Goal: Complete application form: Complete application form

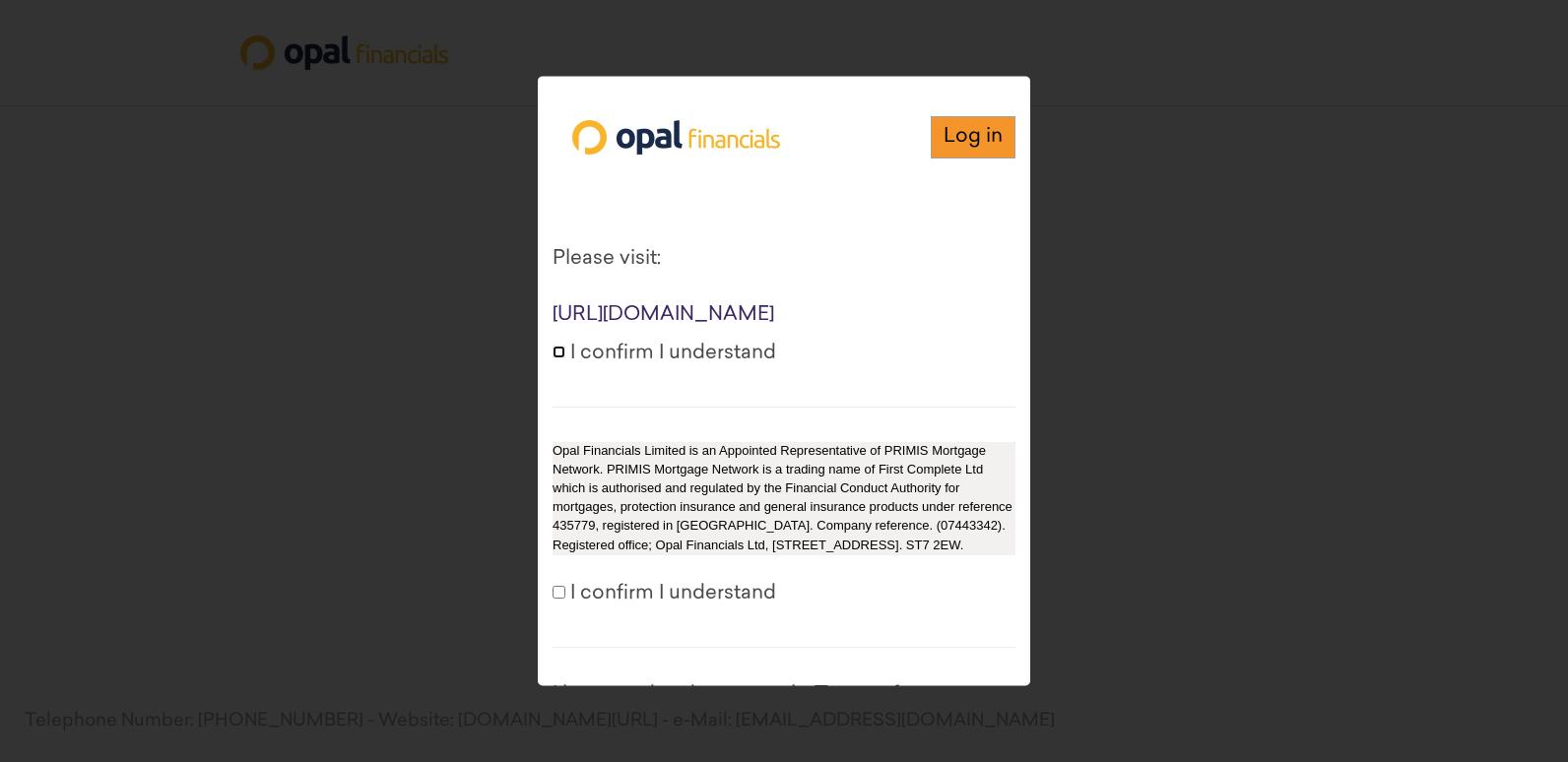
click at [554, 359] on input "I confirm I understand" at bounding box center [558, 352] width 13 height 13
checkbox input "true"
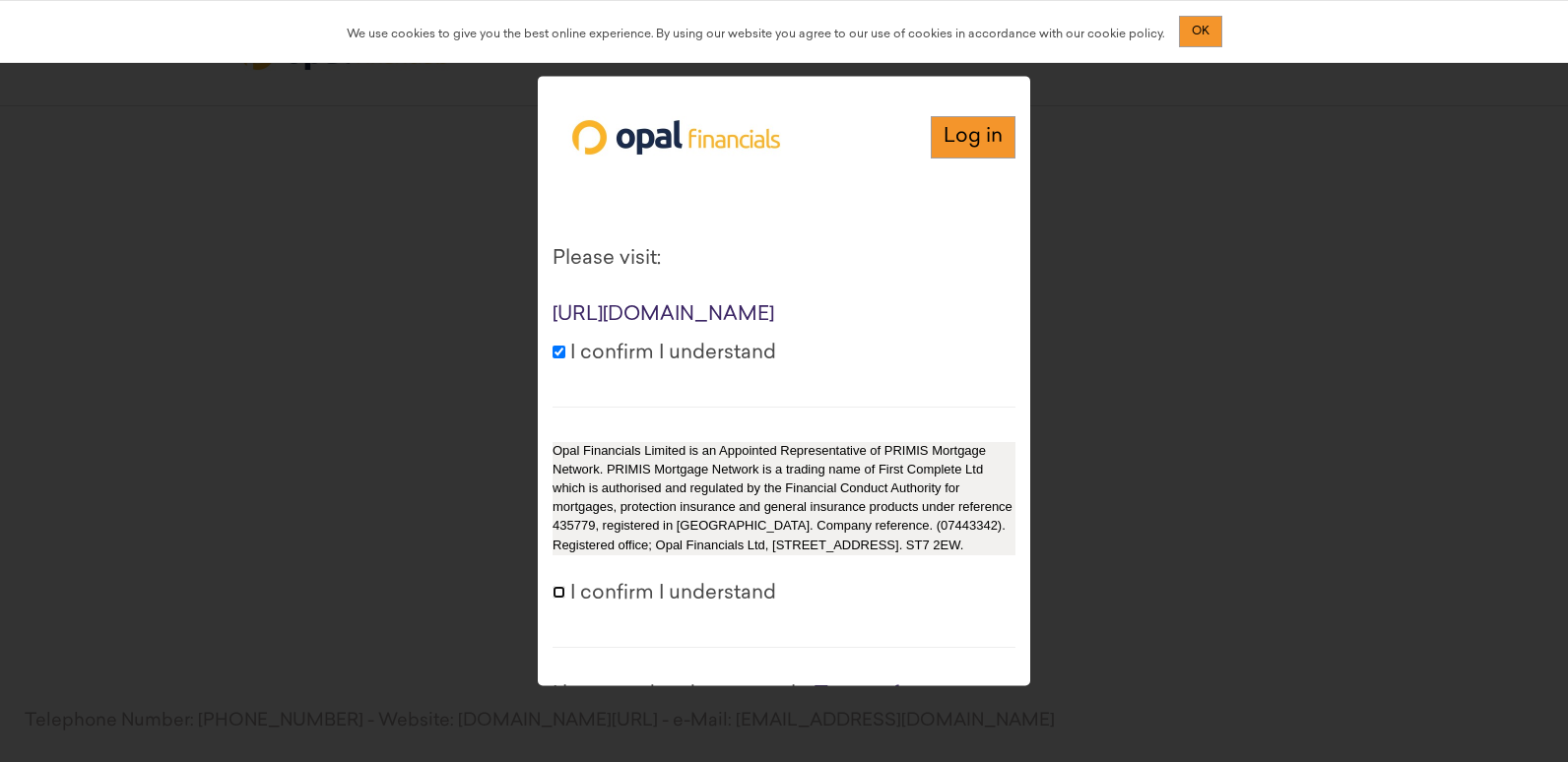
click at [556, 598] on input "I confirm I understand" at bounding box center [558, 591] width 13 height 13
checkbox input "true"
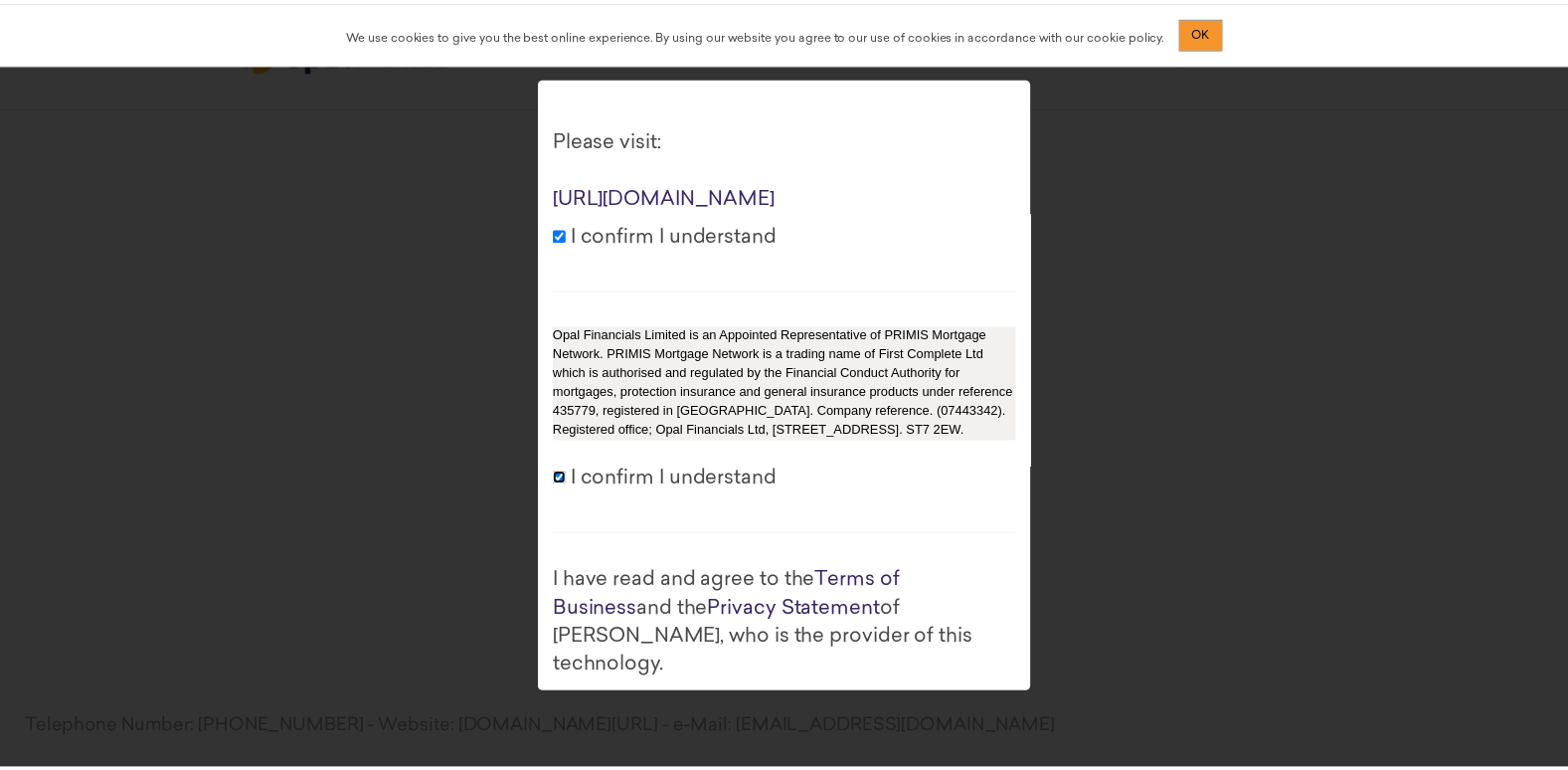
scroll to position [273, 0]
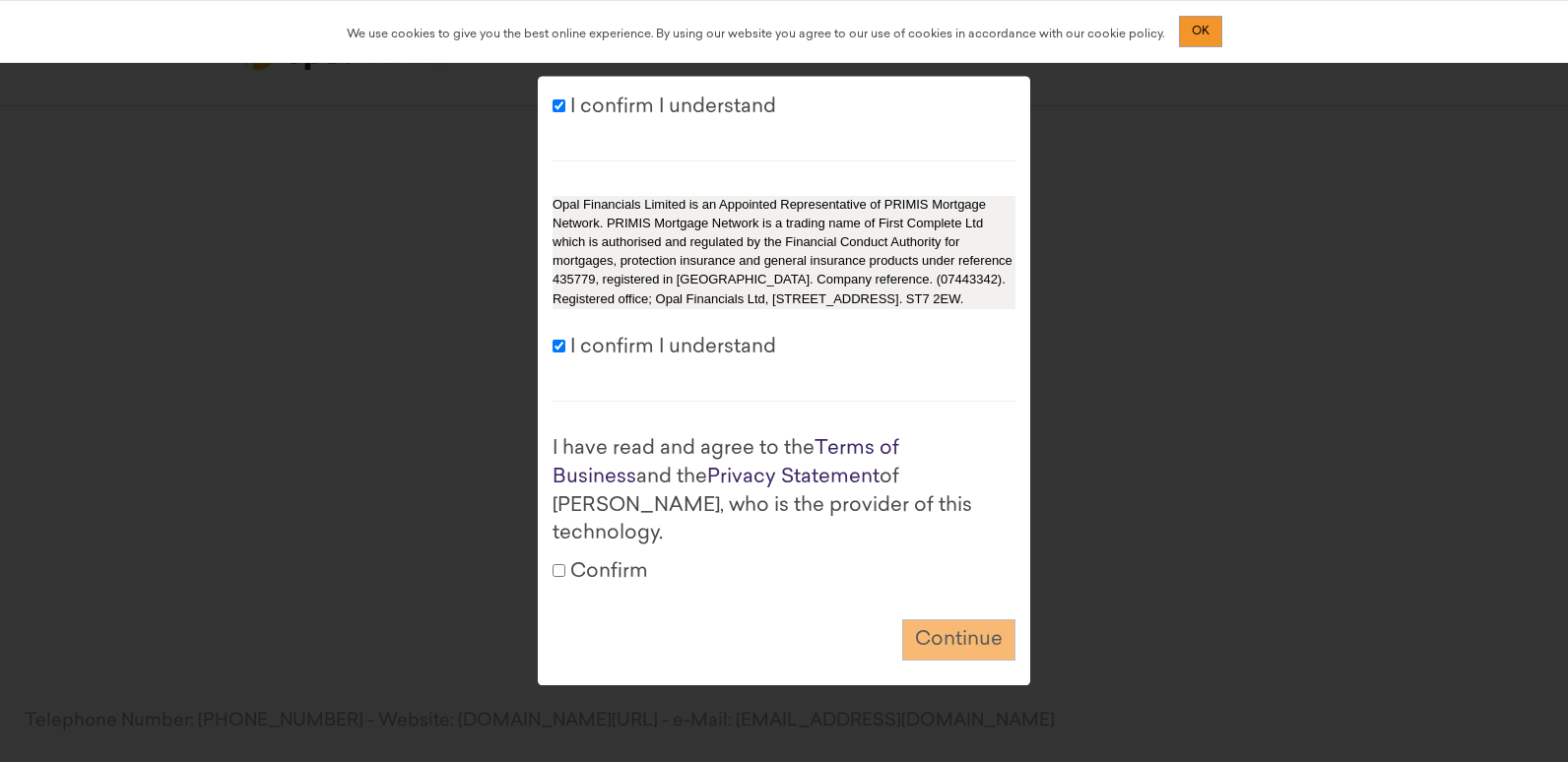
click at [565, 559] on label "Confirm" at bounding box center [600, 572] width 96 height 29
click at [565, 564] on input "Confirm" at bounding box center [558, 570] width 13 height 13
checkbox input "true"
click at [960, 623] on button "Continue" at bounding box center [959, 640] width 113 height 42
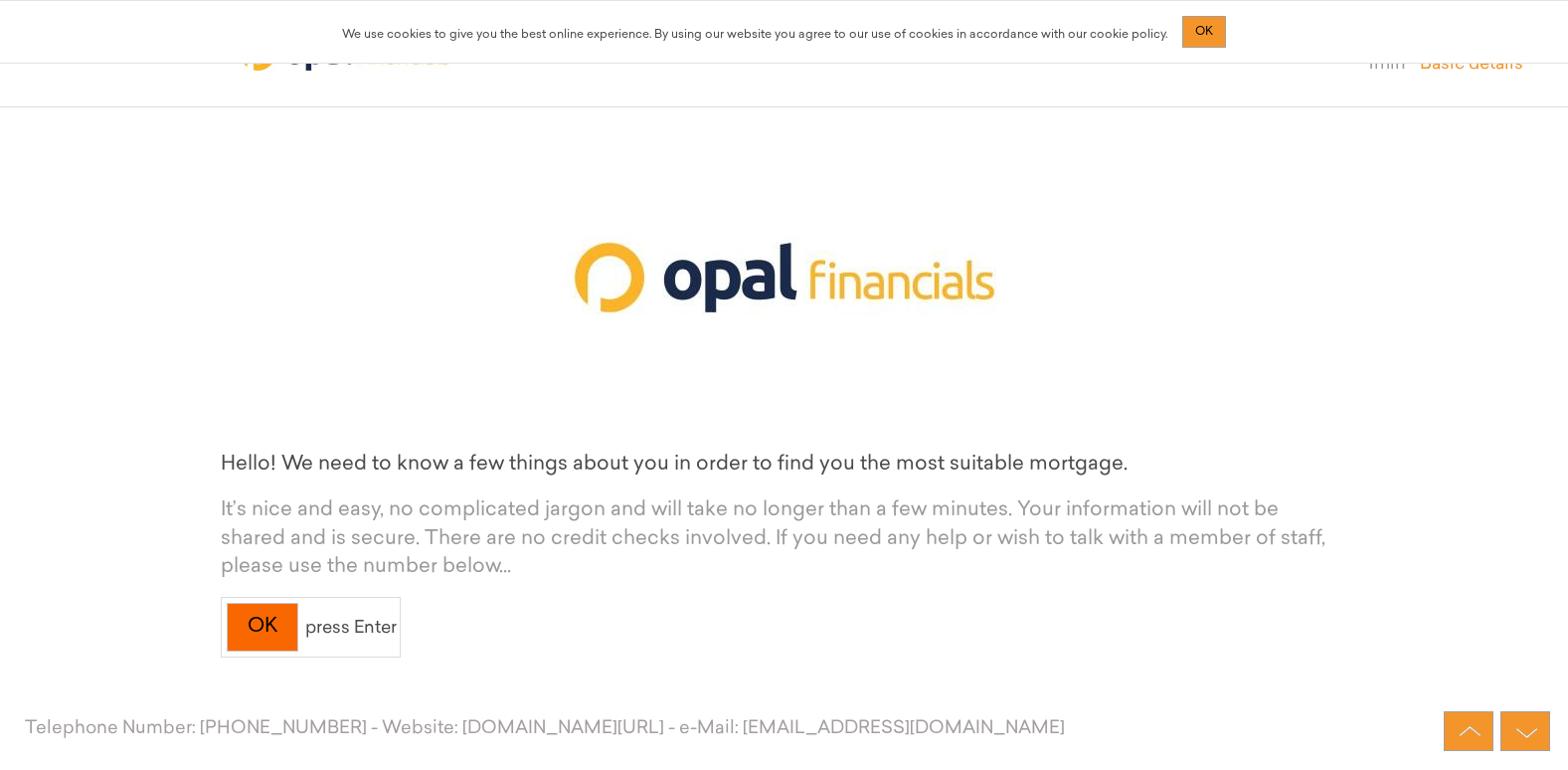
click at [239, 616] on div "OK" at bounding box center [263, 627] width 72 height 49
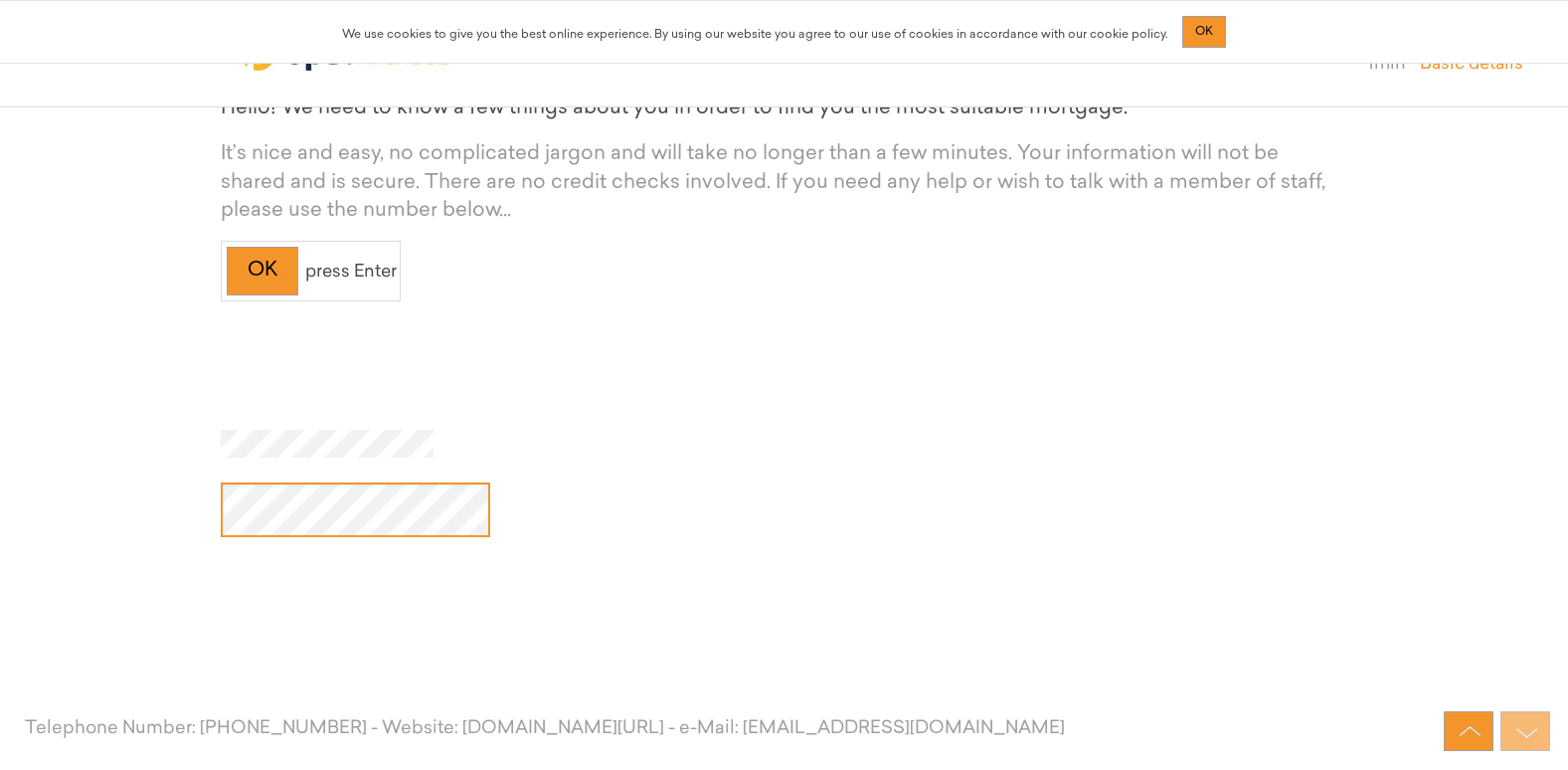
scroll to position [383, 0]
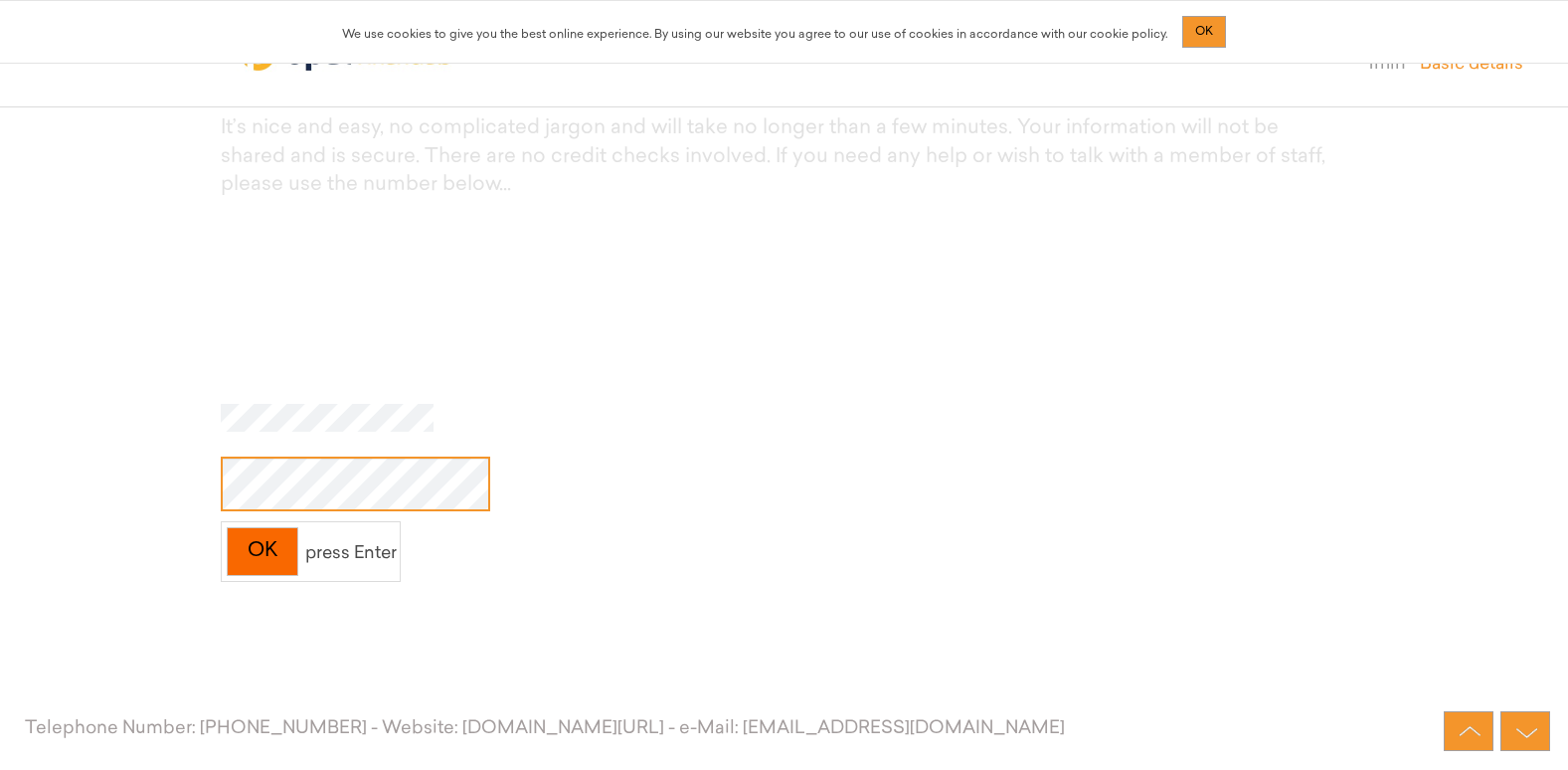
click at [251, 528] on div "OK" at bounding box center [263, 551] width 72 height 49
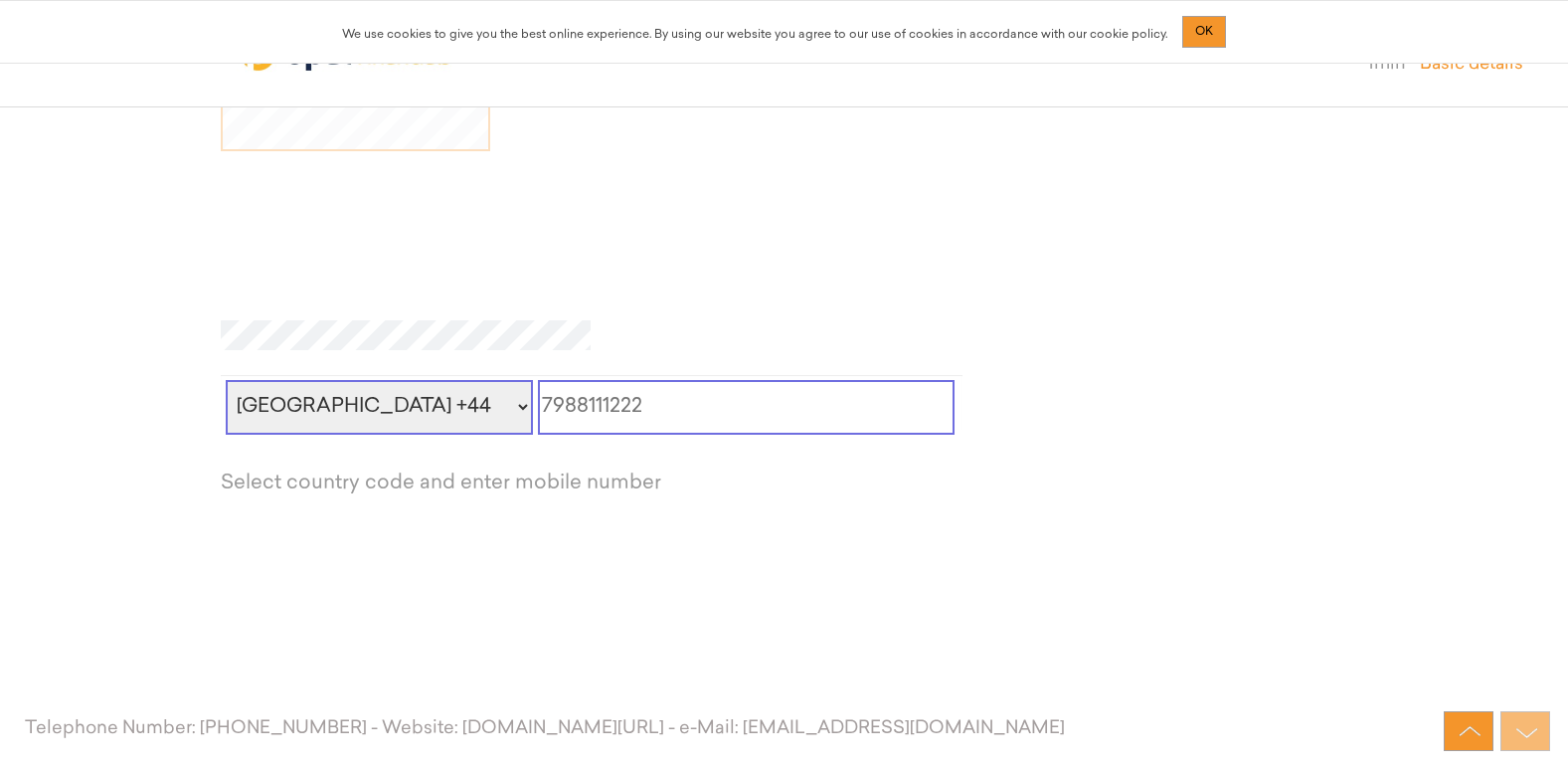
scroll to position [705, 0]
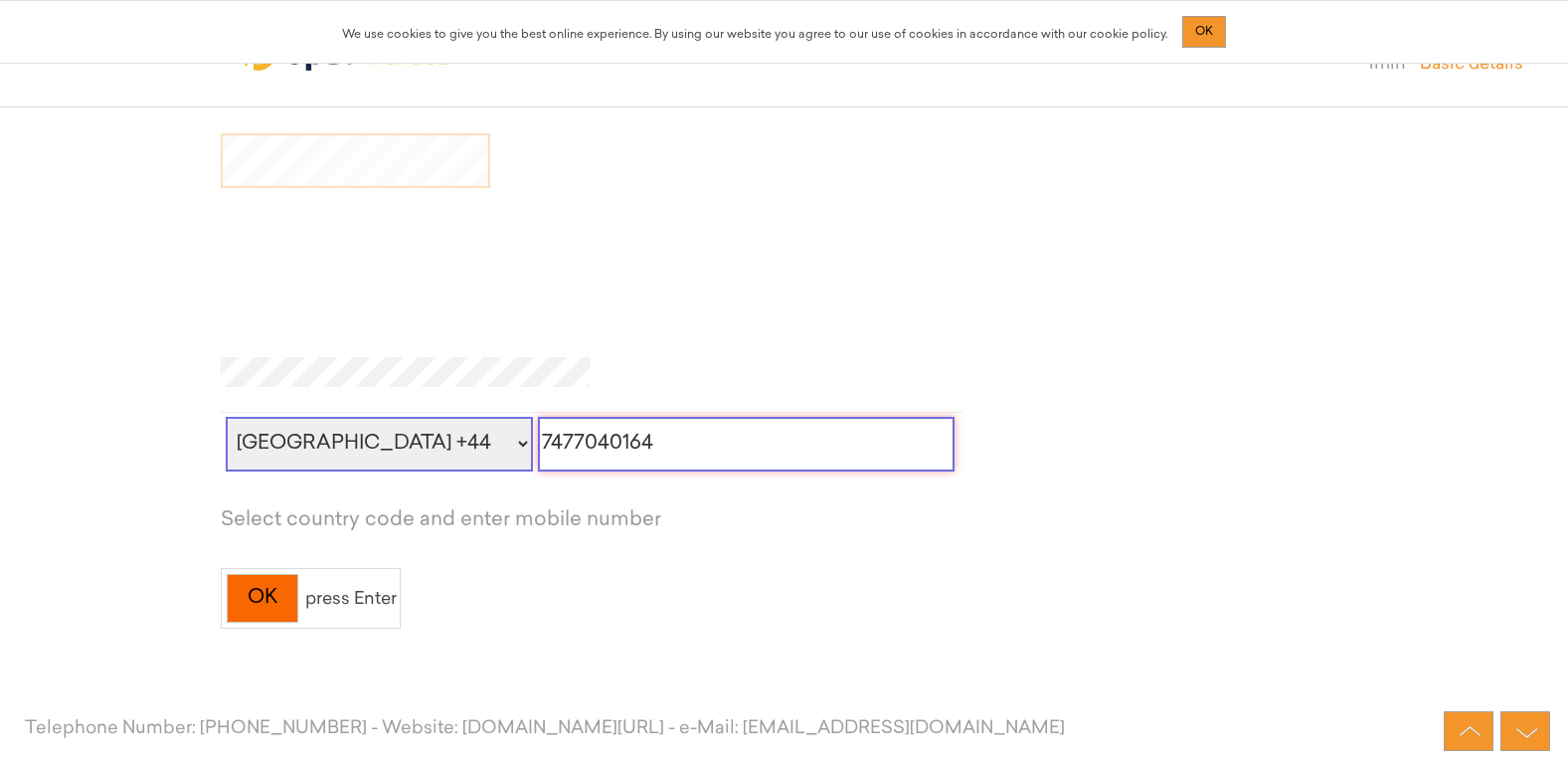
type input "7477040164"
click at [286, 590] on div "OK" at bounding box center [263, 598] width 72 height 49
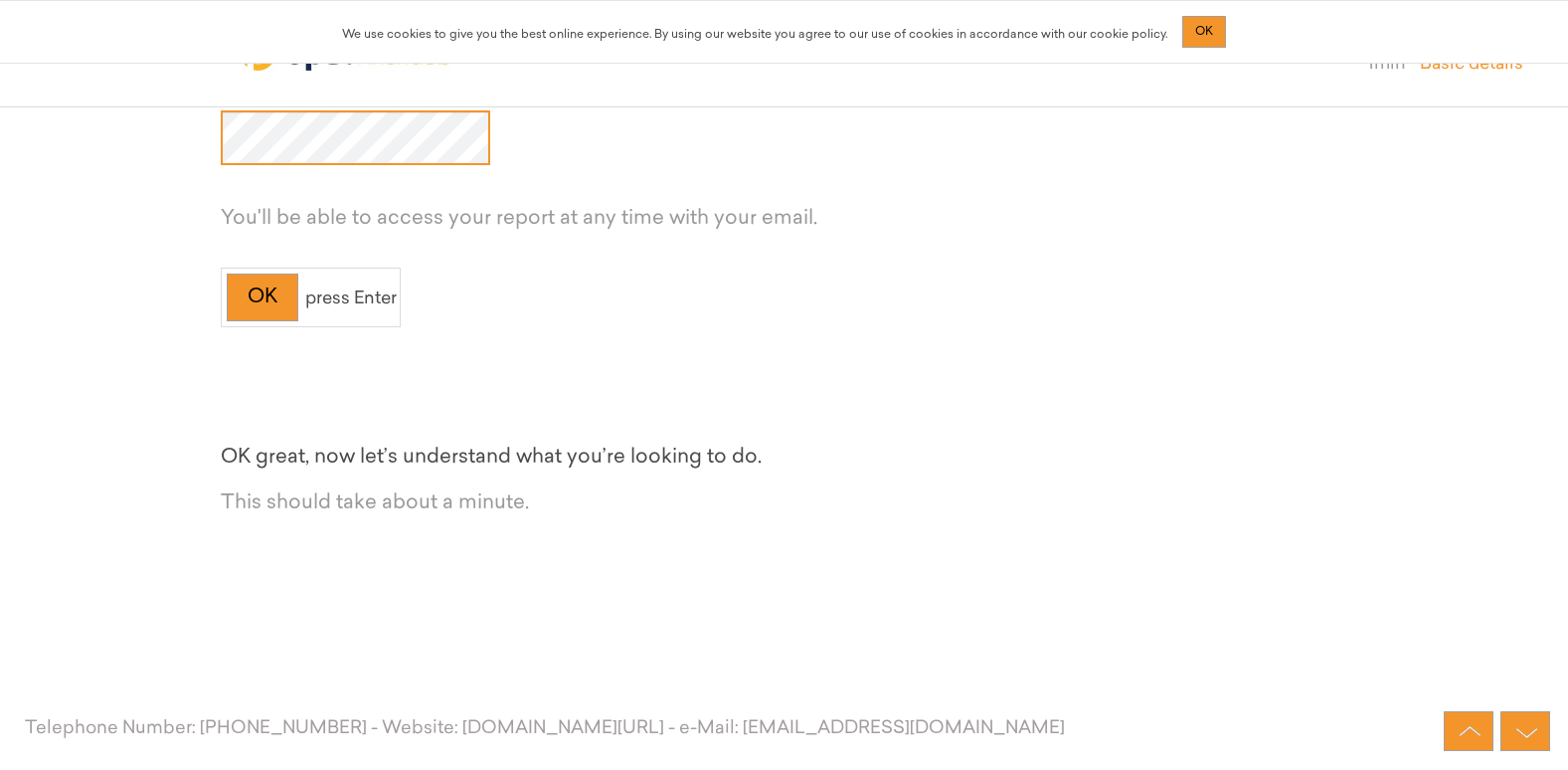
scroll to position [1352, 0]
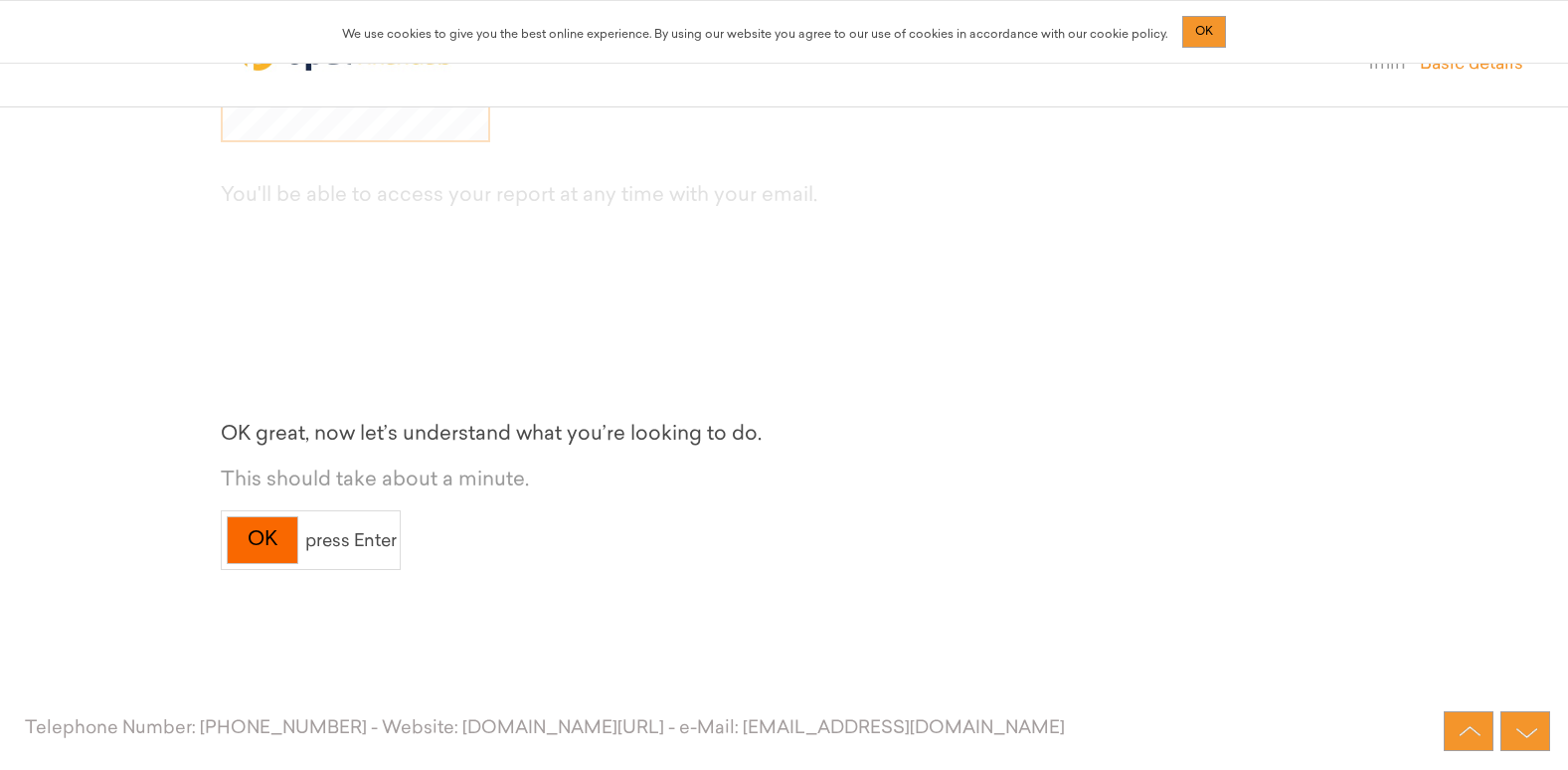
click at [252, 541] on div "OK" at bounding box center [263, 540] width 72 height 49
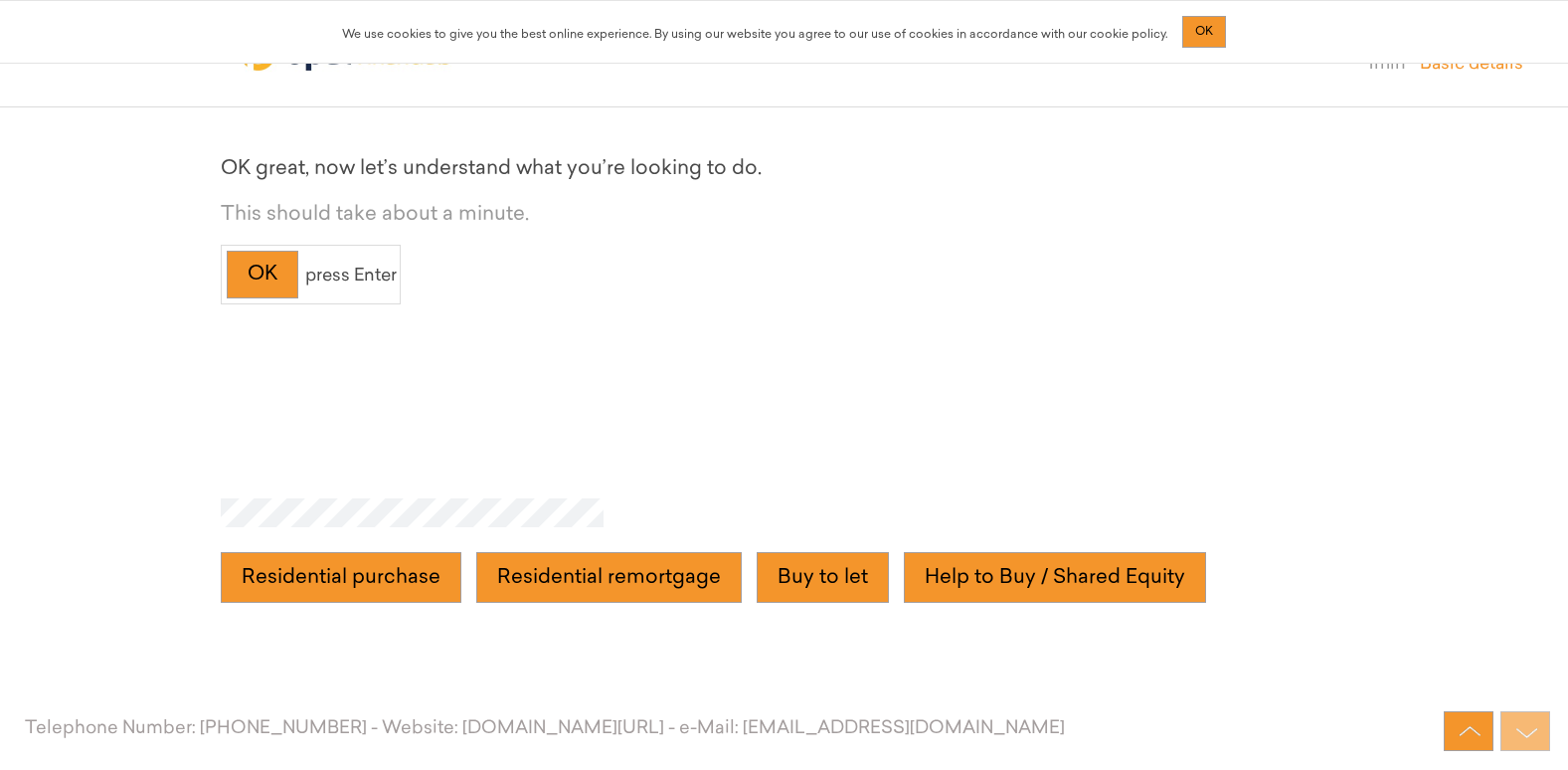
scroll to position [1676, 0]
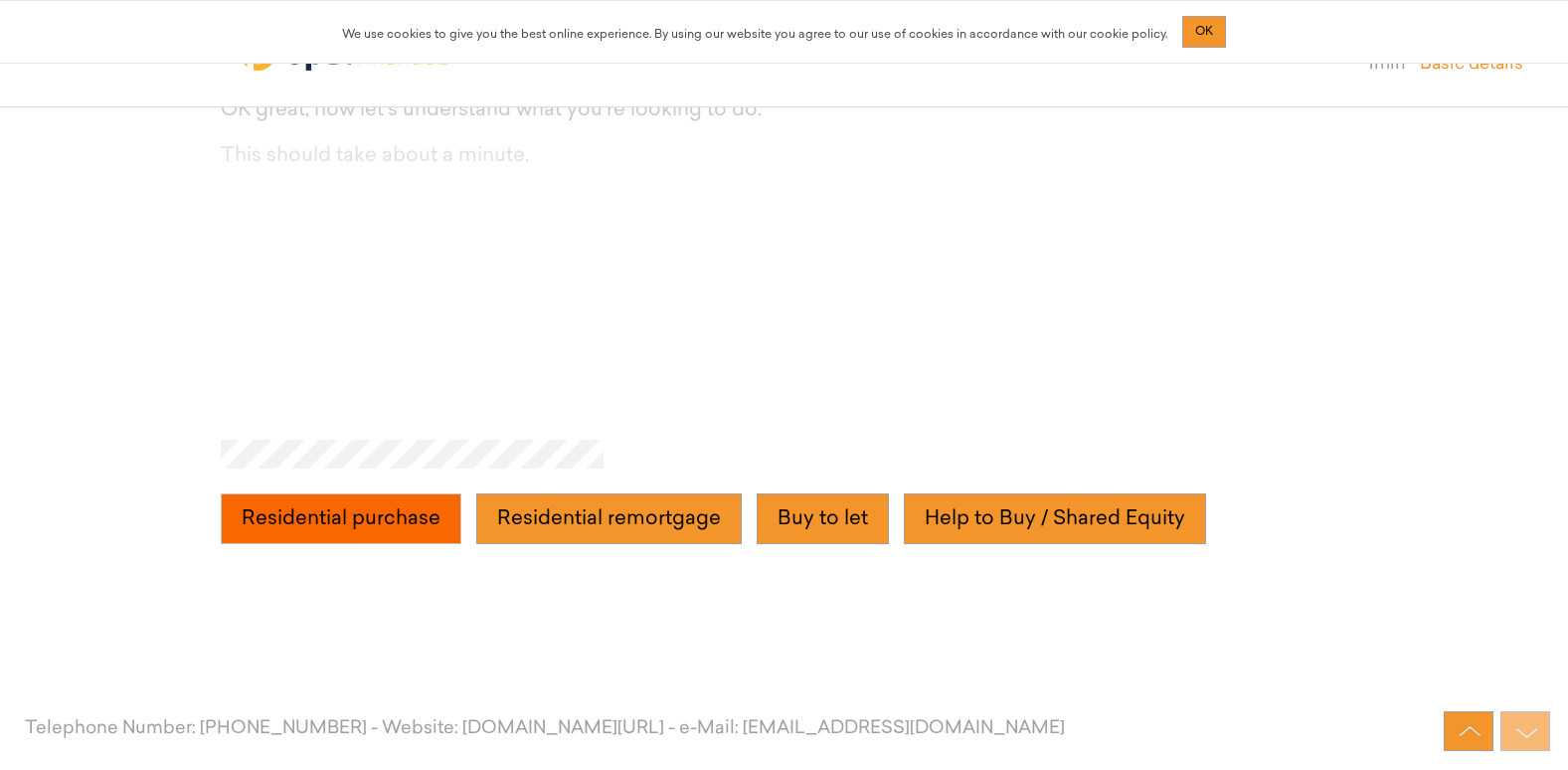
click at [401, 535] on purchase "Residential purchase" at bounding box center [341, 519] width 241 height 52
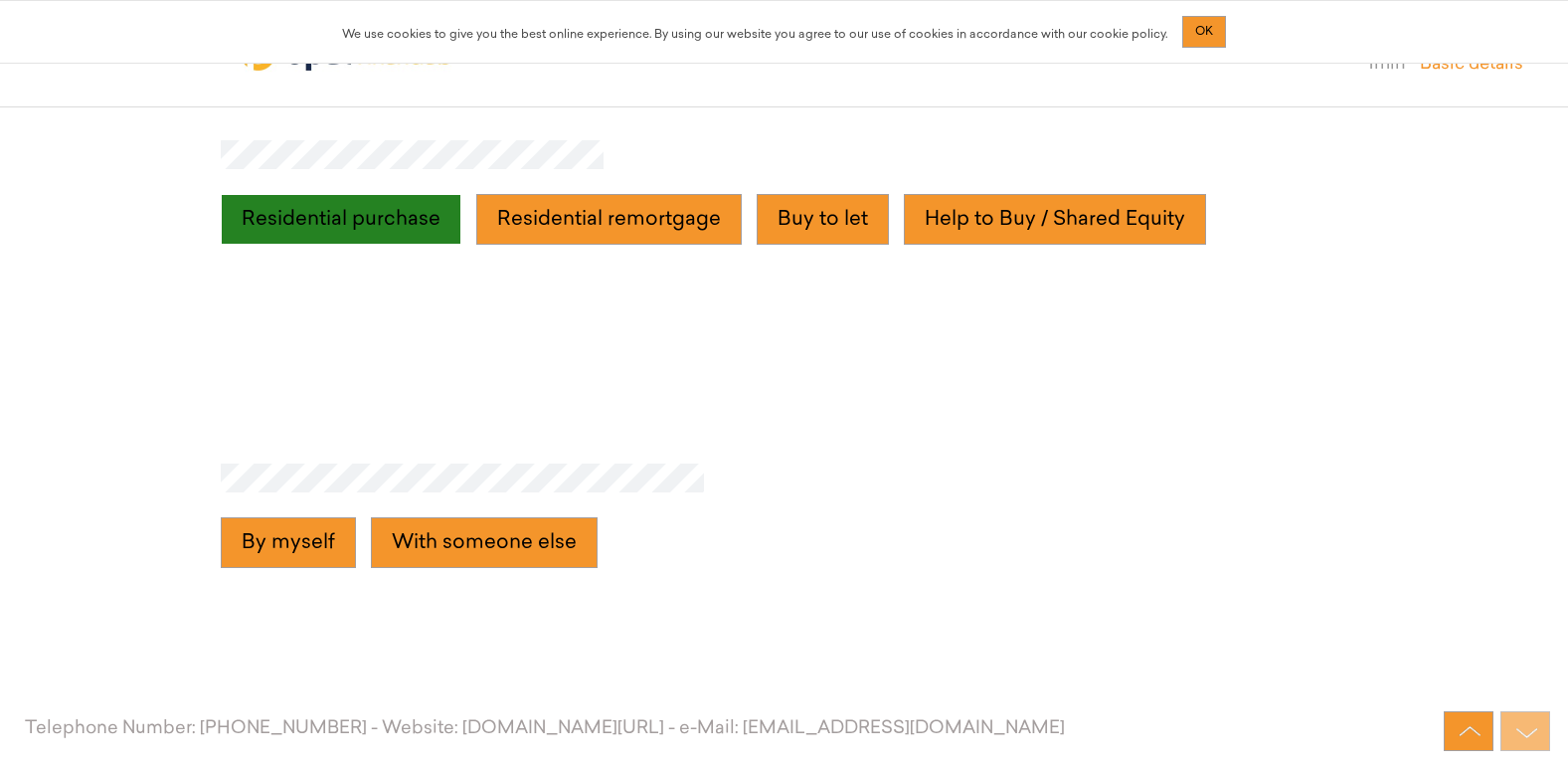
scroll to position [2000, 0]
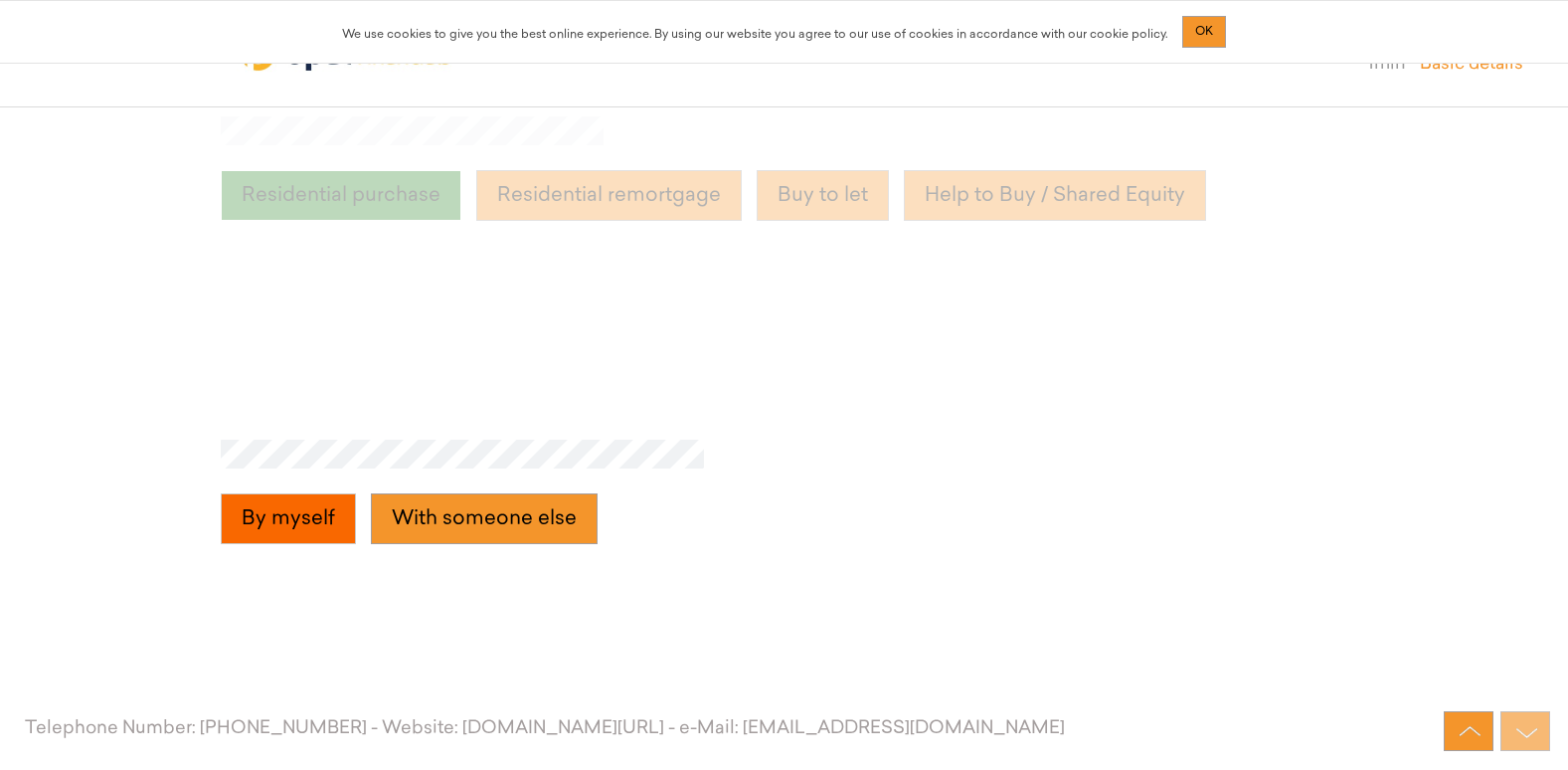
click at [292, 507] on myself "By myself" at bounding box center [289, 519] width 135 height 52
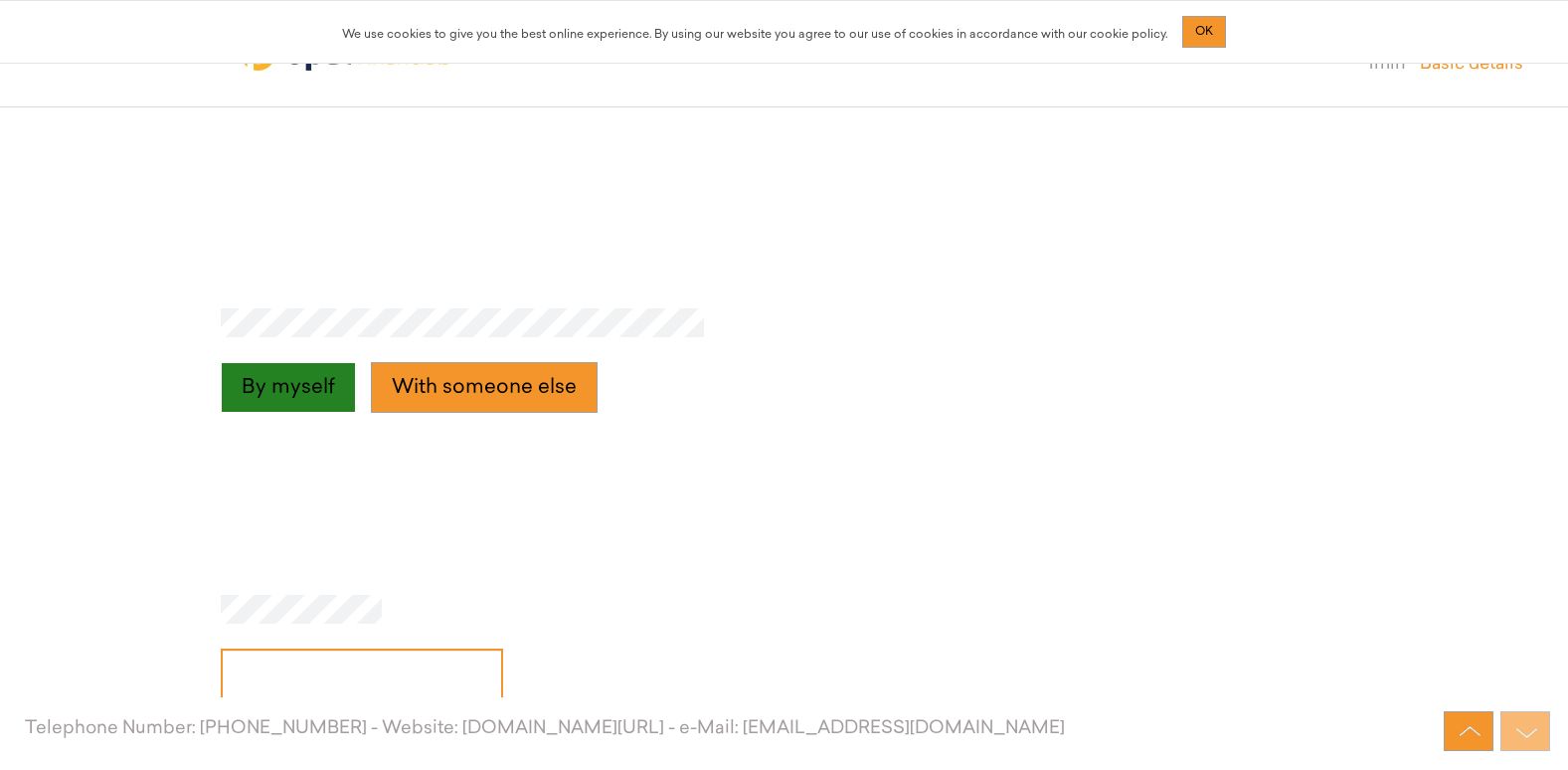
scroll to position [2323, 0]
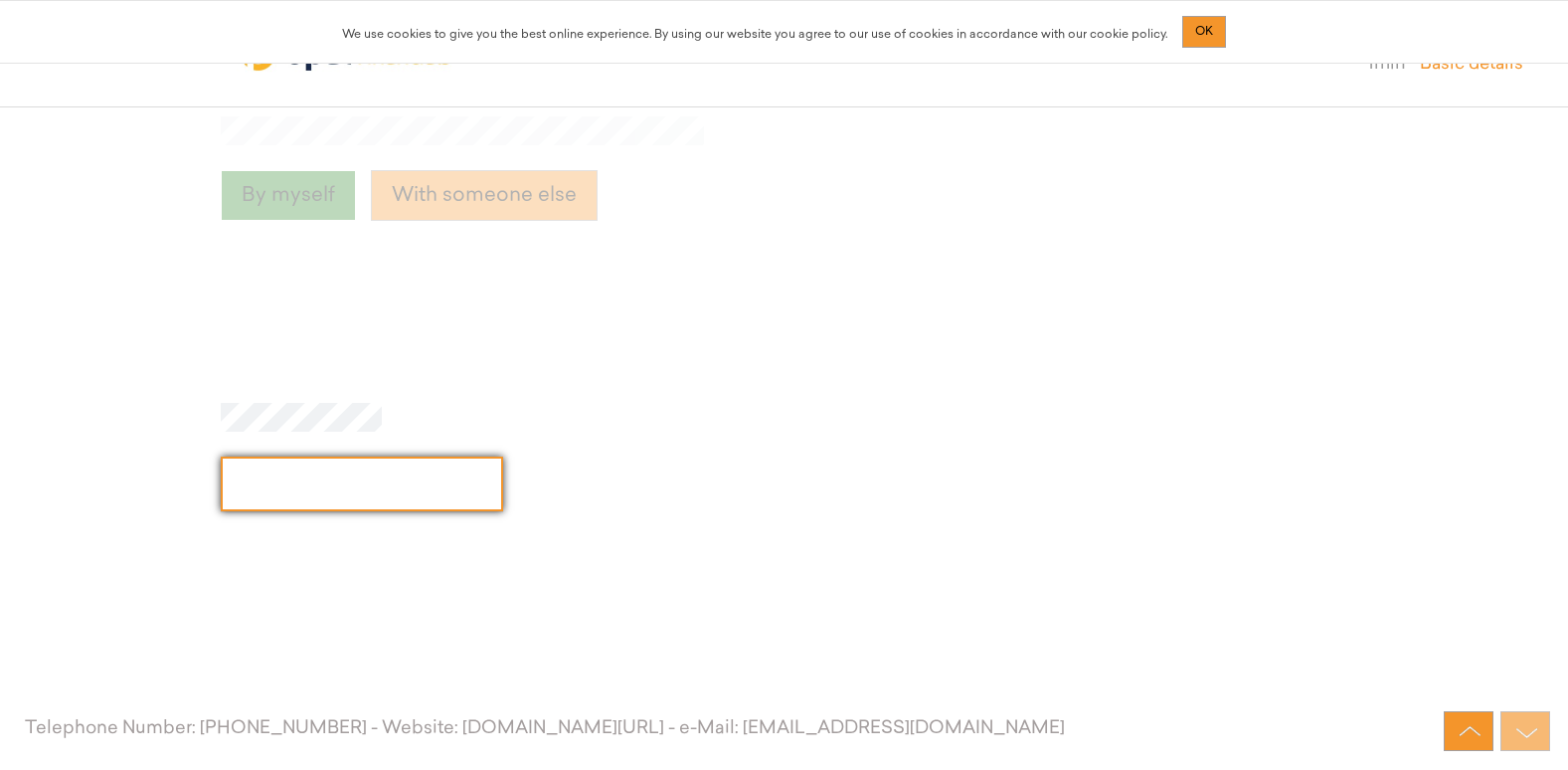
click at [319, 497] on input "text" at bounding box center [362, 483] width 283 height 55
type input "30"
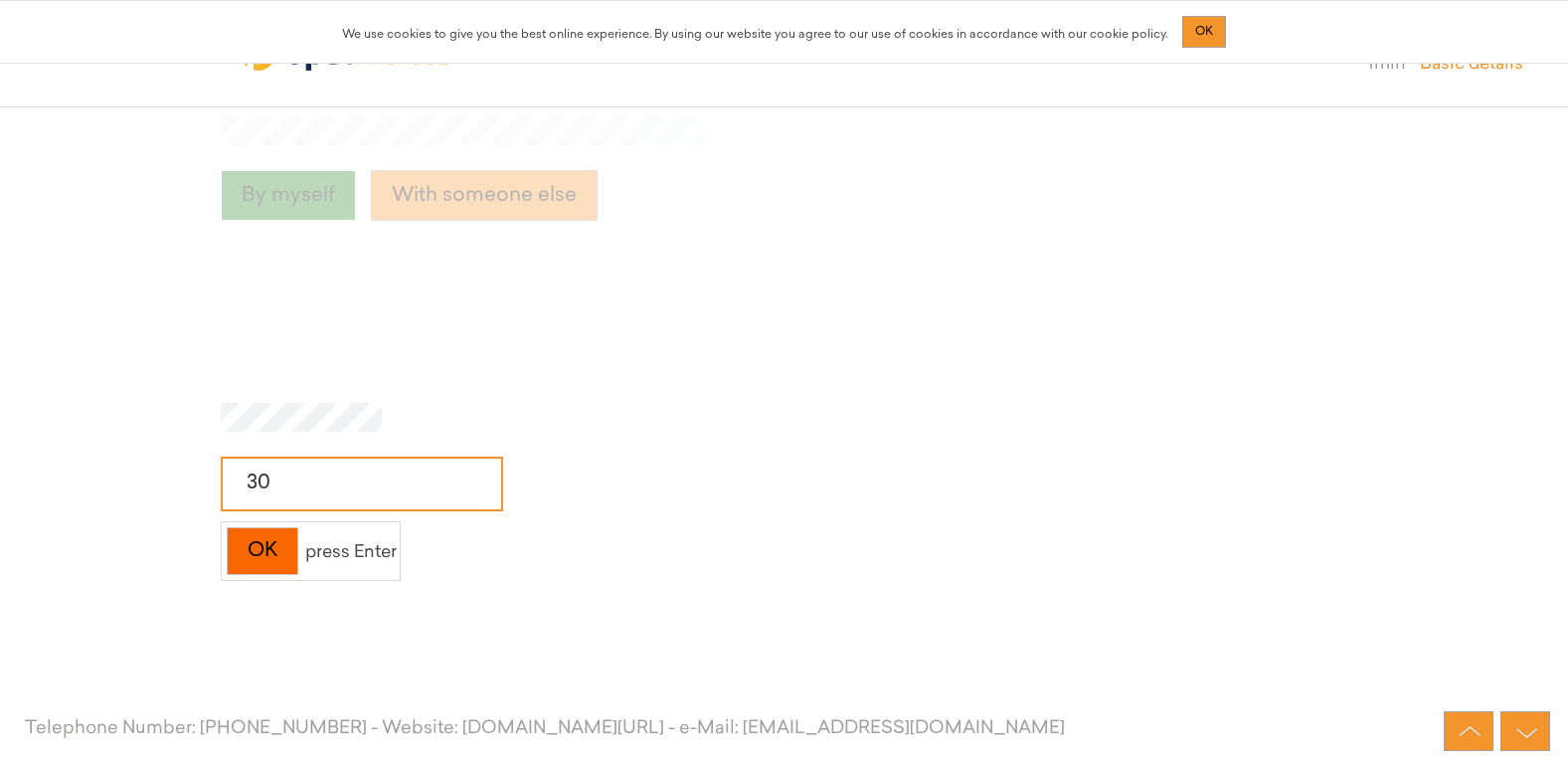
click at [246, 538] on div "OK" at bounding box center [263, 551] width 72 height 49
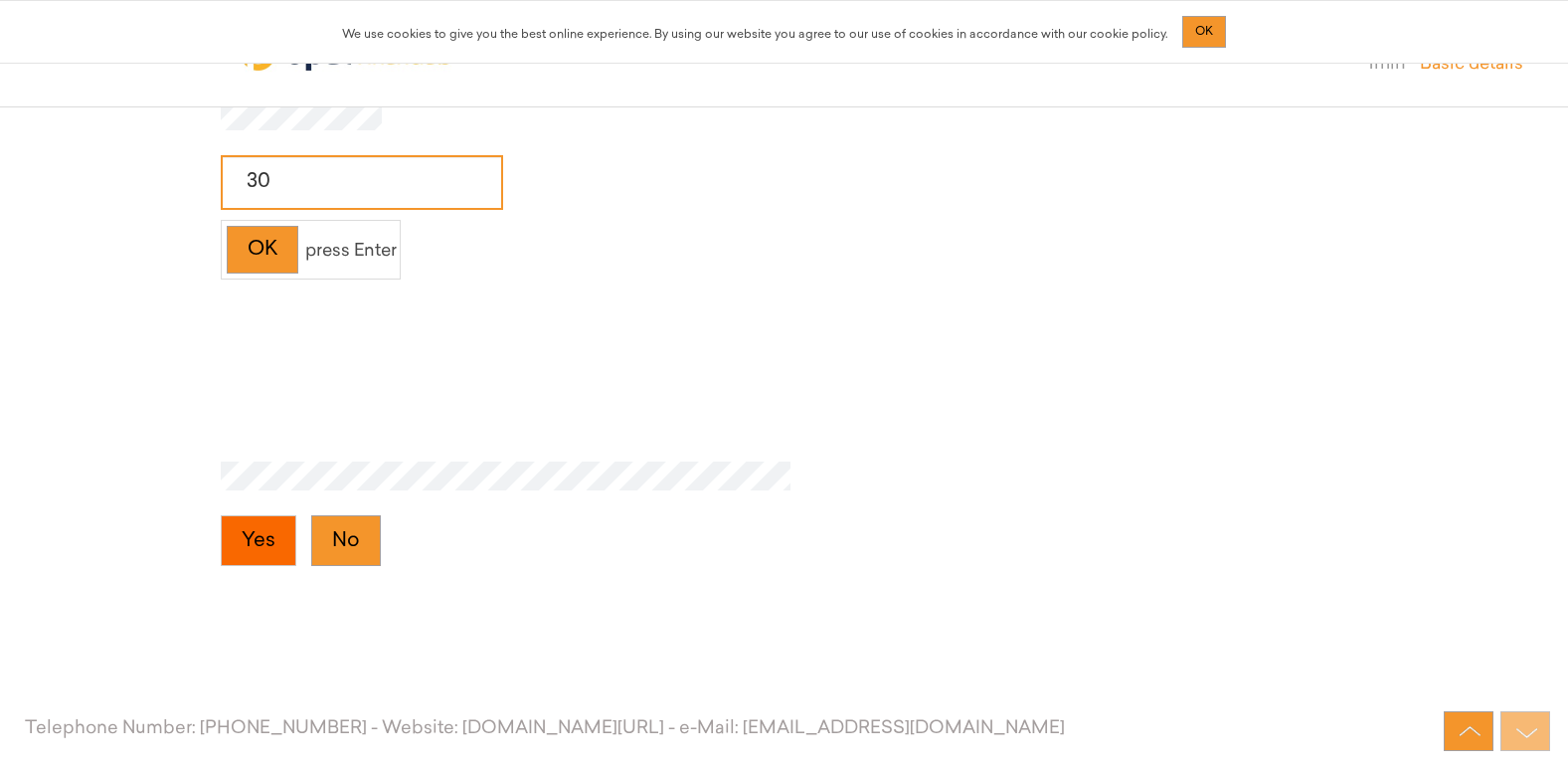
scroll to position [2647, 0]
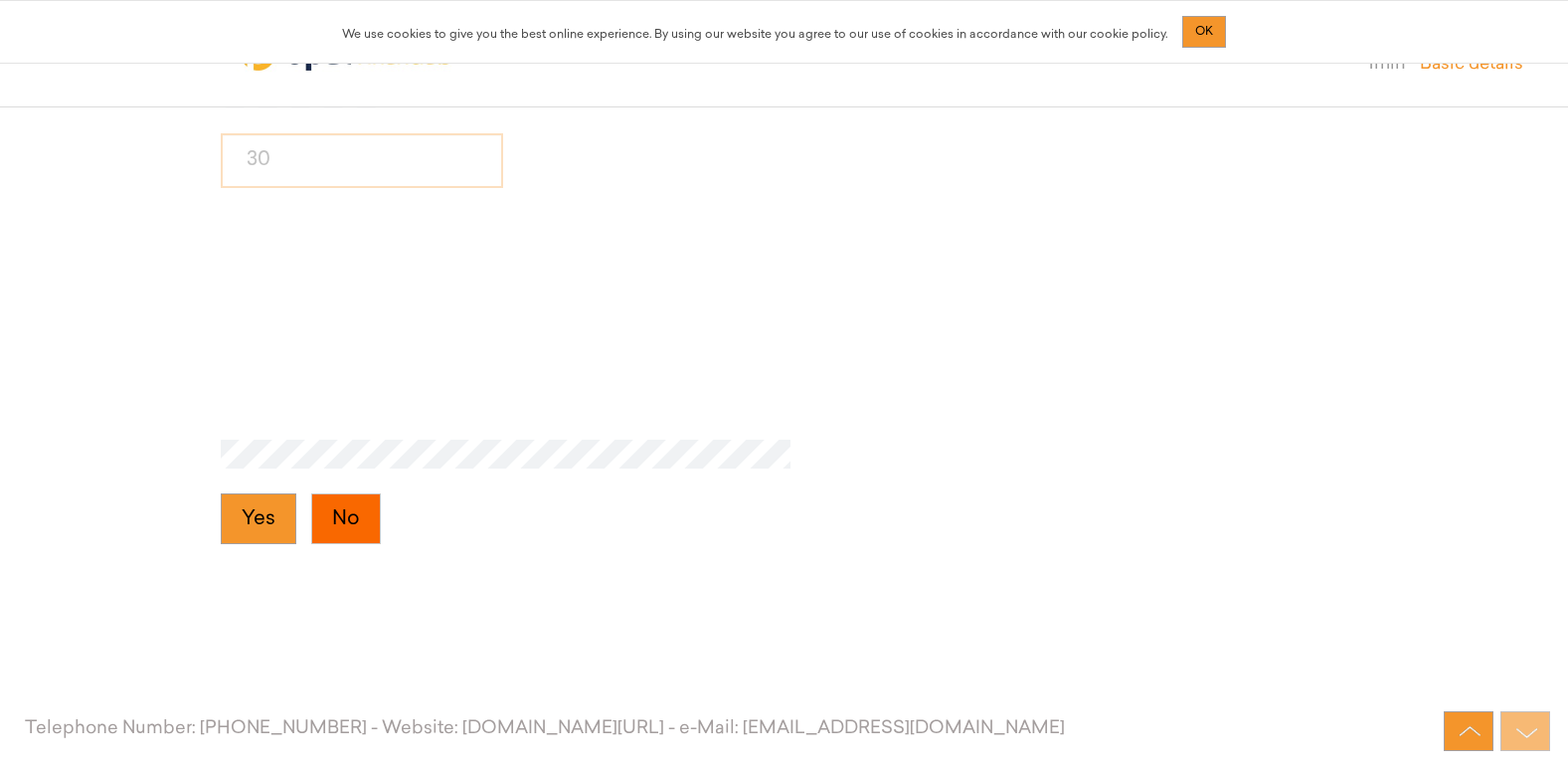
click at [336, 512] on button "No" at bounding box center [346, 519] width 70 height 52
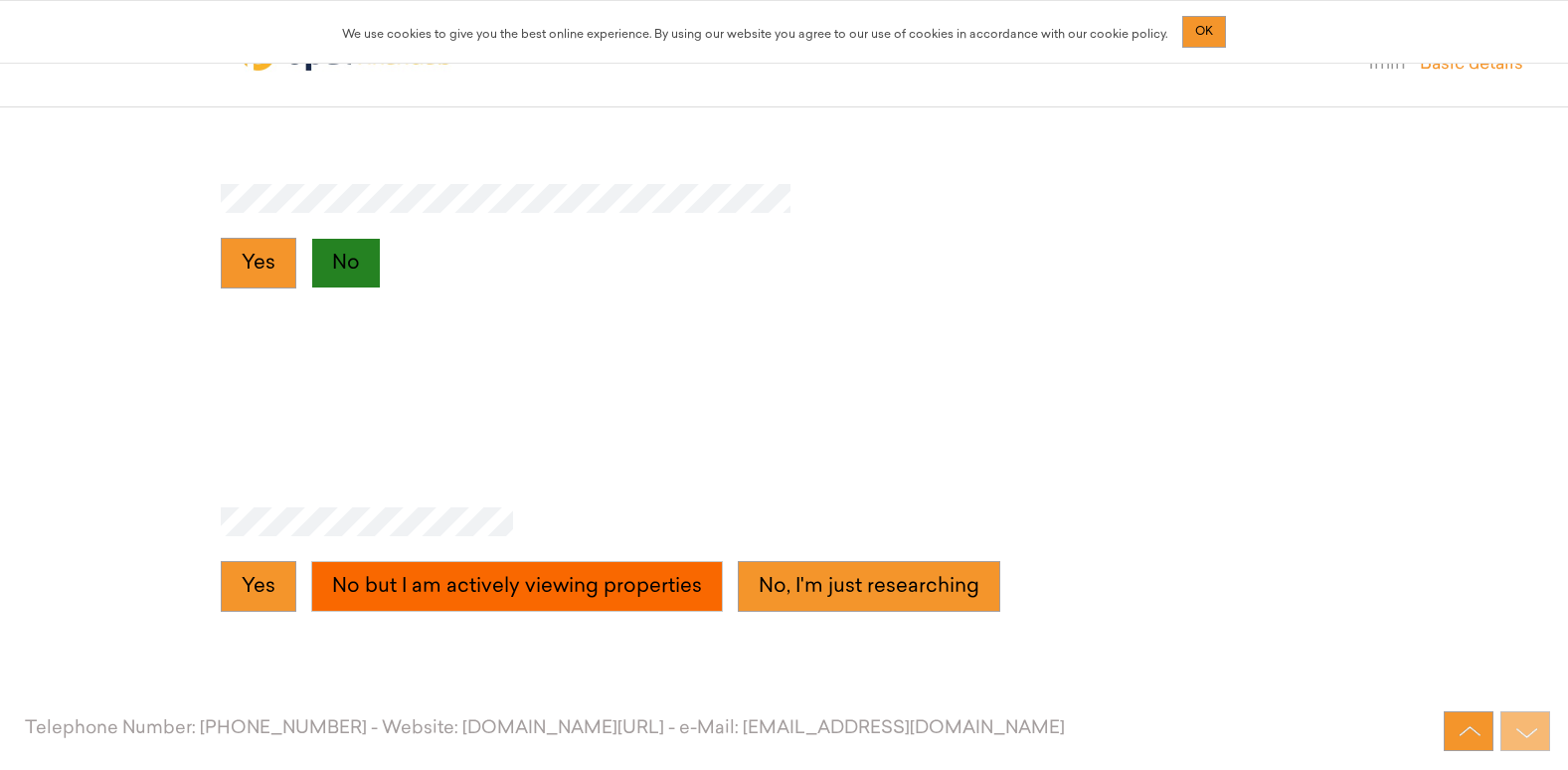
scroll to position [2969, 0]
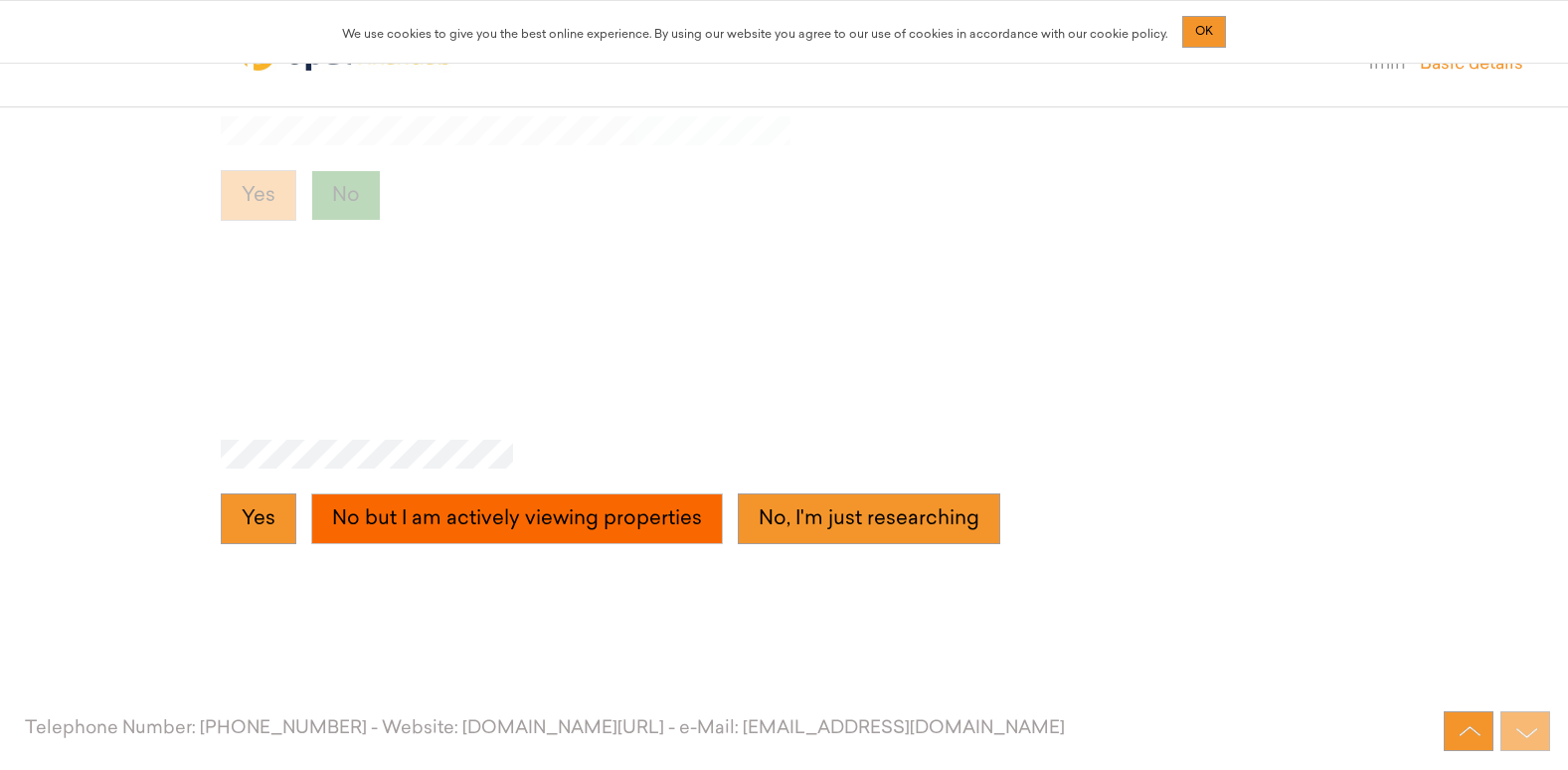
click at [497, 522] on properties "No but I am actively viewing properties" at bounding box center [517, 519] width 411 height 52
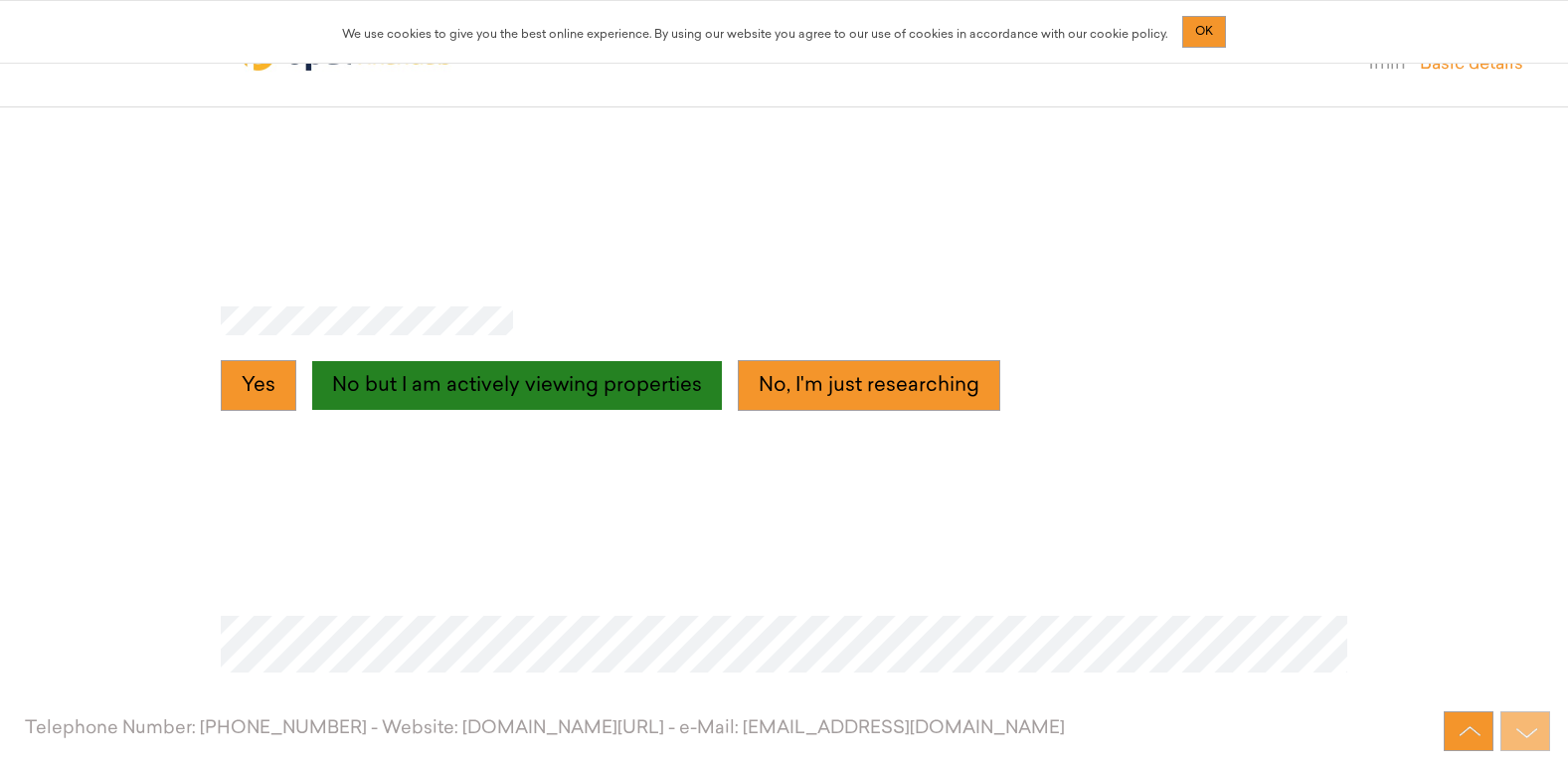
scroll to position [3293, 0]
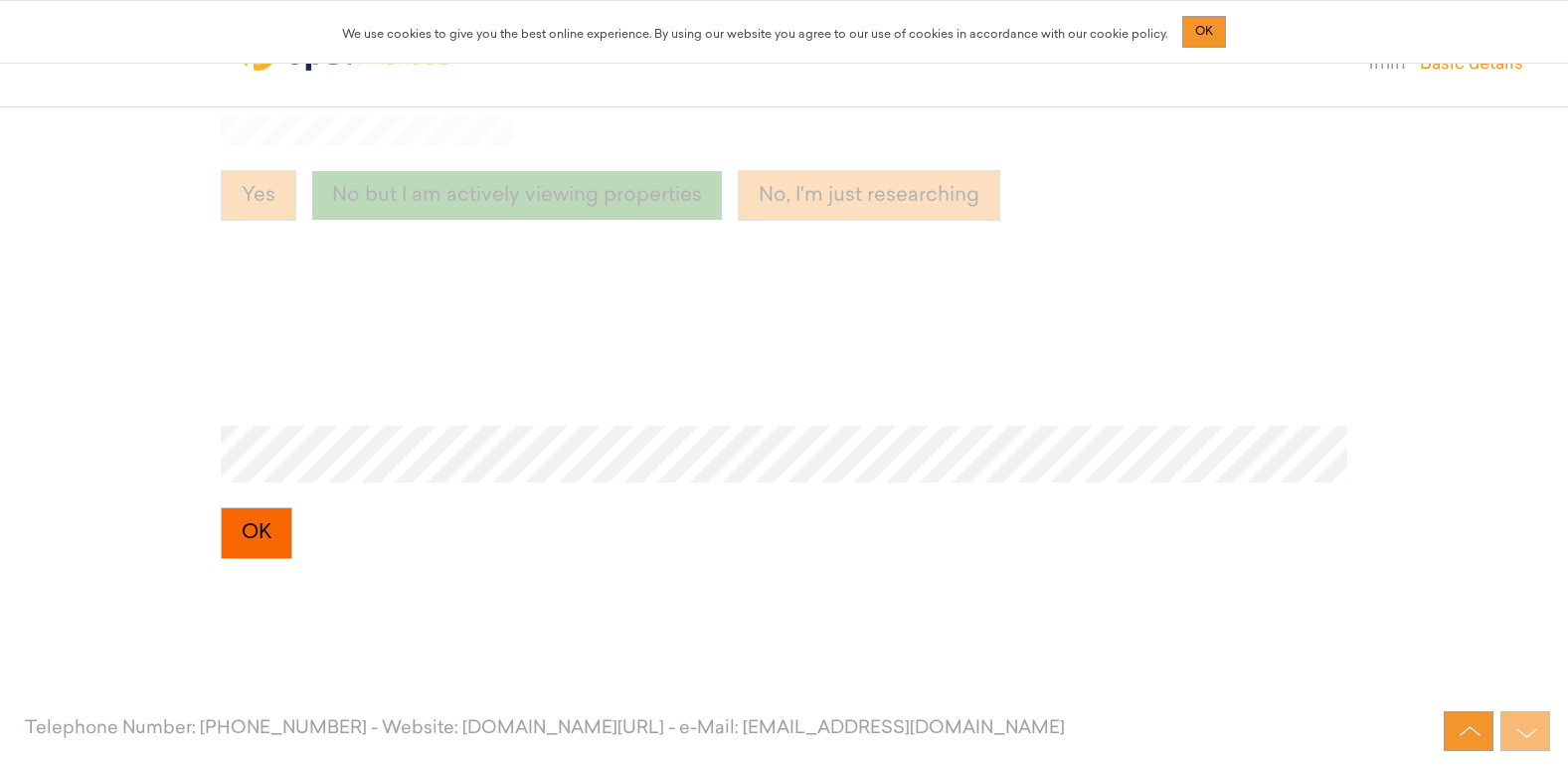
click at [277, 543] on button "OK" at bounding box center [257, 533] width 72 height 52
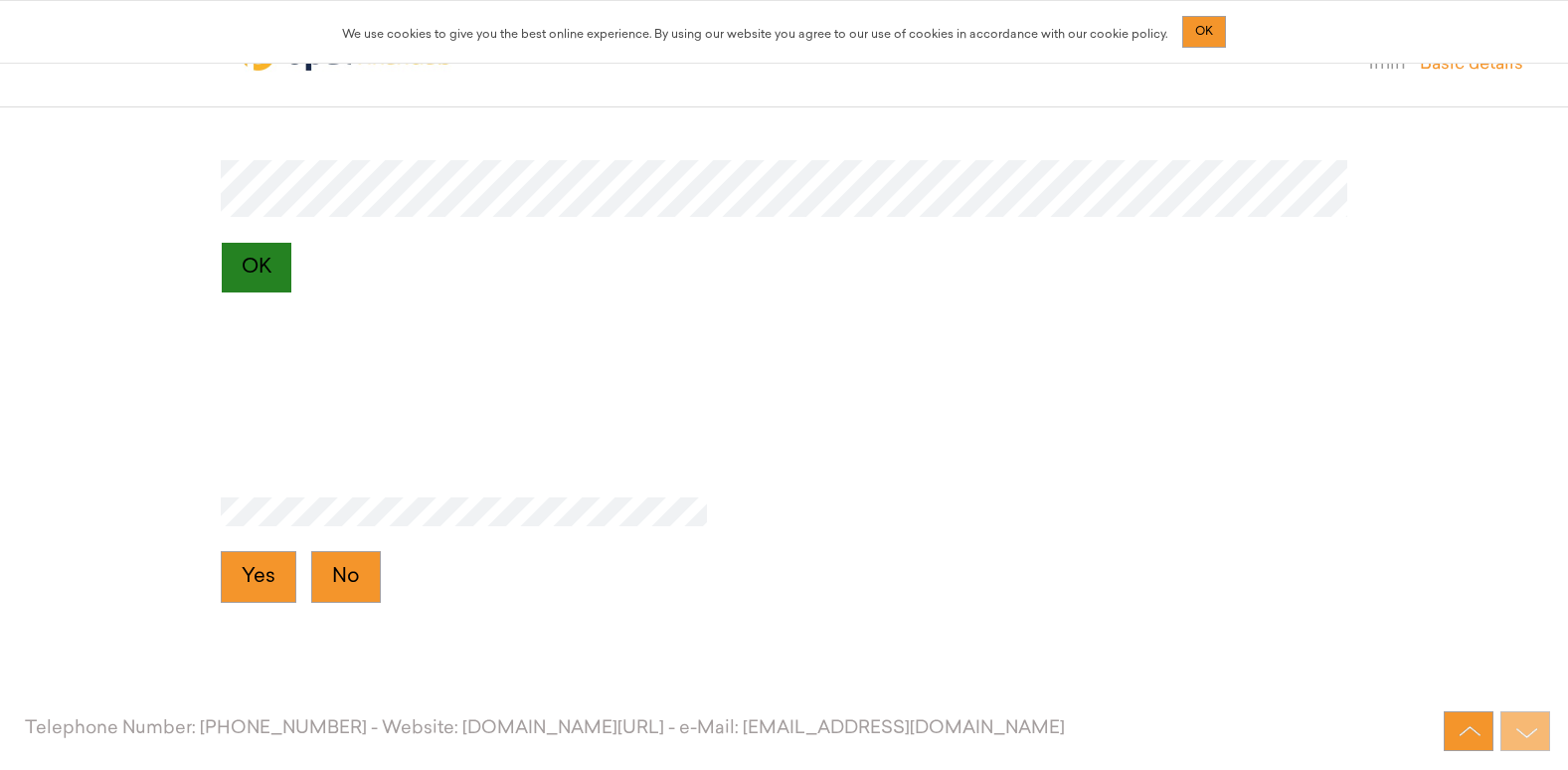
scroll to position [3617, 0]
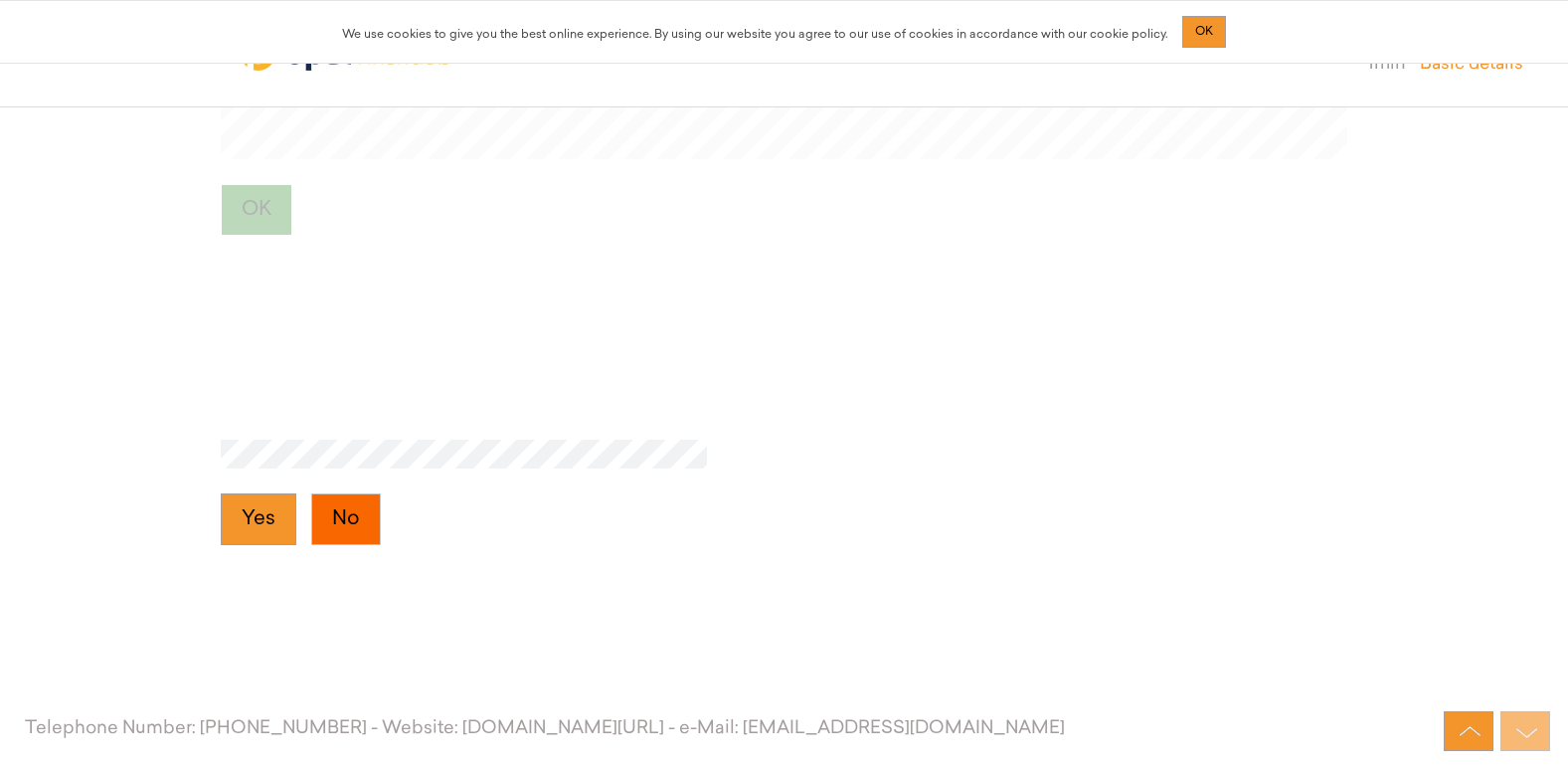
click at [372, 526] on button "No" at bounding box center [346, 519] width 70 height 52
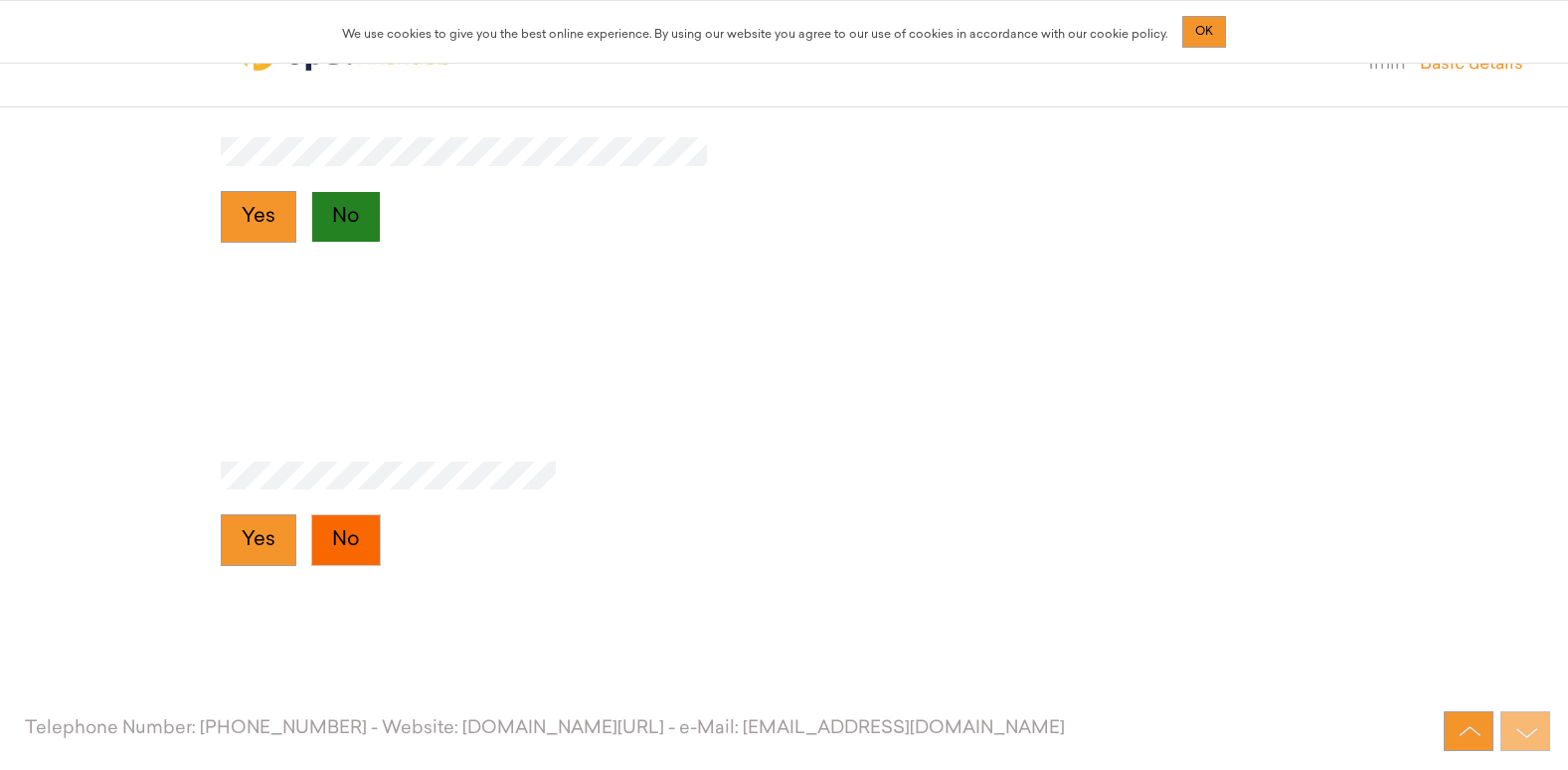
scroll to position [3940, 0]
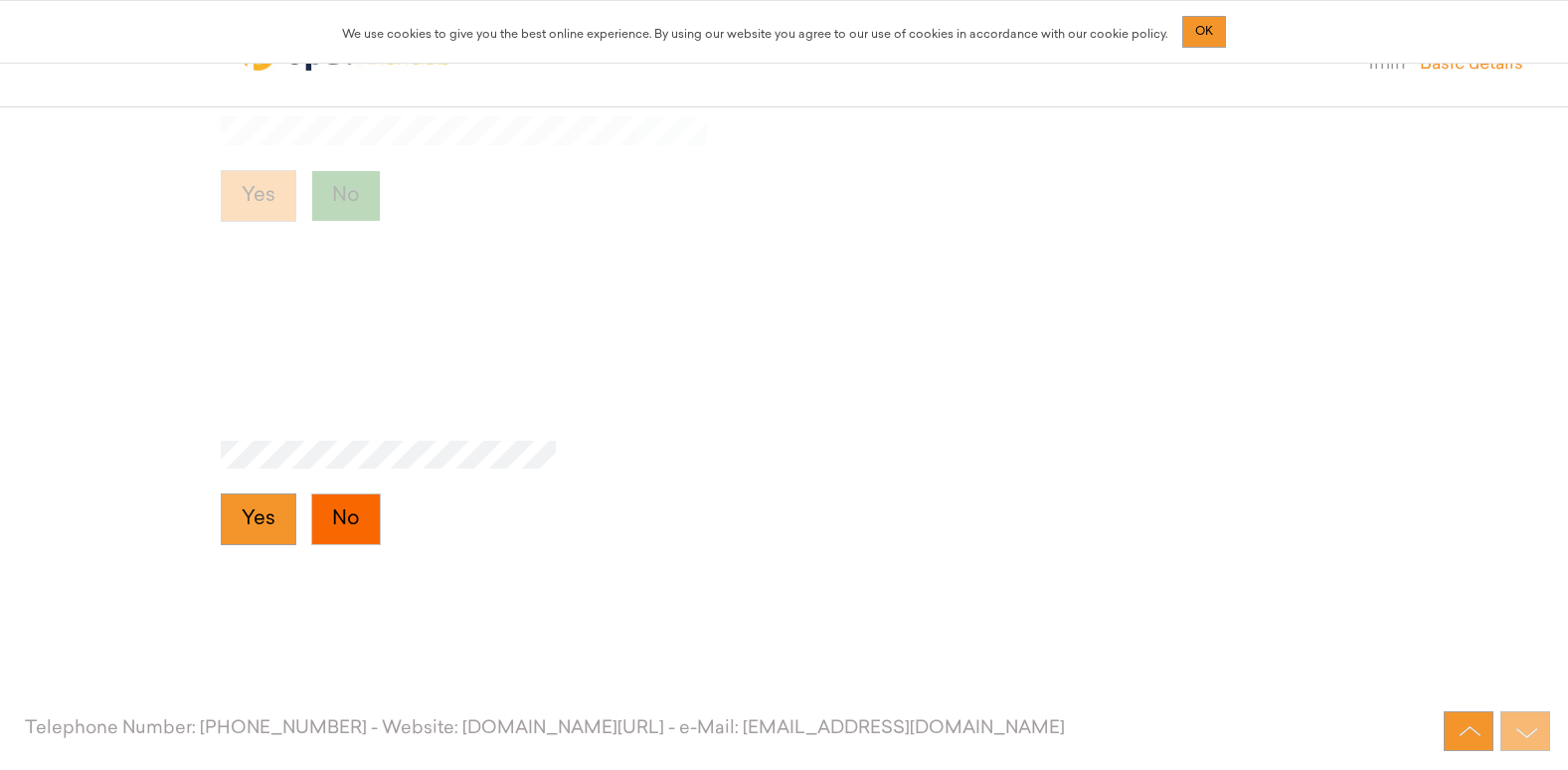
click at [352, 520] on button "No" at bounding box center [346, 519] width 70 height 52
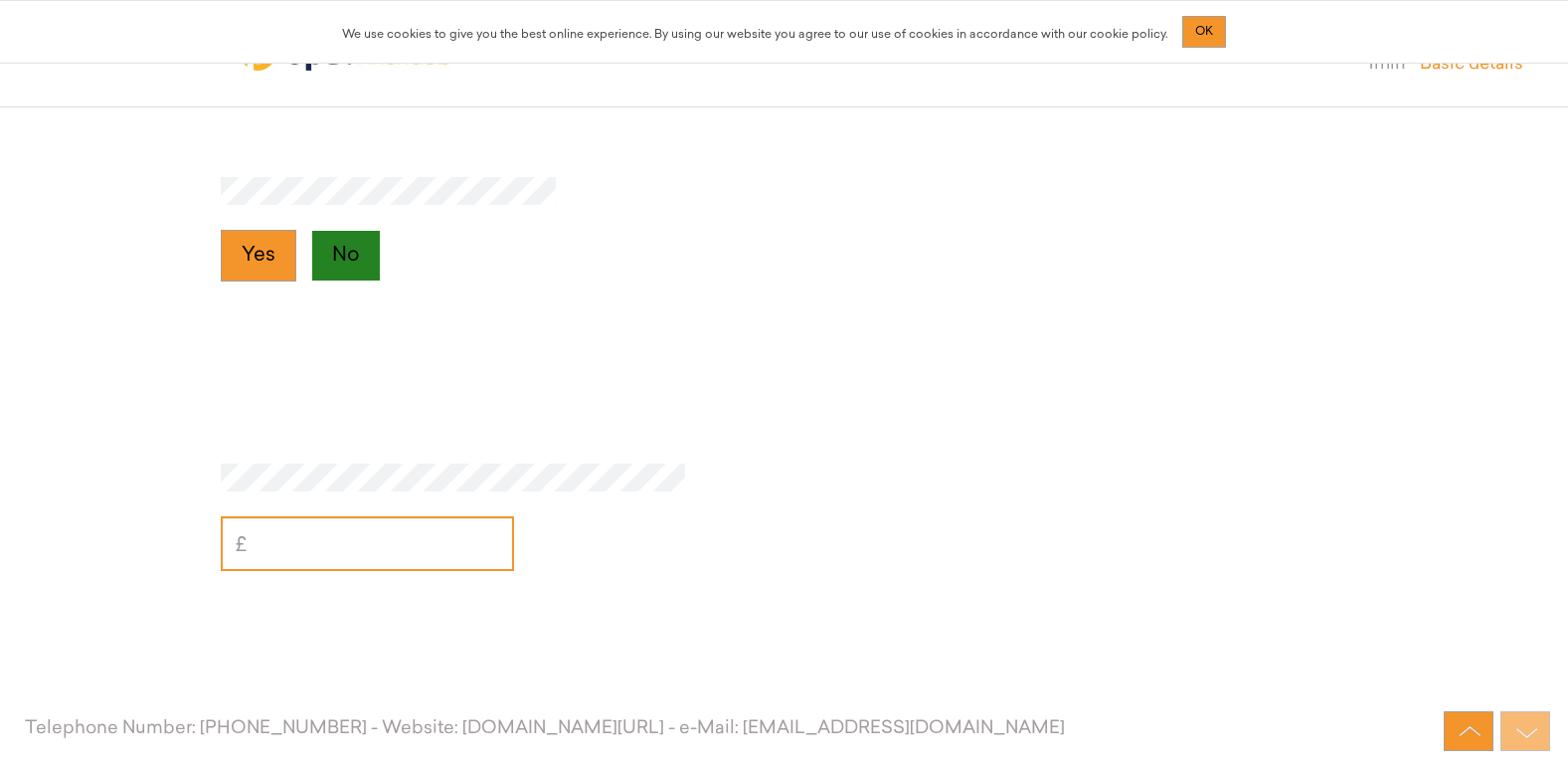
scroll to position [4263, 0]
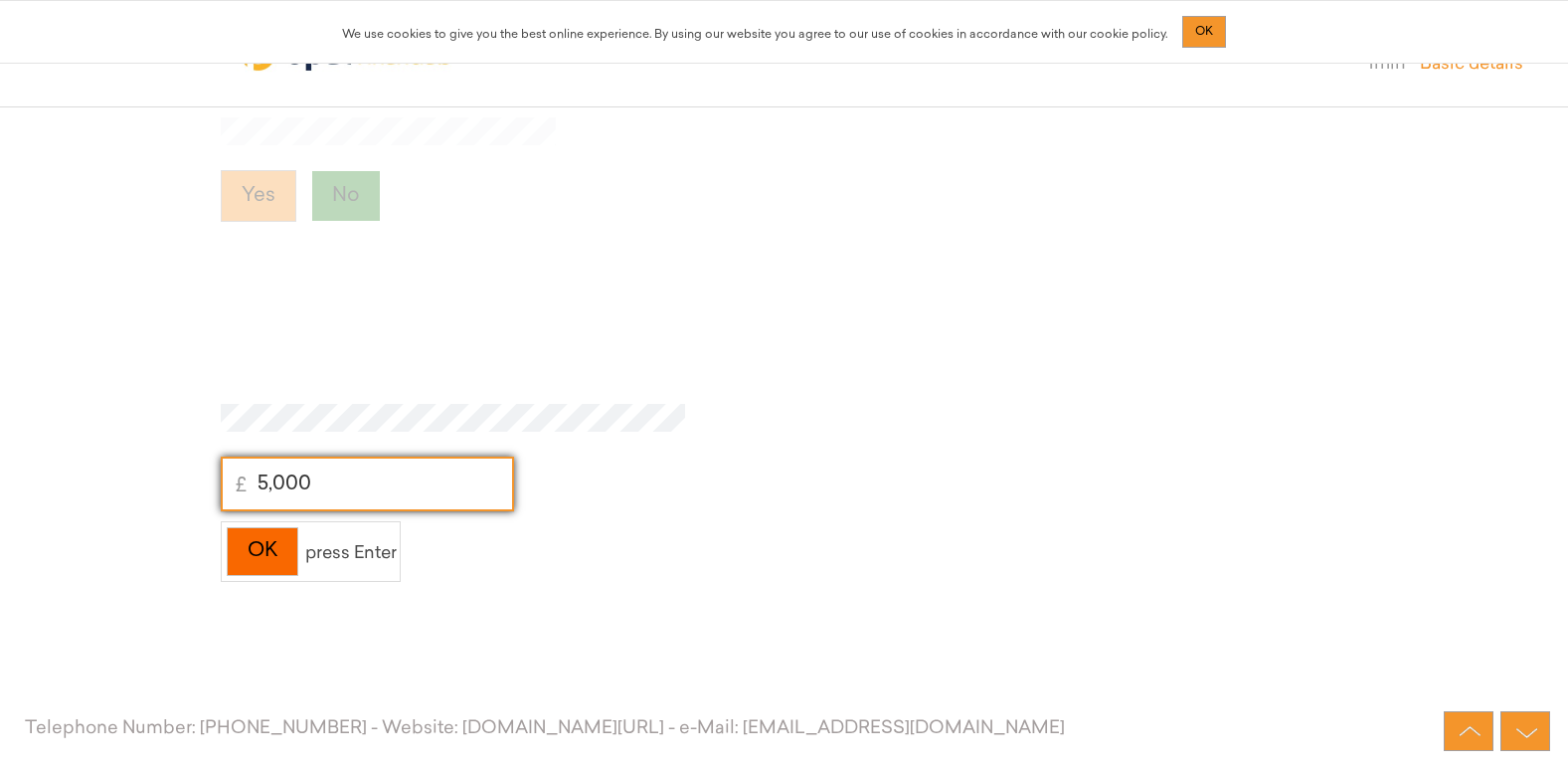
type input "5,000"
click at [282, 537] on div "OK" at bounding box center [263, 551] width 72 height 49
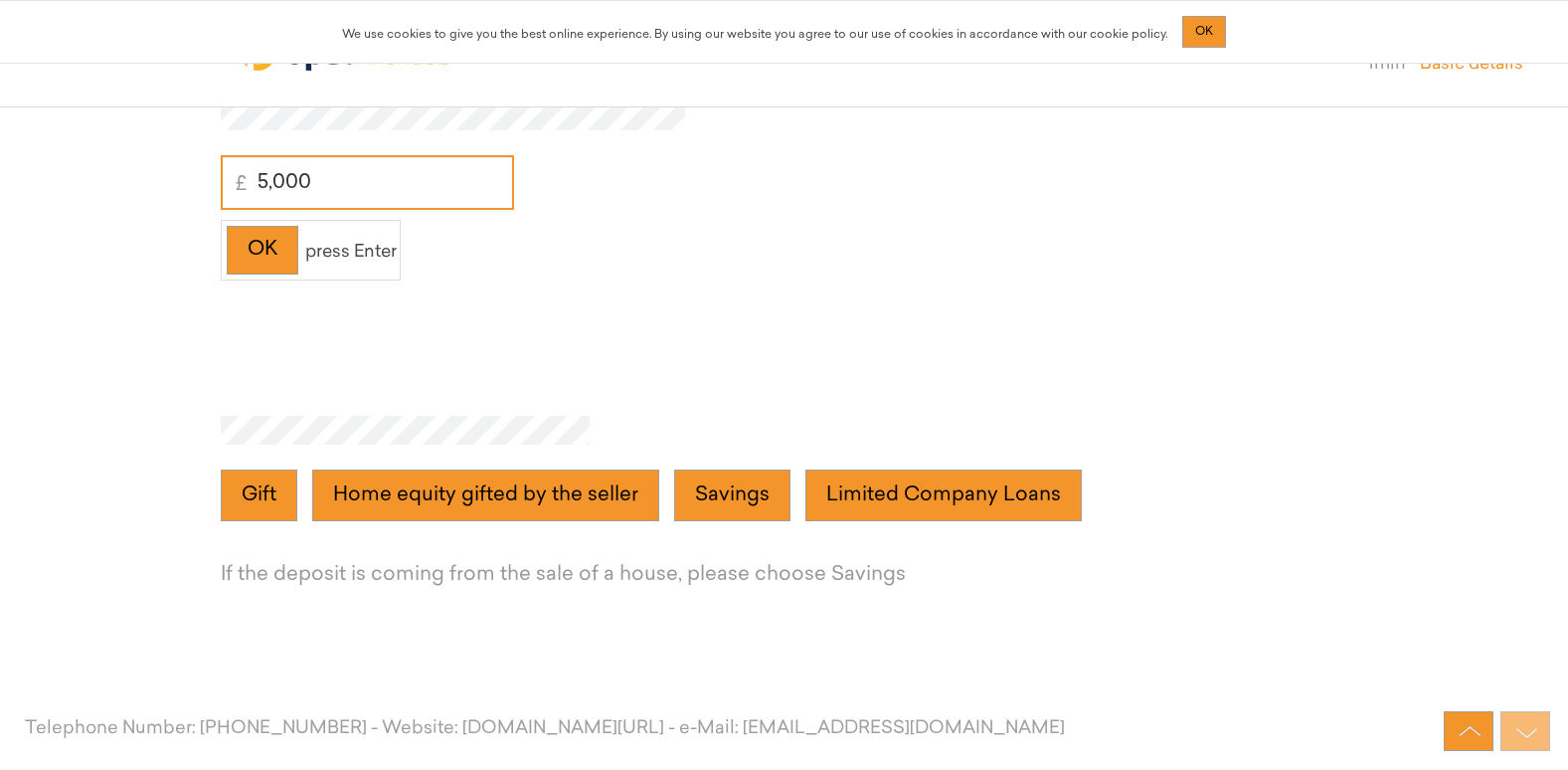
scroll to position [4586, 0]
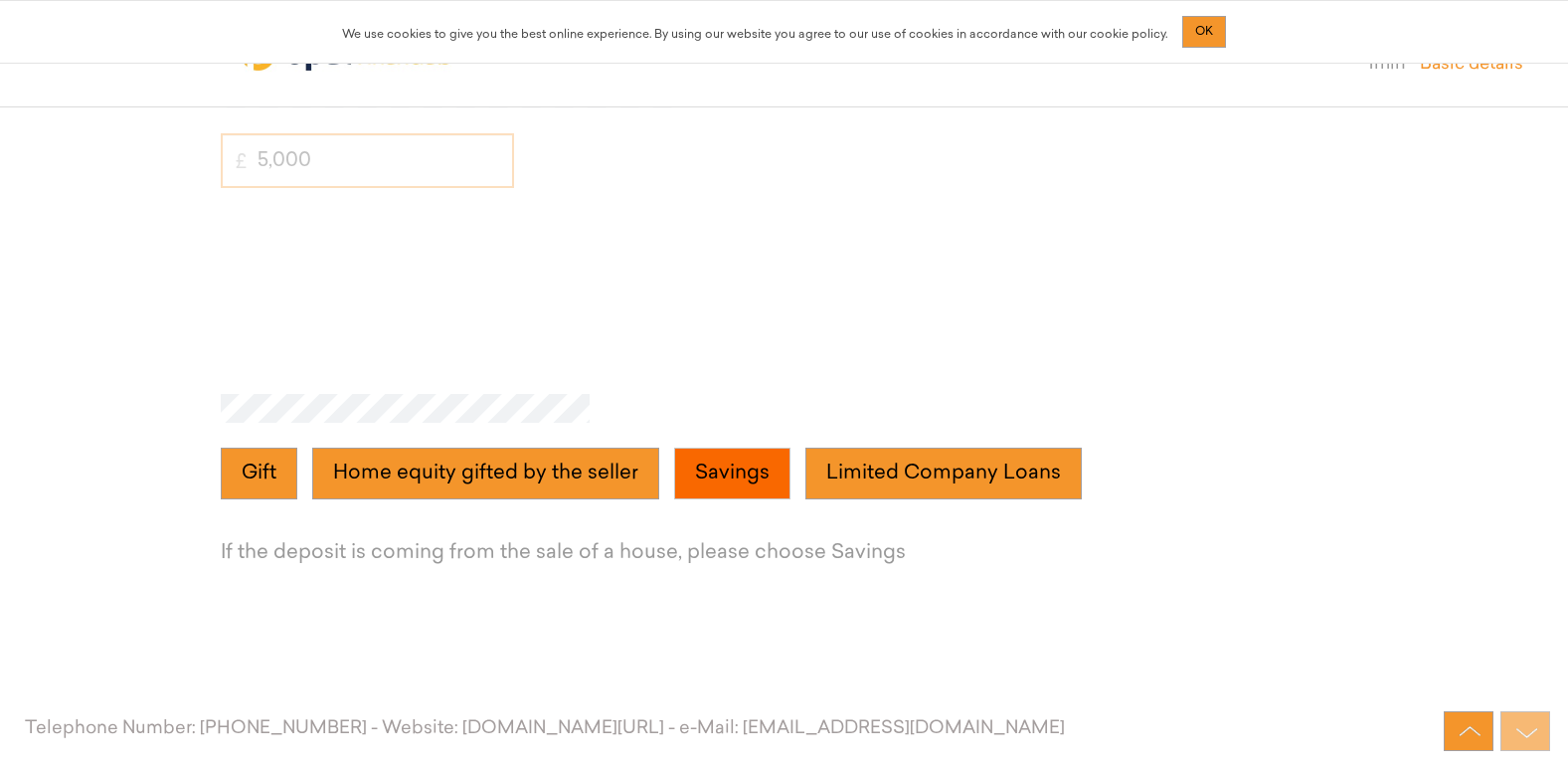
click at [726, 482] on button "Savings" at bounding box center [732, 473] width 116 height 52
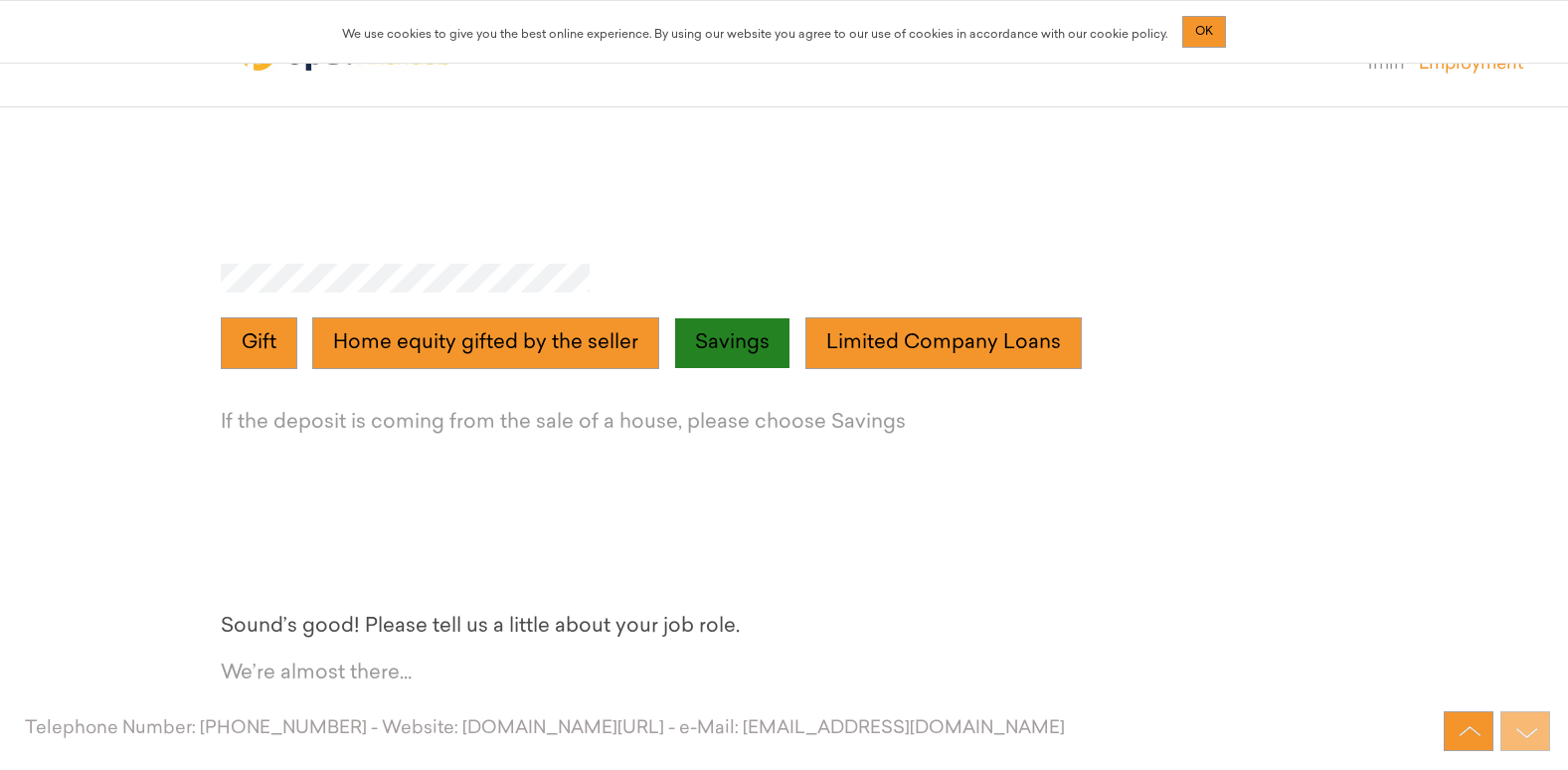
scroll to position [4910, 0]
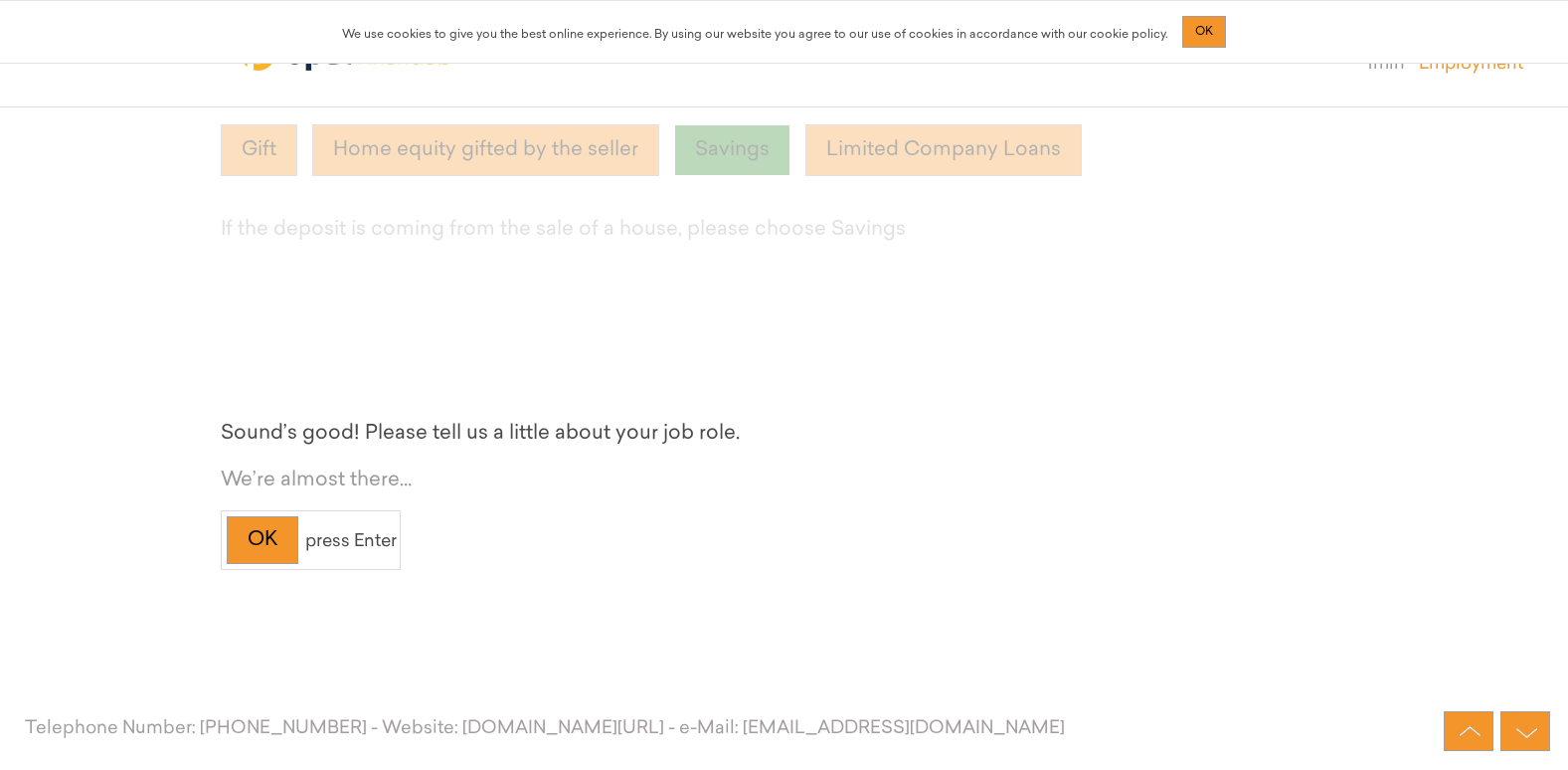
click at [300, 489] on div "We’re almost there…" at bounding box center [784, 480] width 1128 height 29
click at [272, 543] on div "OK" at bounding box center [263, 540] width 72 height 49
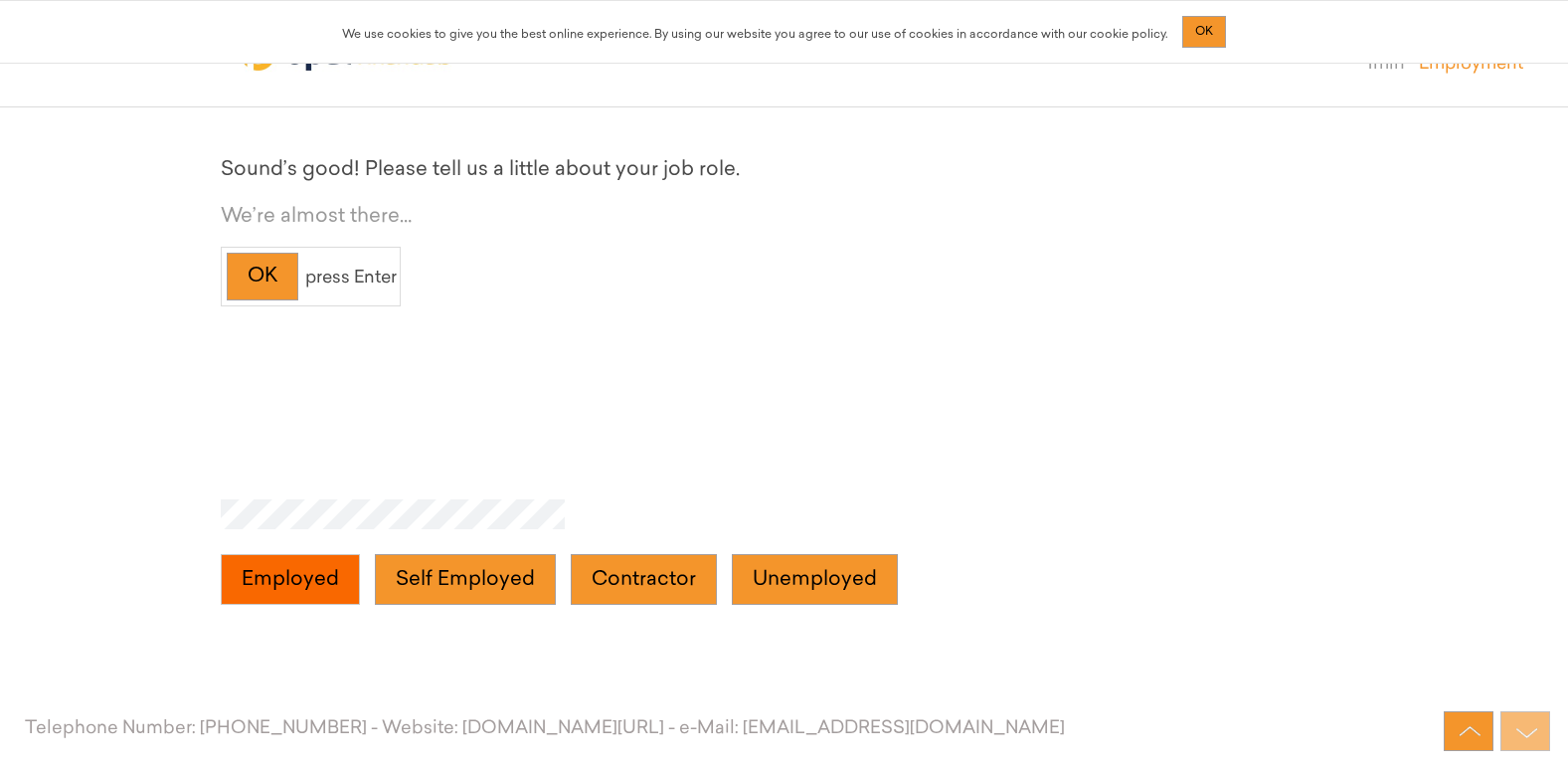
scroll to position [5234, 0]
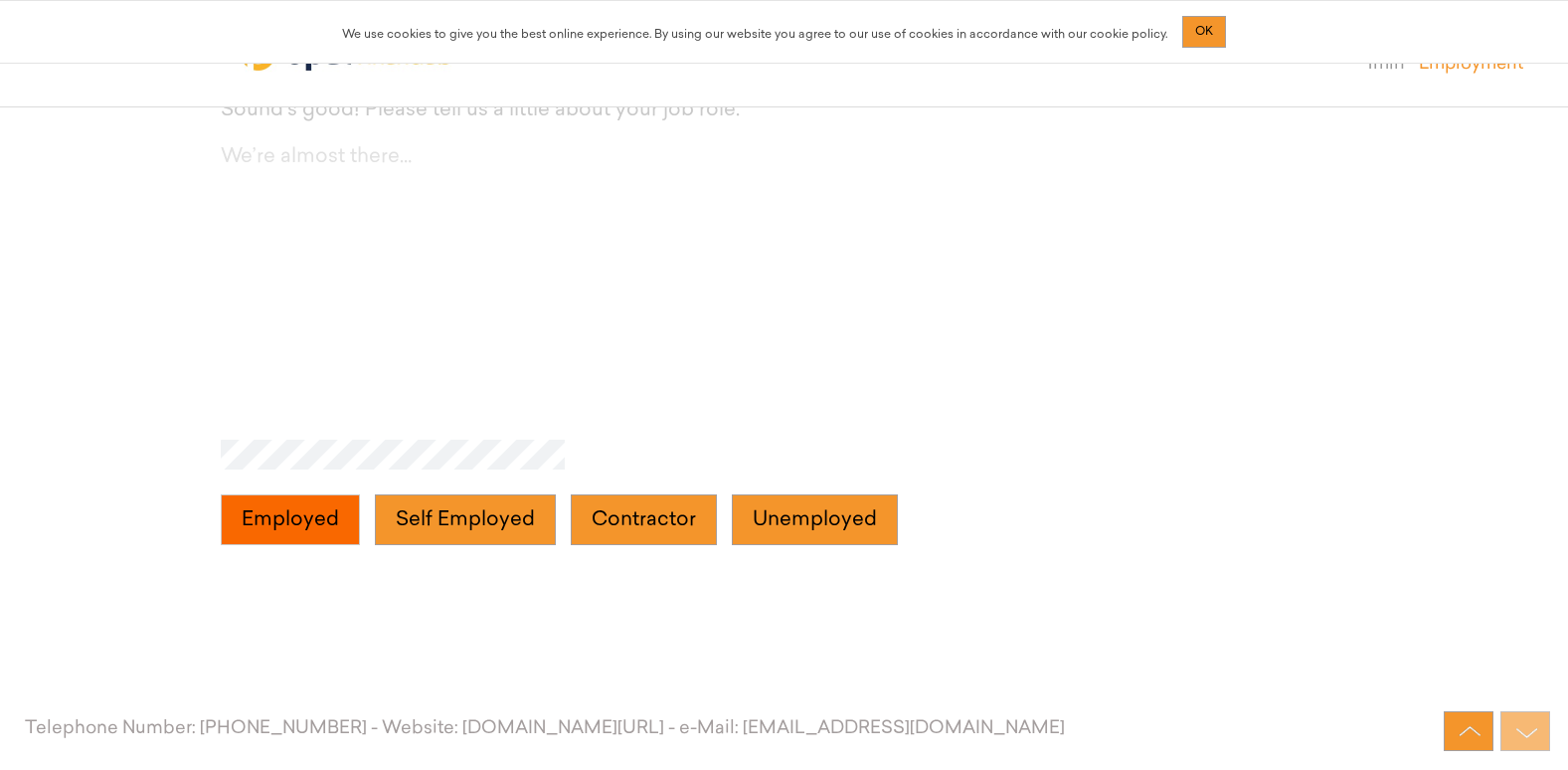
click at [308, 521] on button "Employed" at bounding box center [291, 520] width 139 height 52
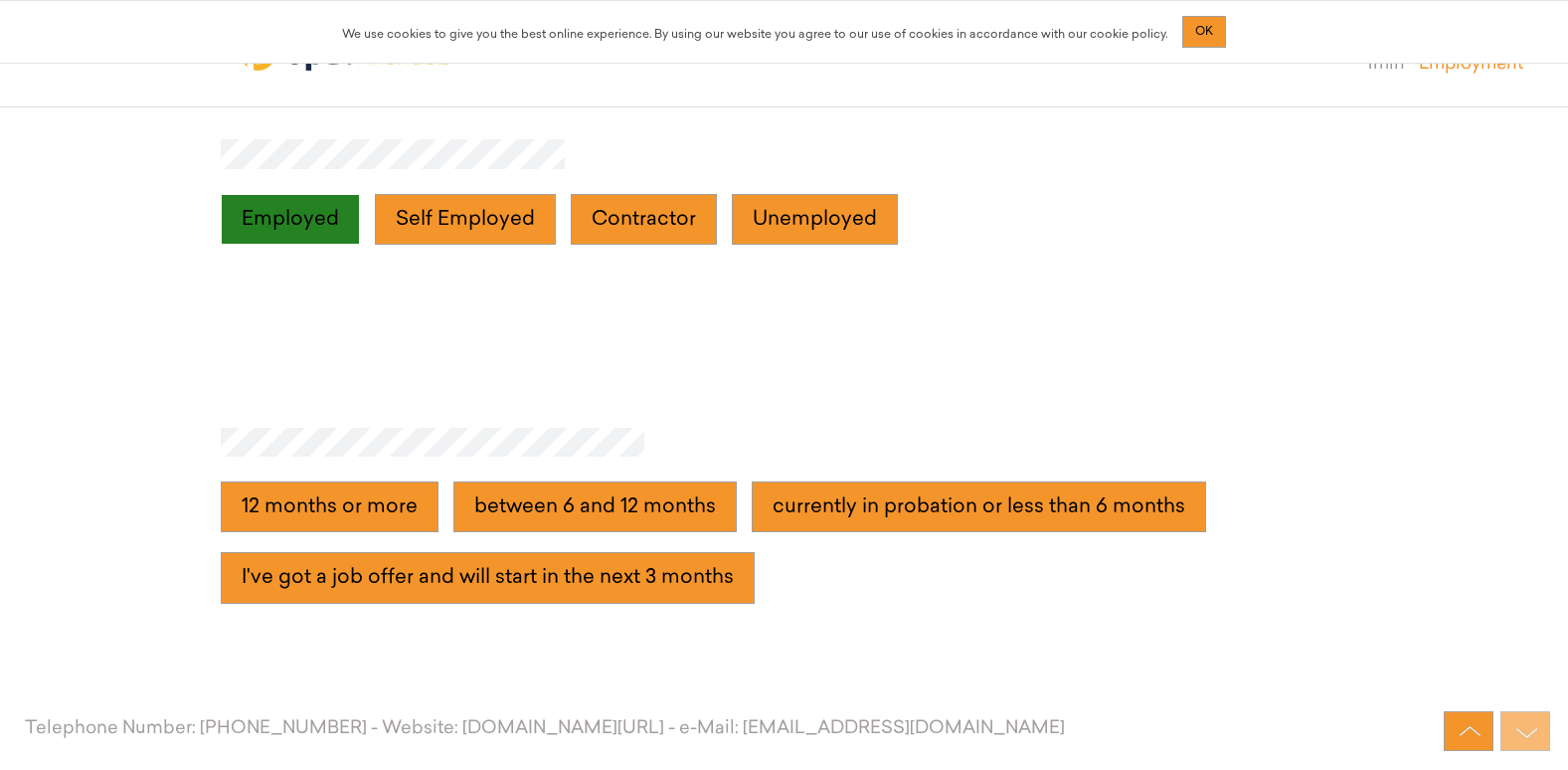
scroll to position [5556, 0]
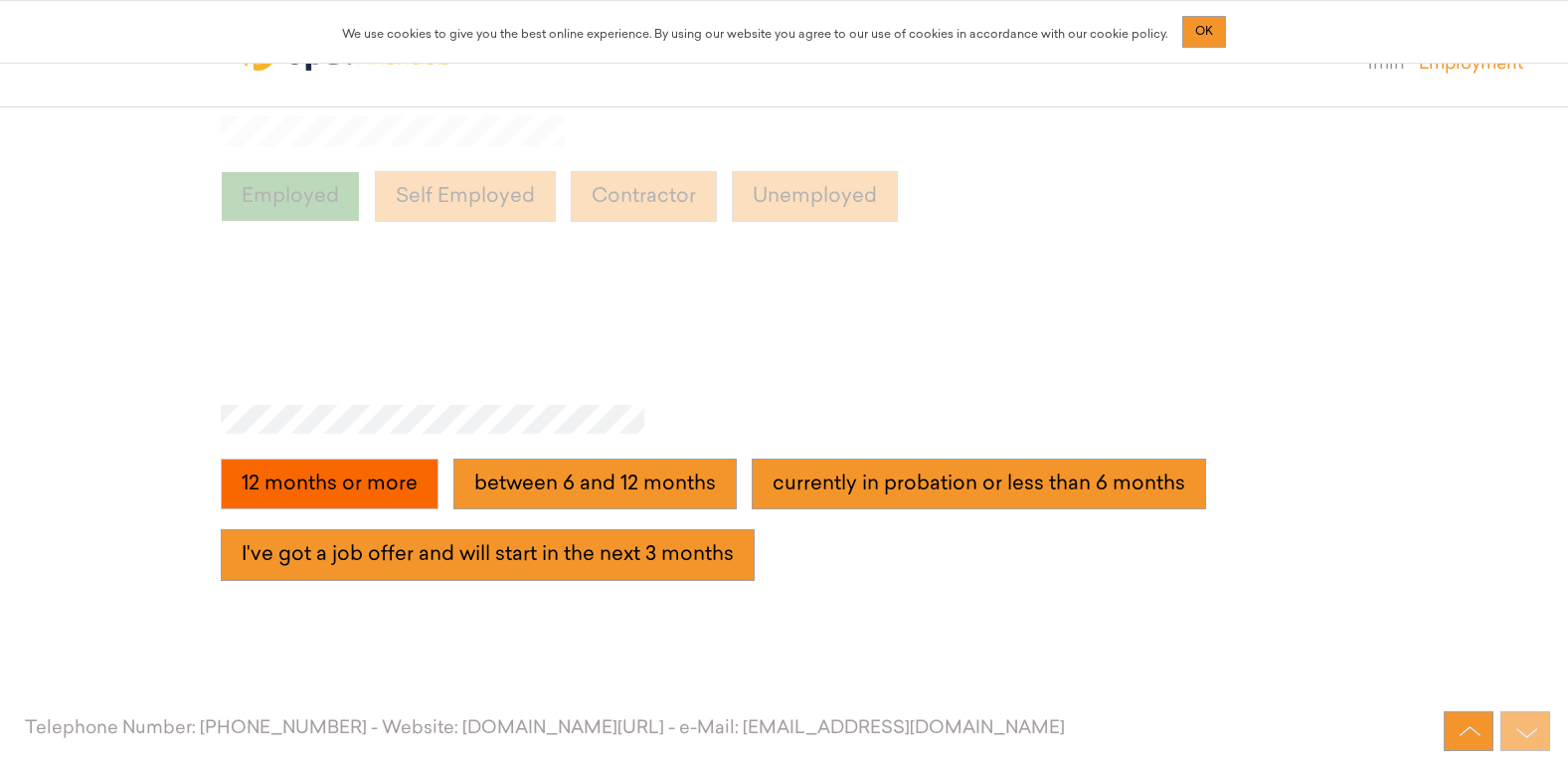
click at [366, 495] on more "12 months or more" at bounding box center [330, 484] width 218 height 52
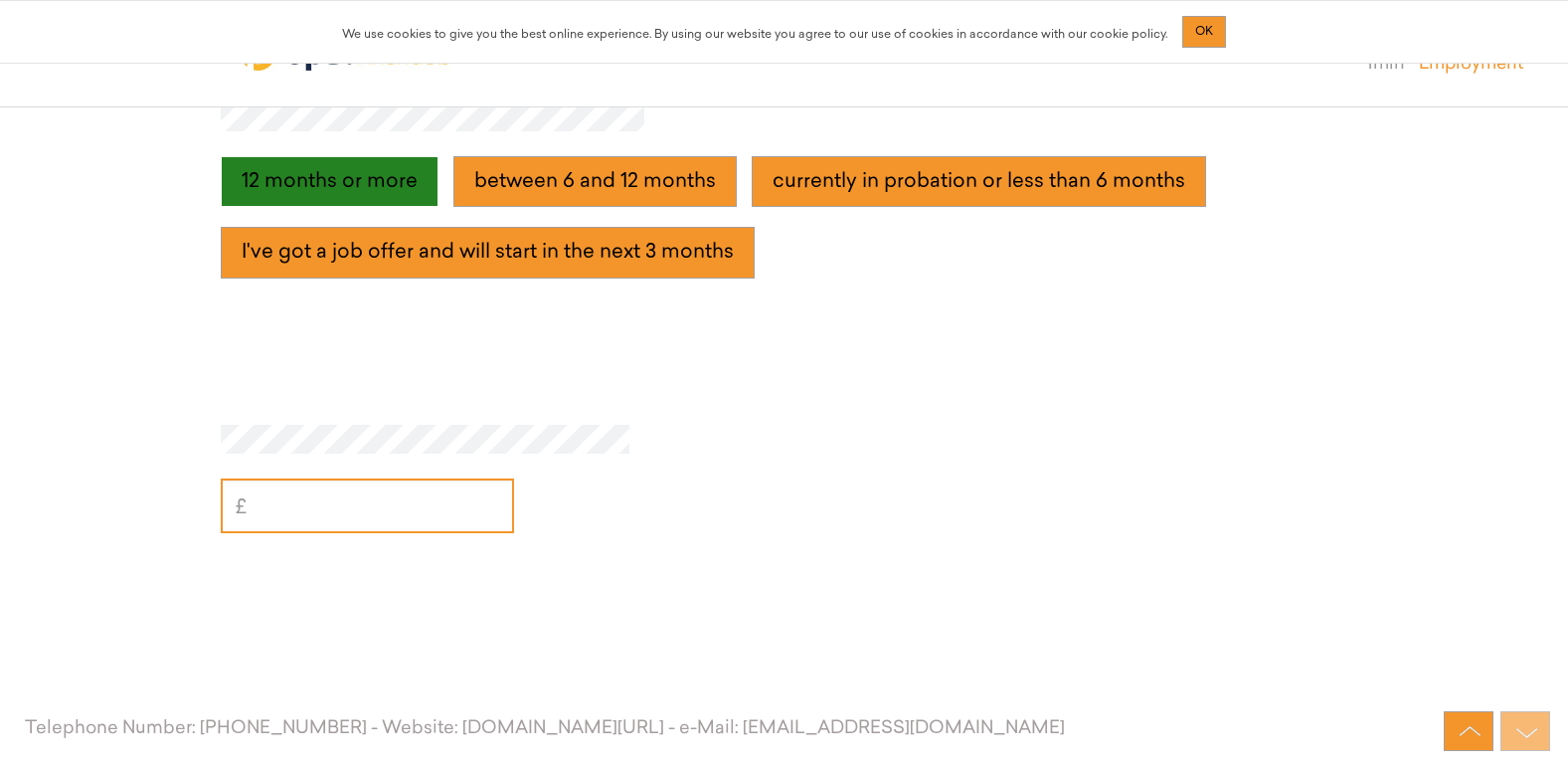
scroll to position [5881, 0]
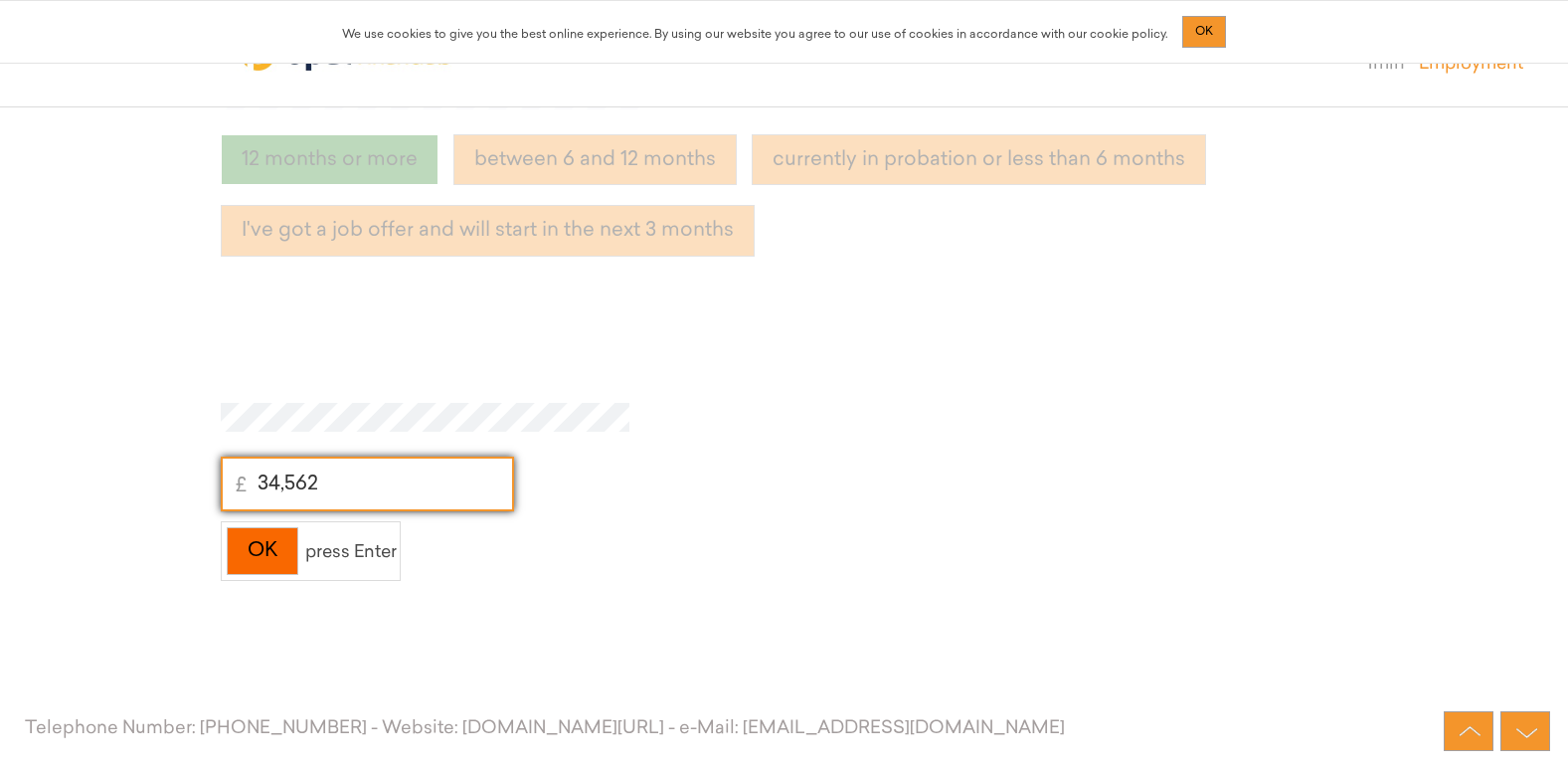
type input "34,562"
click at [247, 540] on div "OK" at bounding box center [263, 551] width 72 height 49
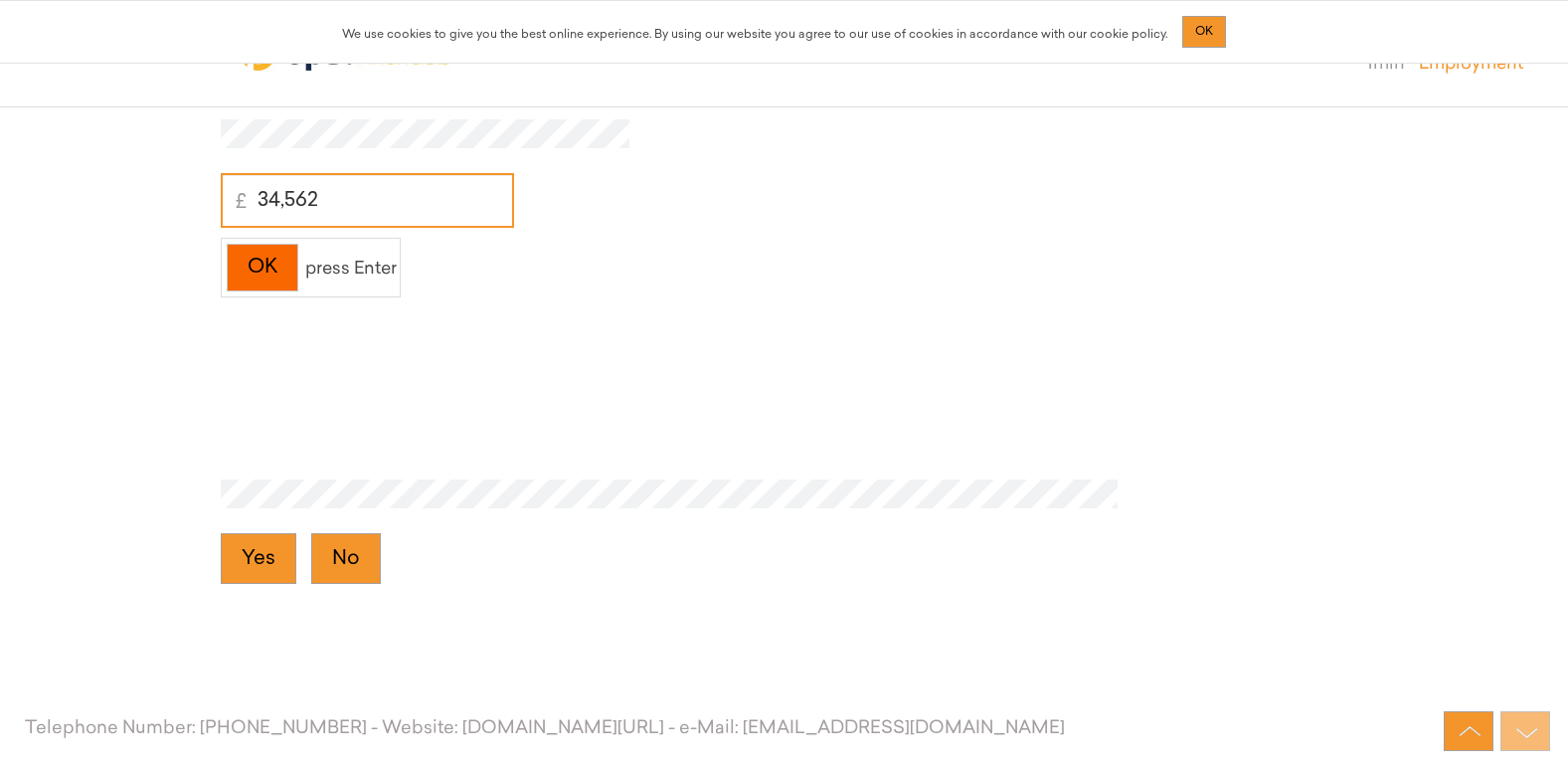
scroll to position [6204, 0]
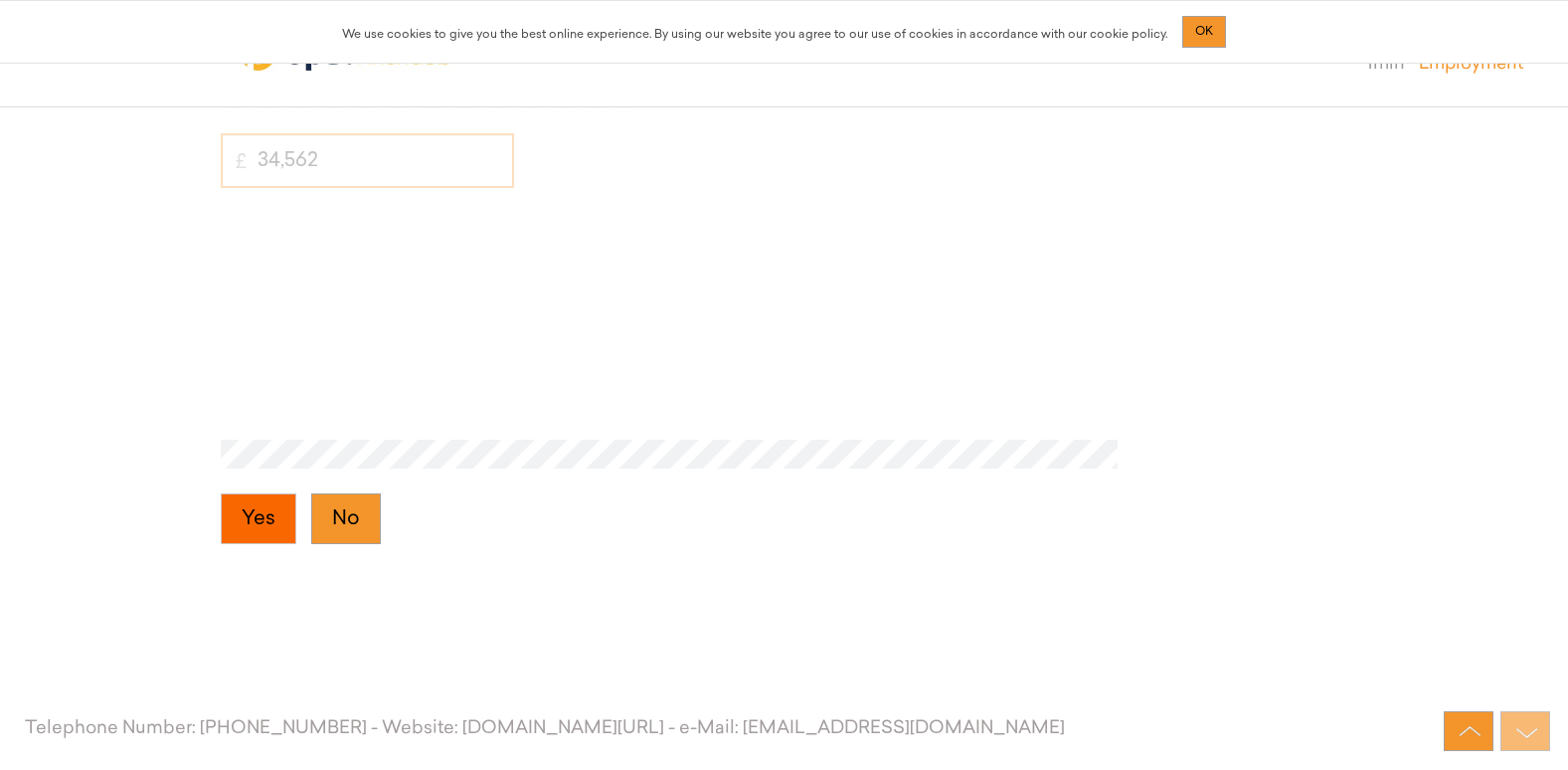
click at [248, 519] on button "Yes" at bounding box center [259, 519] width 76 height 52
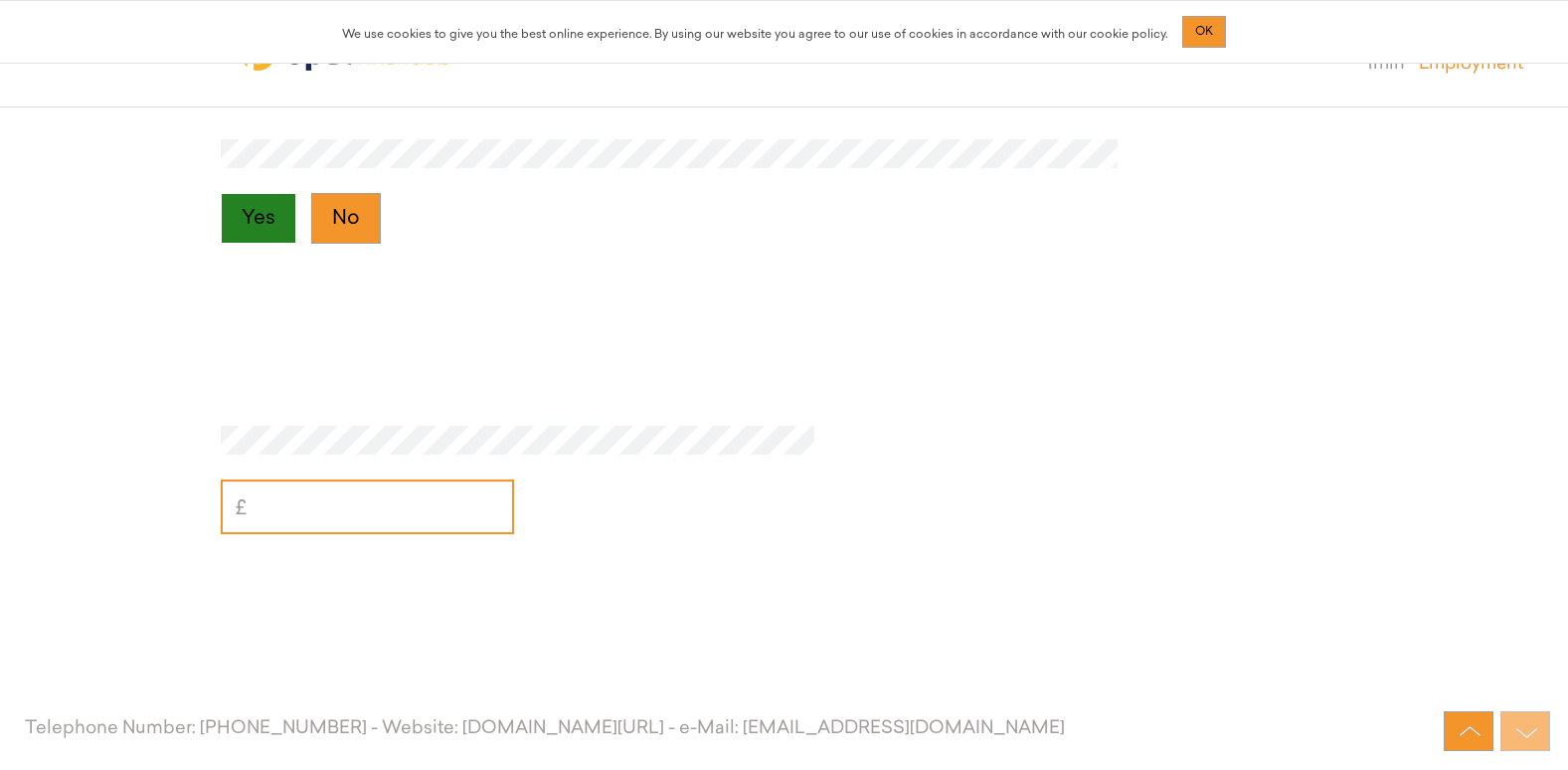
scroll to position [6528, 0]
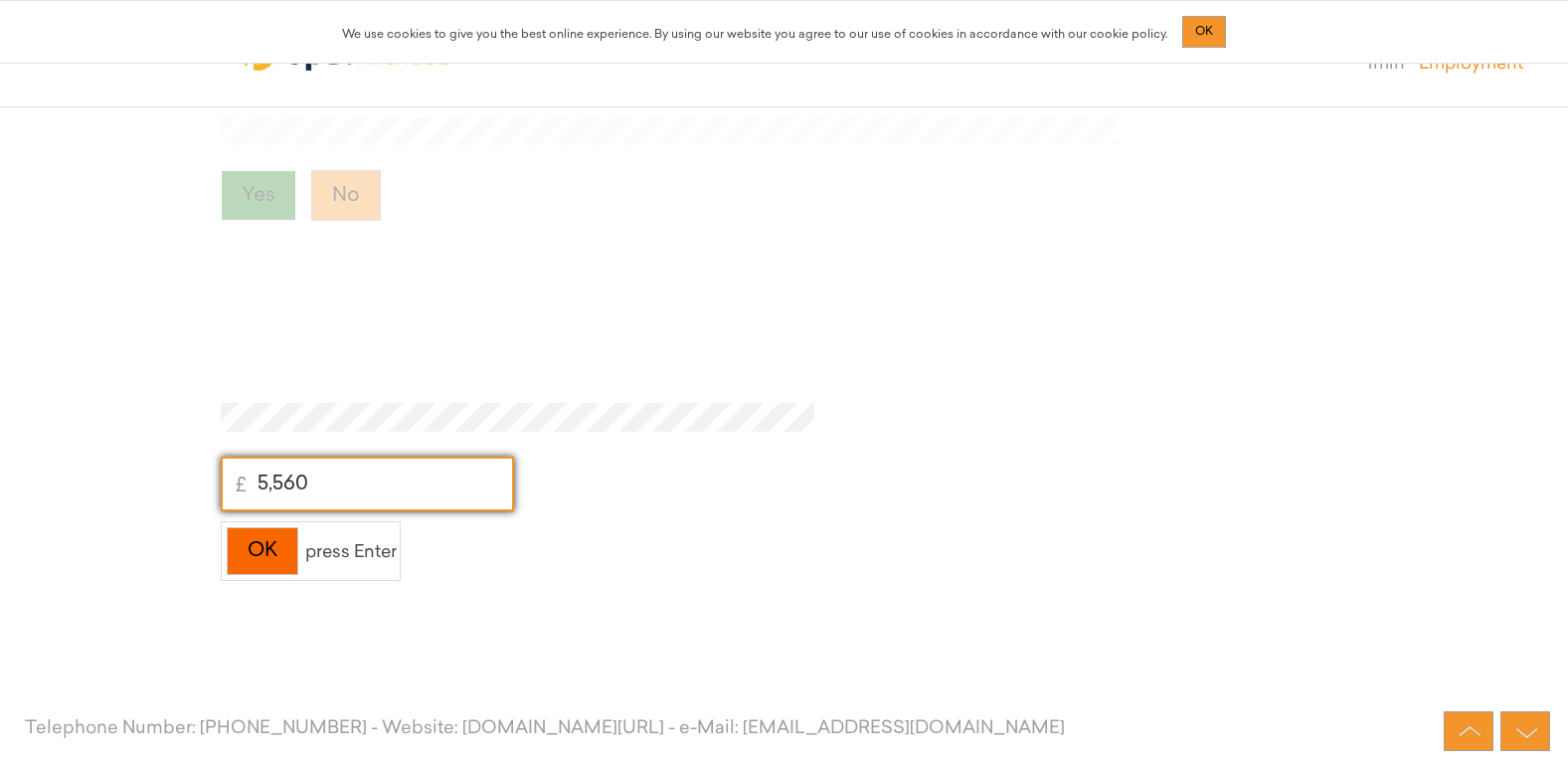
type input "5,560"
click at [276, 562] on div "OK" at bounding box center [263, 551] width 72 height 49
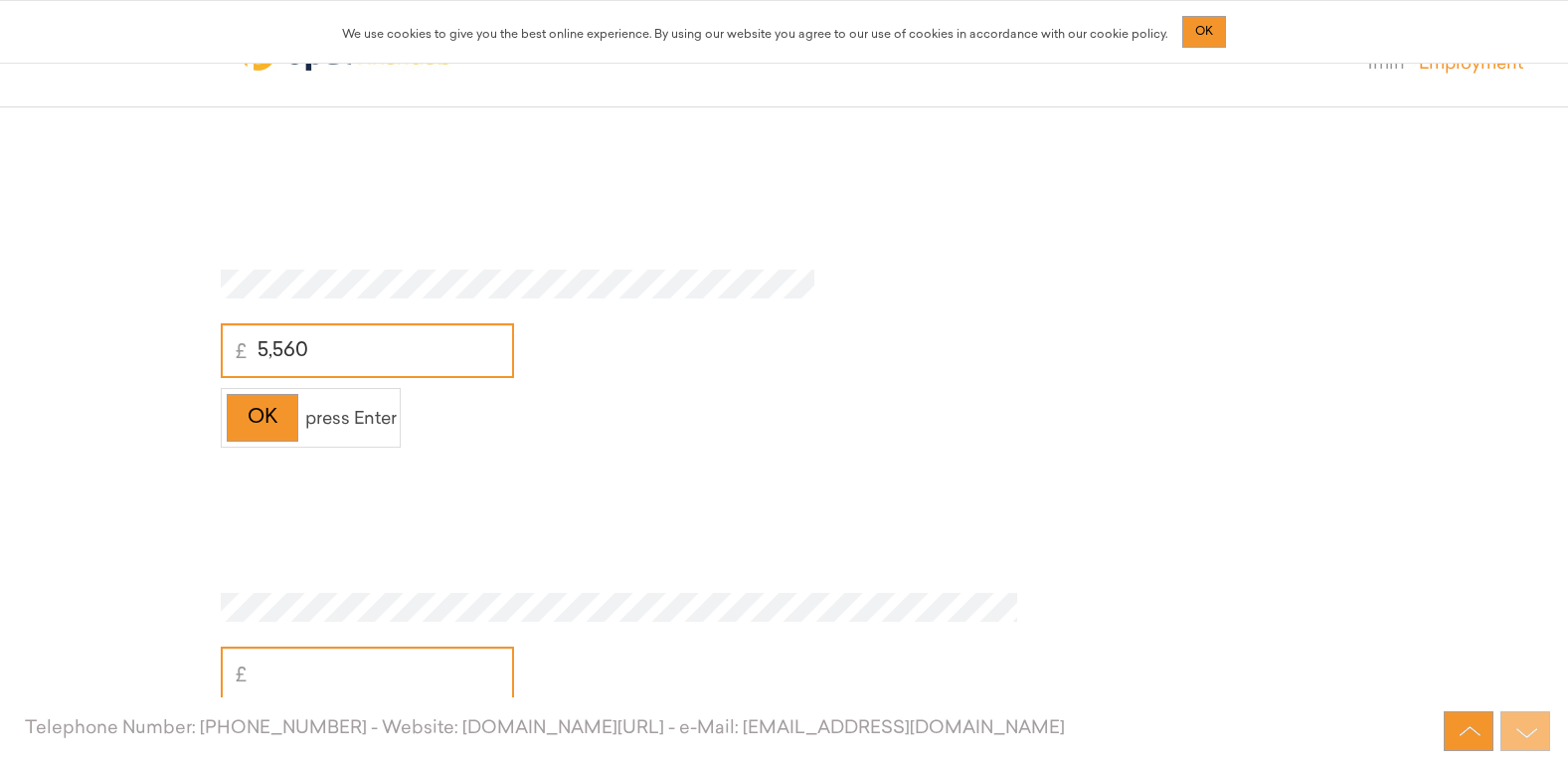
scroll to position [6851, 0]
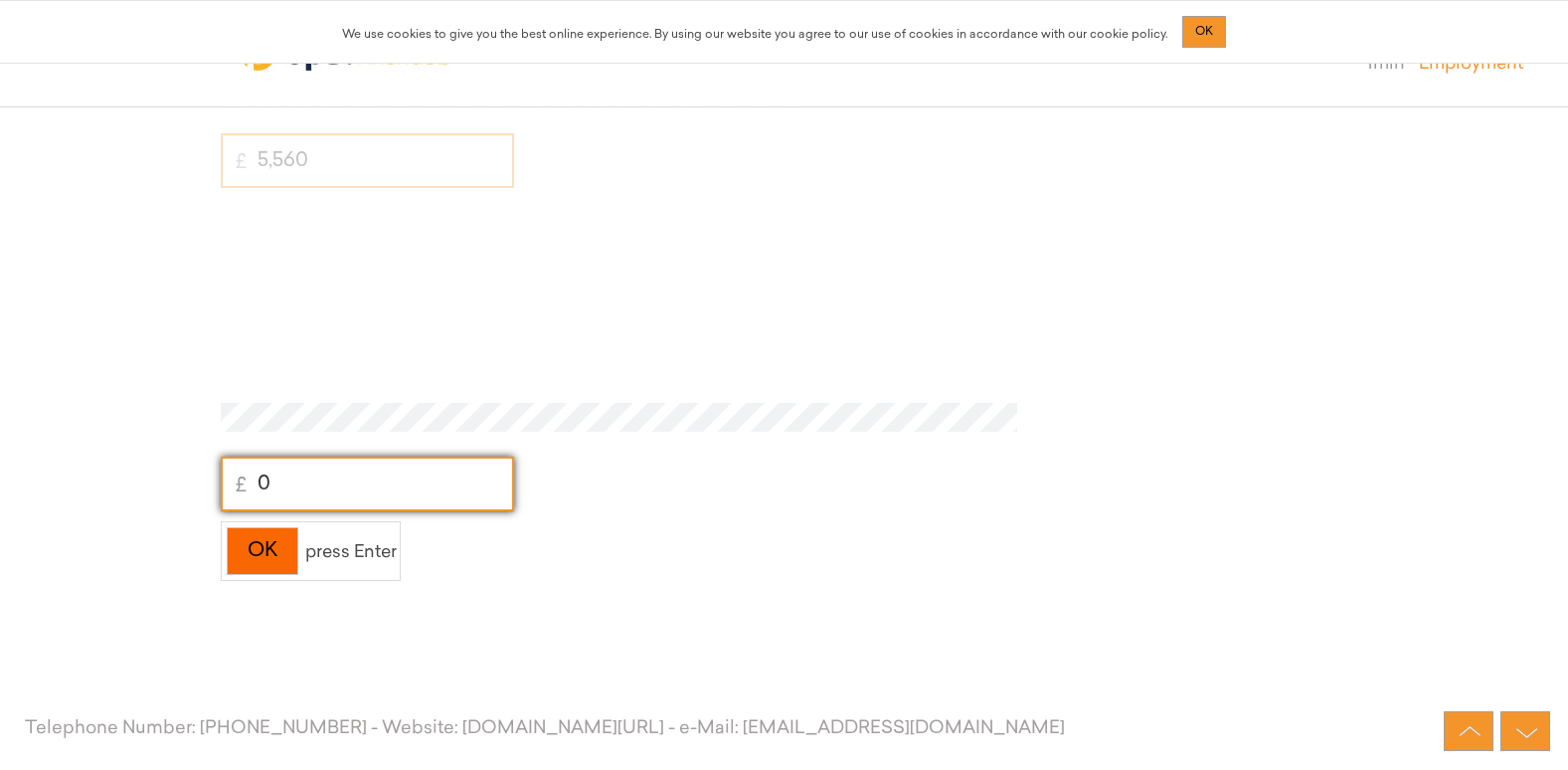
type input "0"
drag, startPoint x: 273, startPoint y: 542, endPoint x: 265, endPoint y: 549, distance: 10.6
click at [271, 544] on div "OK" at bounding box center [263, 551] width 72 height 49
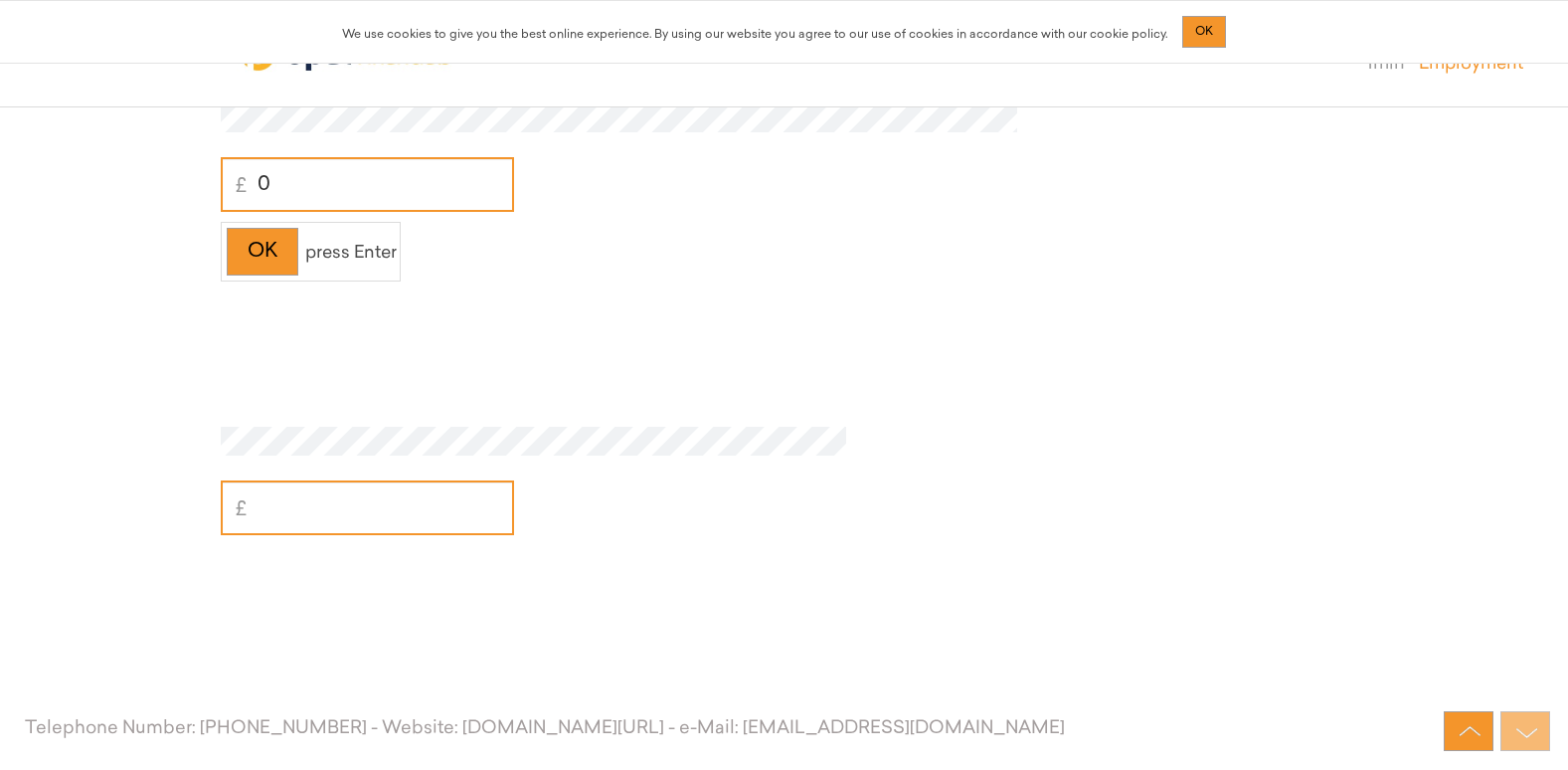
scroll to position [7174, 0]
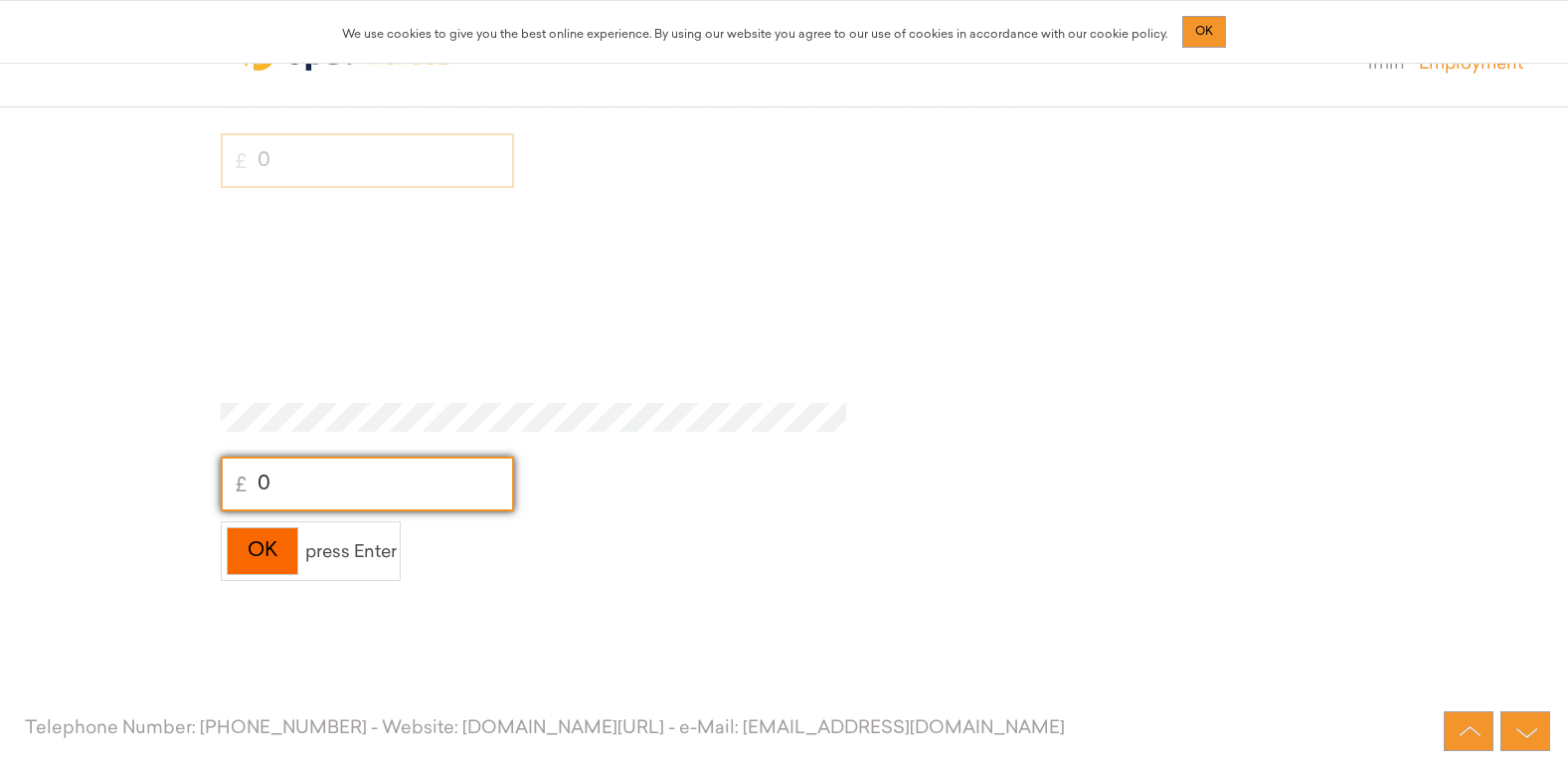
type input "0"
click at [271, 566] on div "OK" at bounding box center [263, 551] width 72 height 49
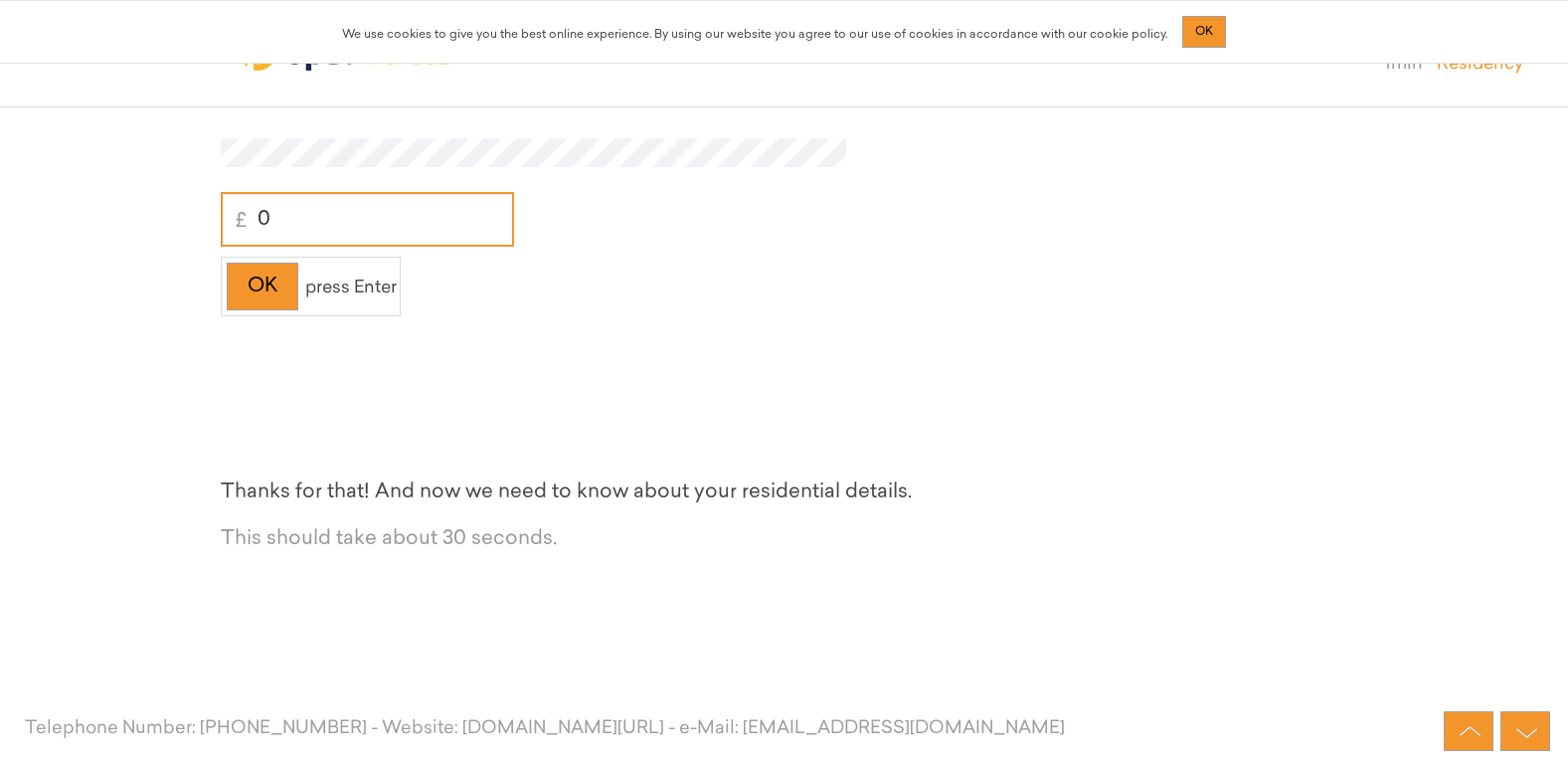
scroll to position [7498, 0]
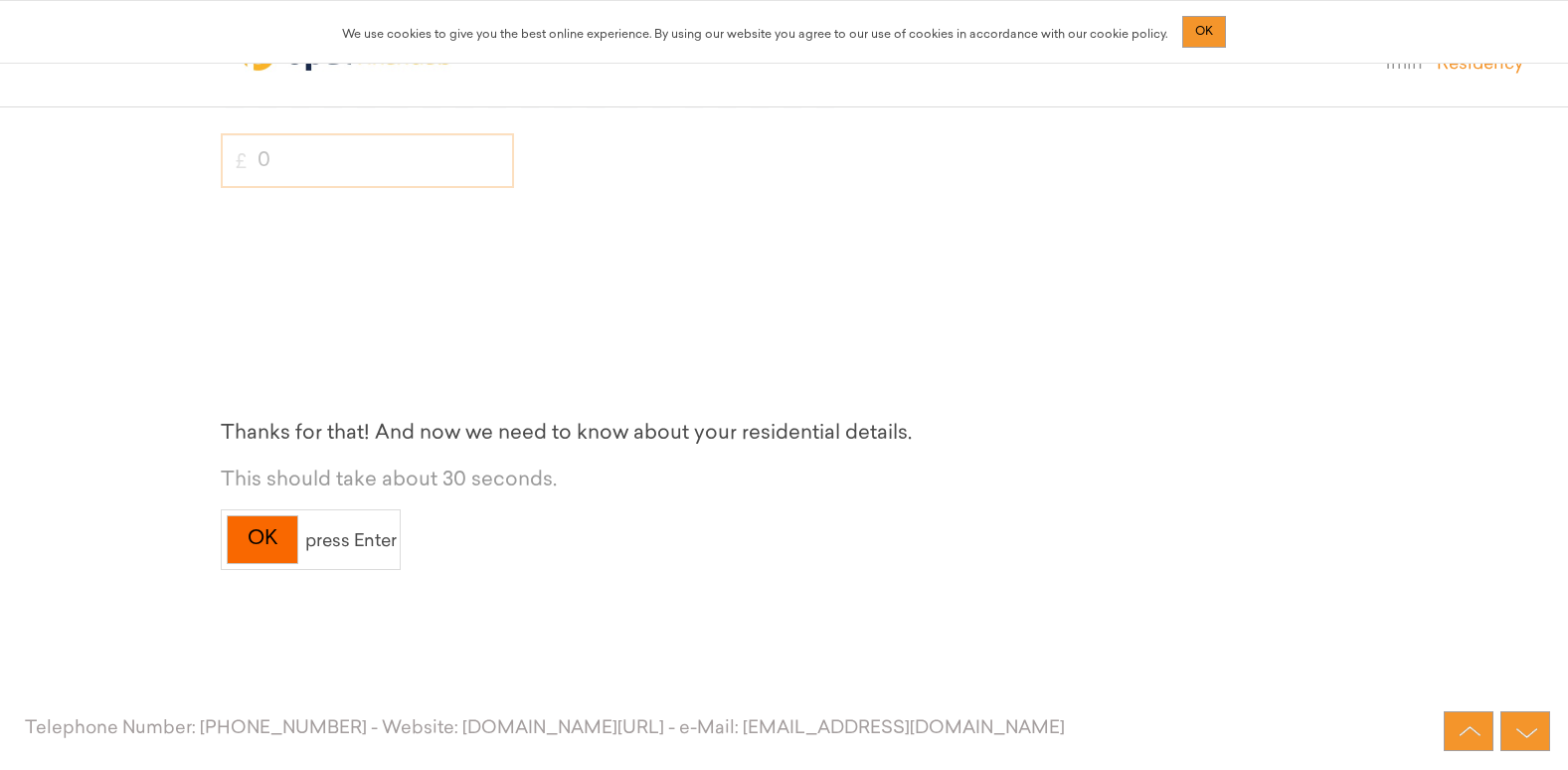
click at [249, 549] on div "OK" at bounding box center [263, 539] width 72 height 49
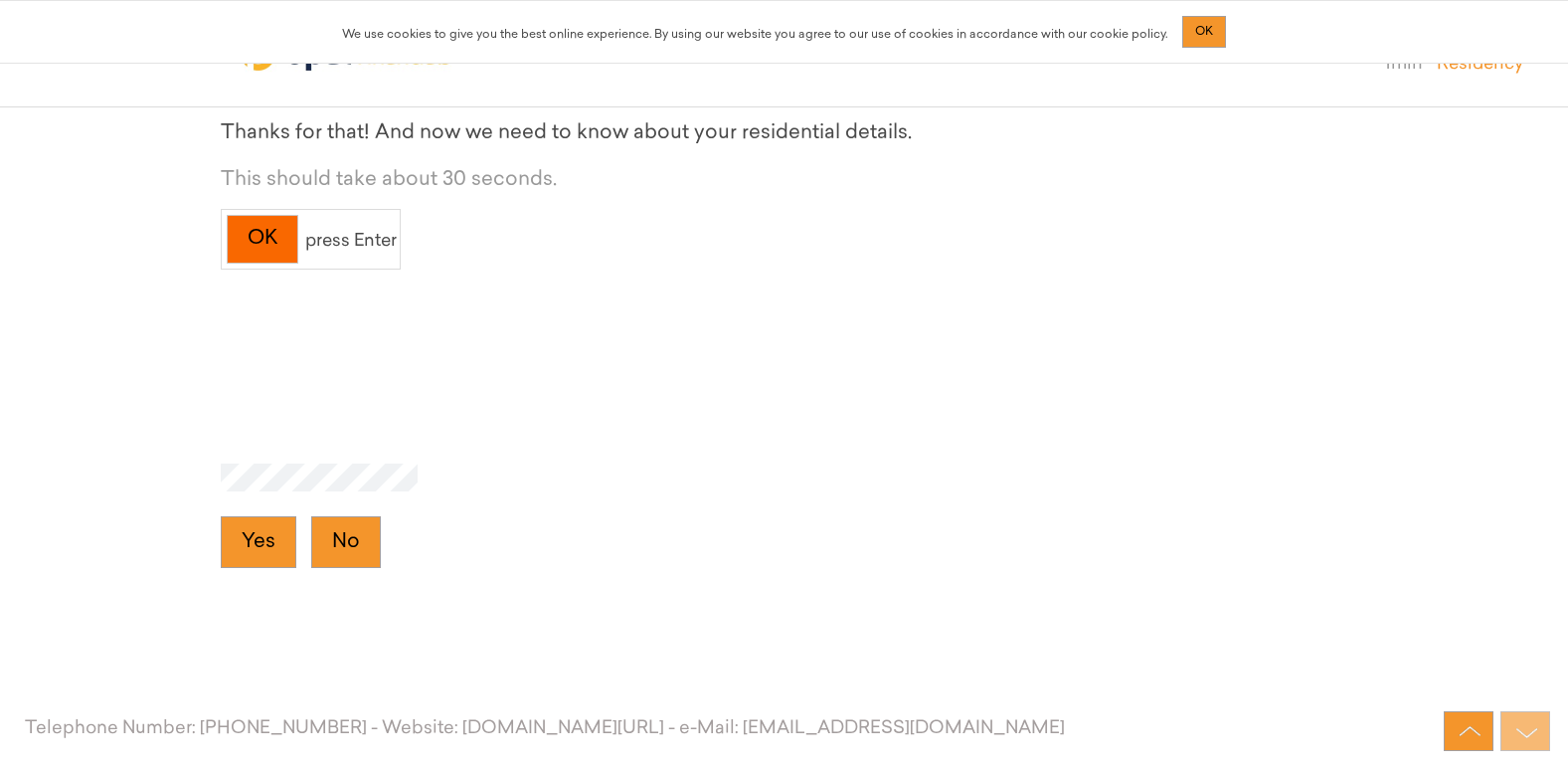
scroll to position [7821, 0]
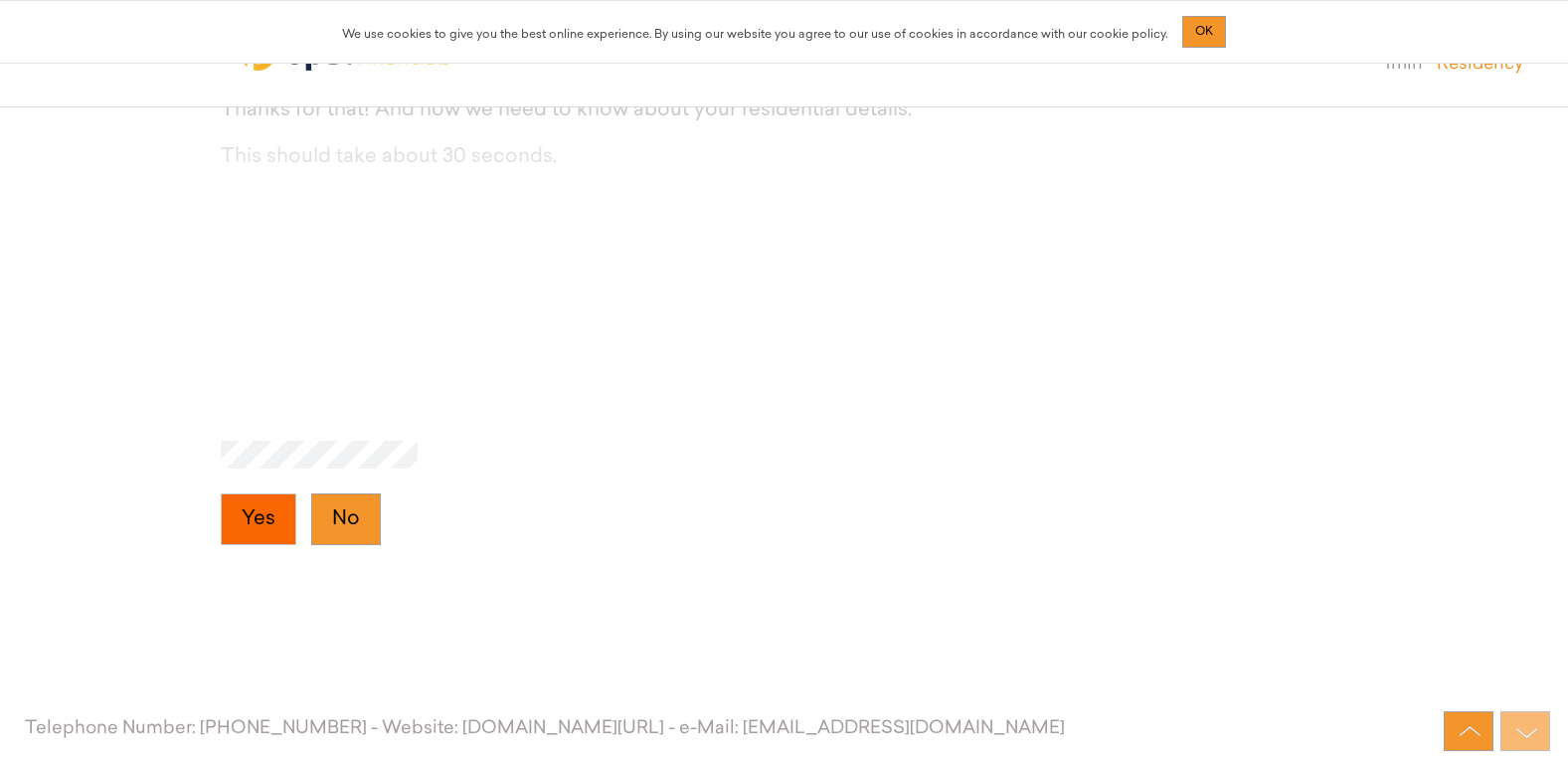
click at [276, 520] on button "Yes" at bounding box center [259, 519] width 76 height 52
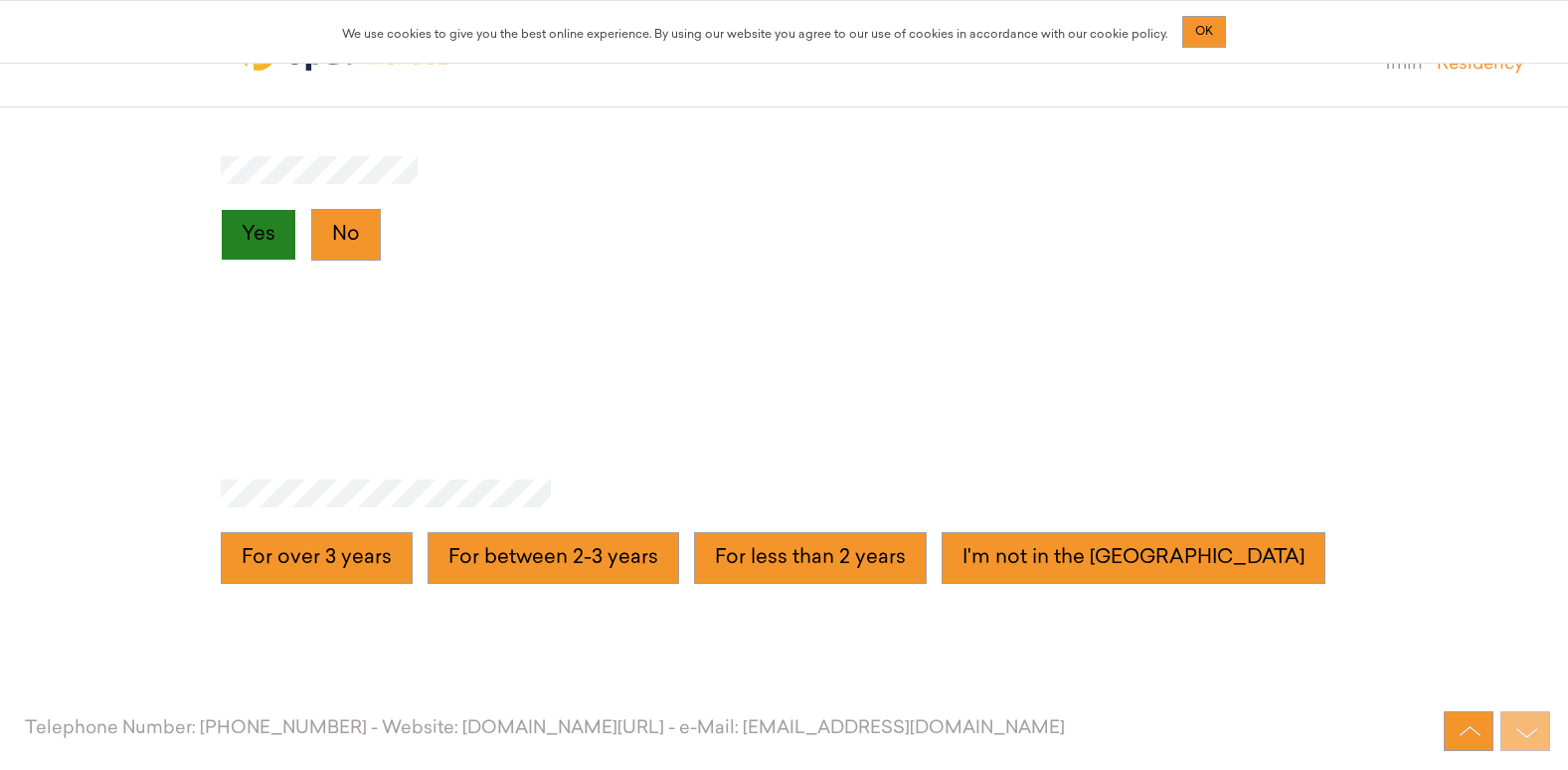
scroll to position [8144, 0]
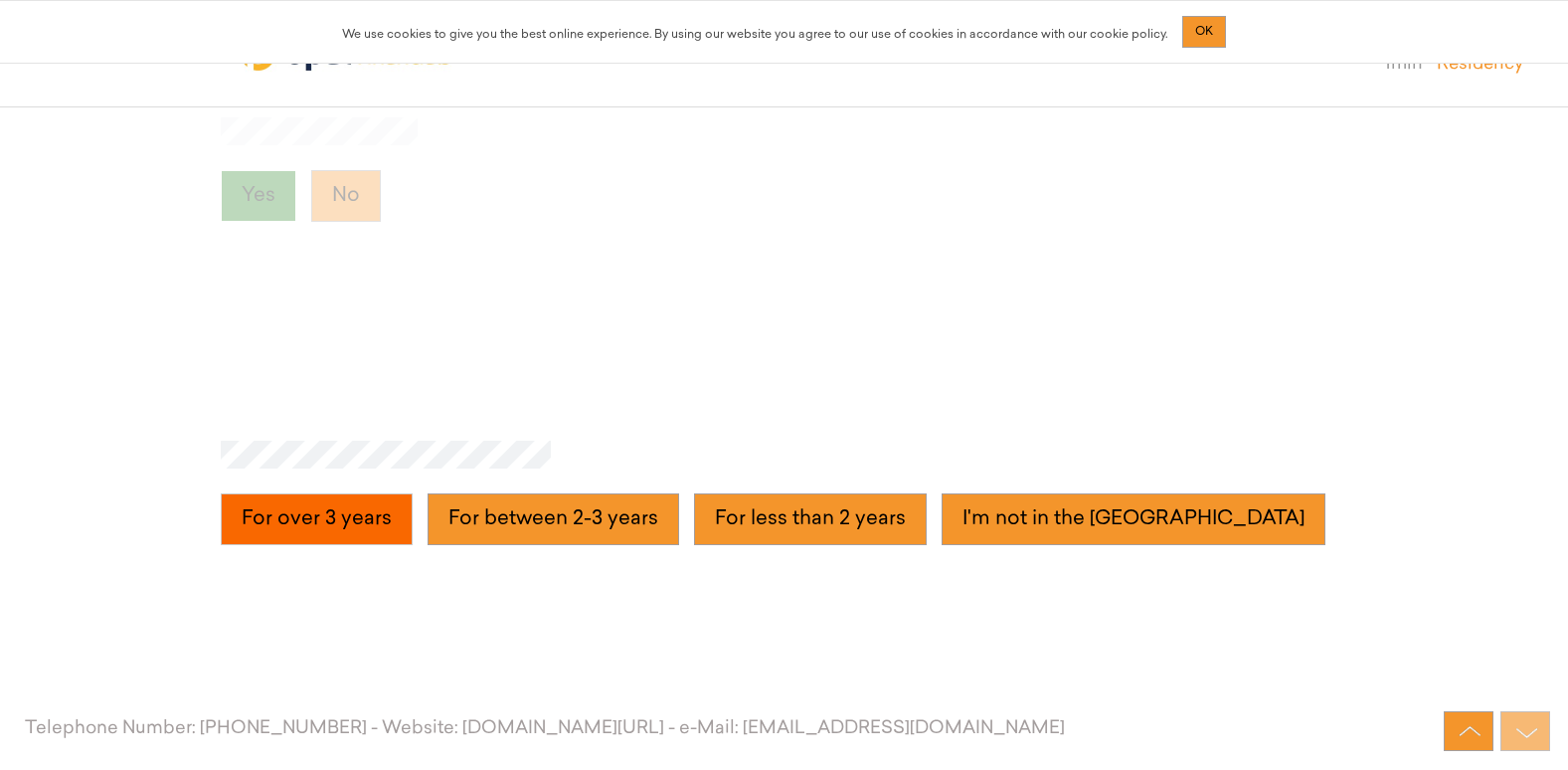
click at [309, 525] on years "For over 3 years" at bounding box center [317, 519] width 192 height 52
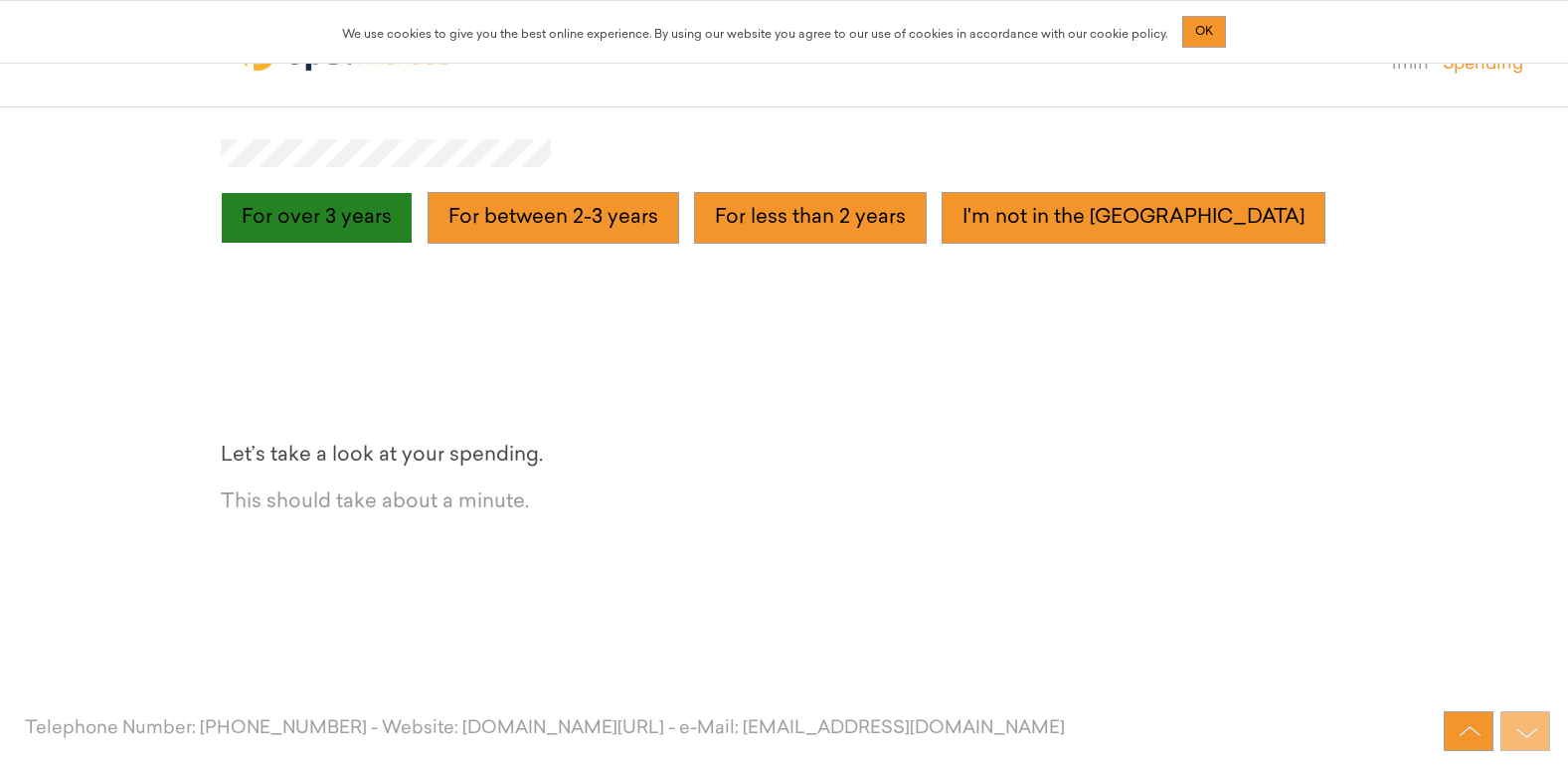
scroll to position [8468, 0]
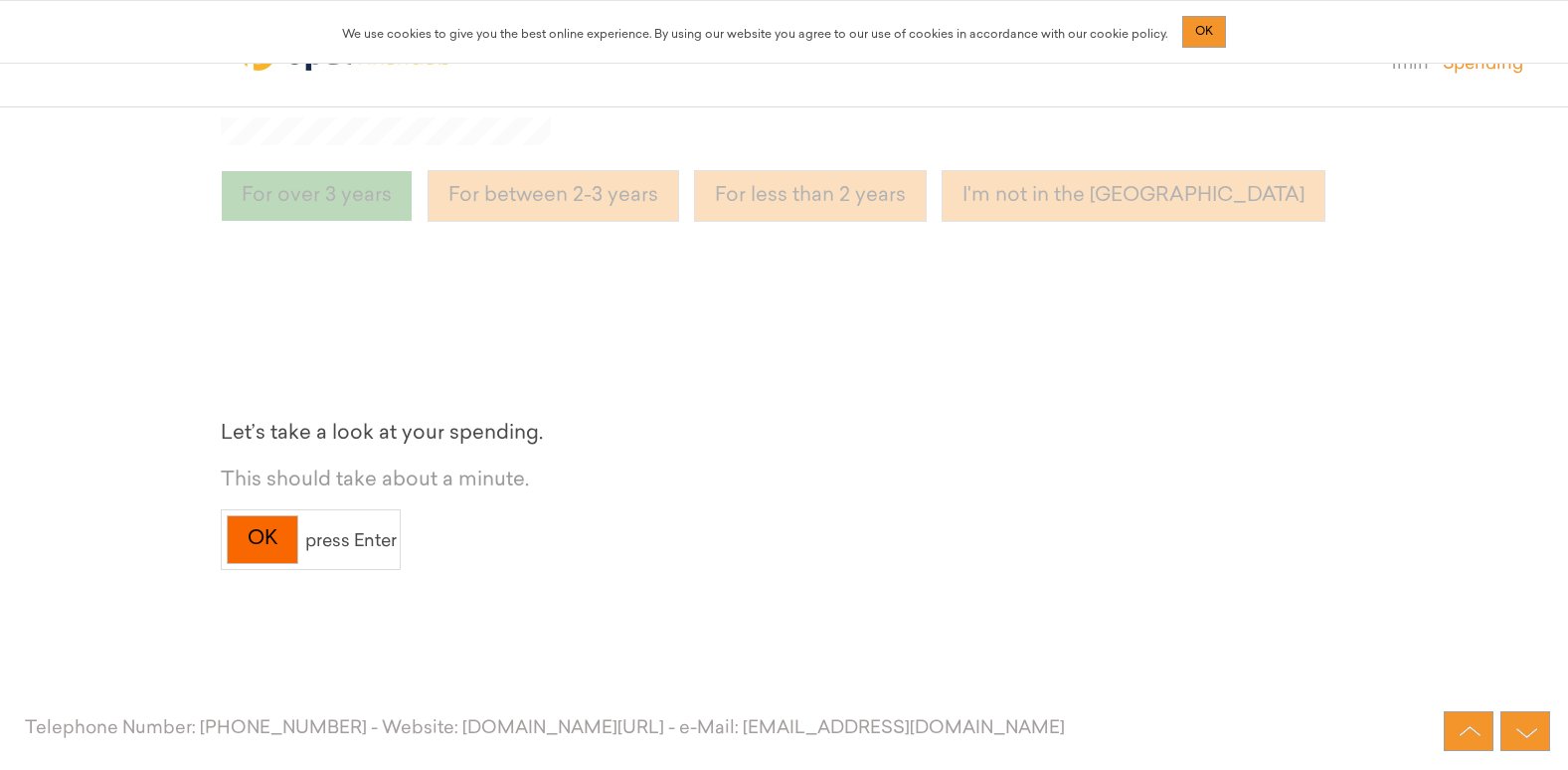
click at [268, 521] on div "OK" at bounding box center [263, 539] width 72 height 49
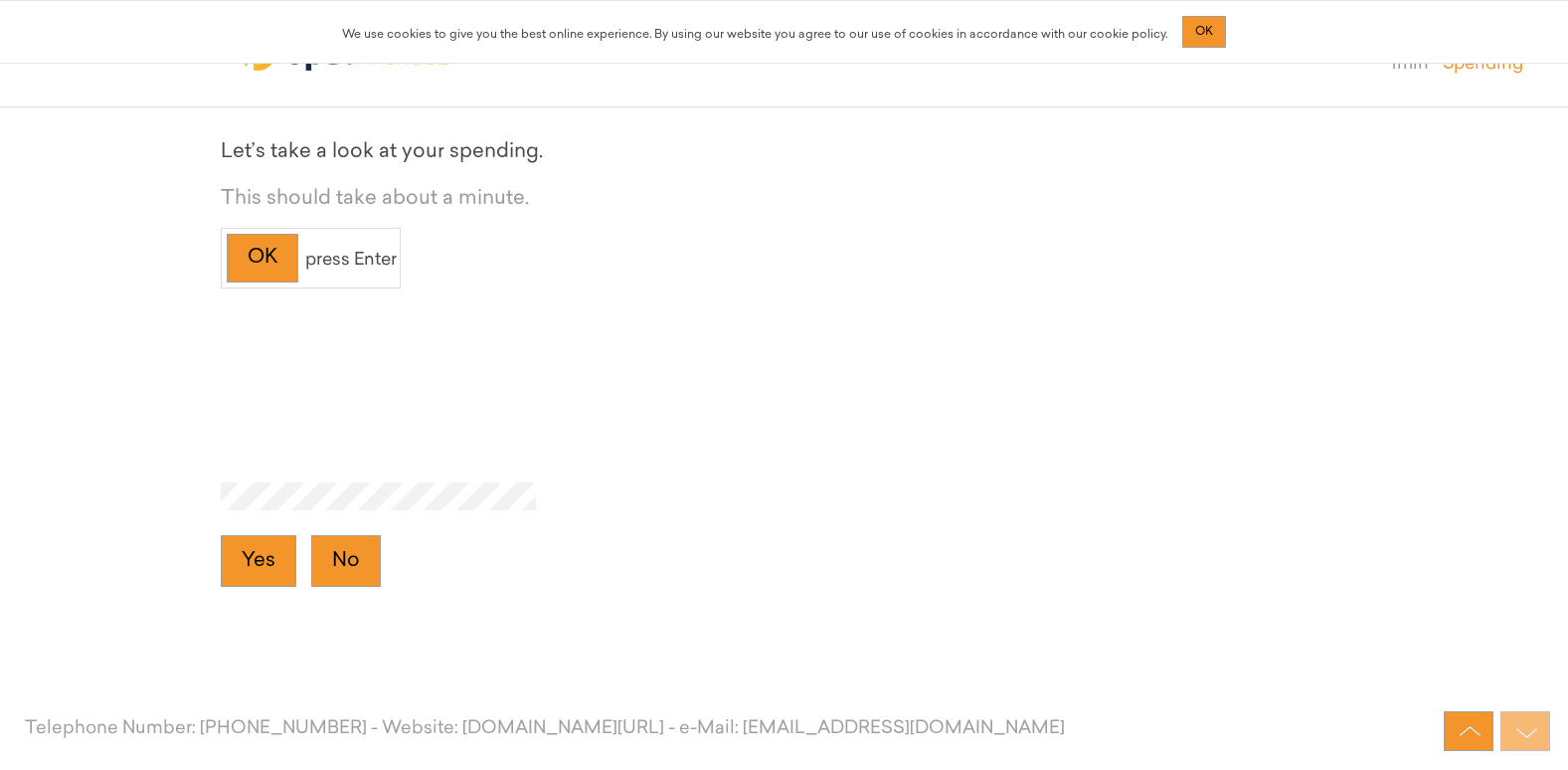
scroll to position [8791, 0]
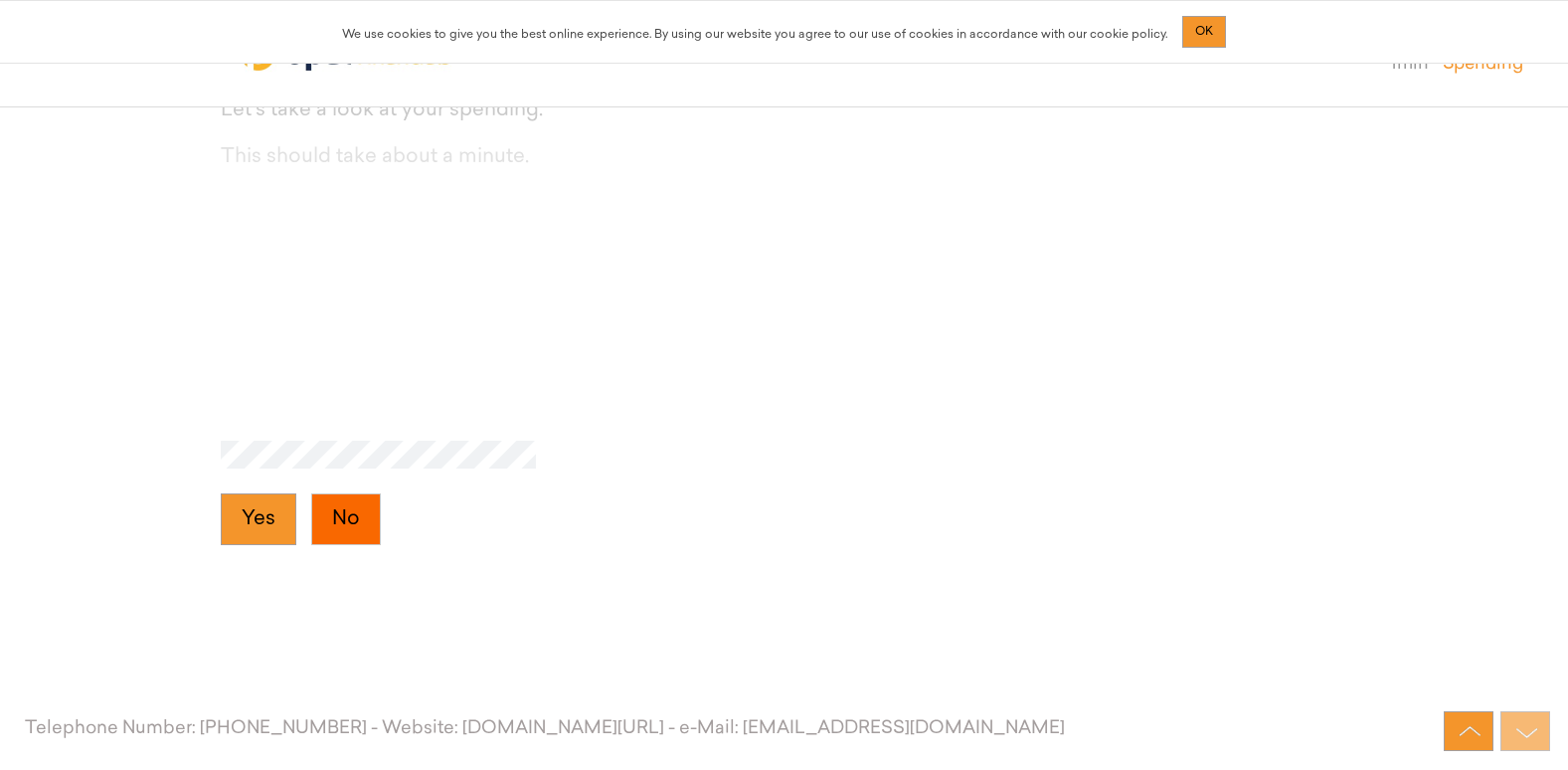
click at [336, 516] on button "No" at bounding box center [346, 519] width 70 height 52
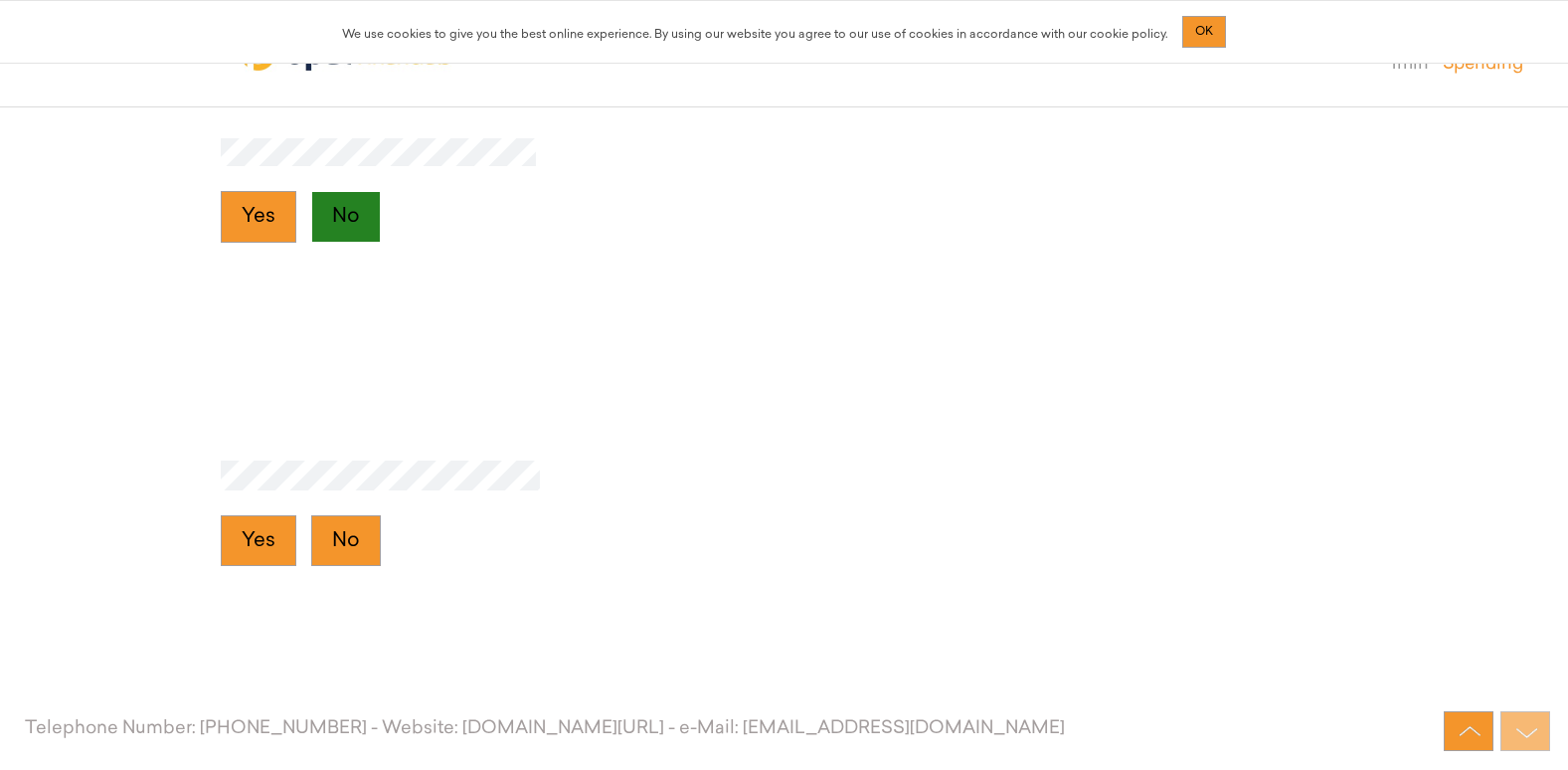
scroll to position [9114, 0]
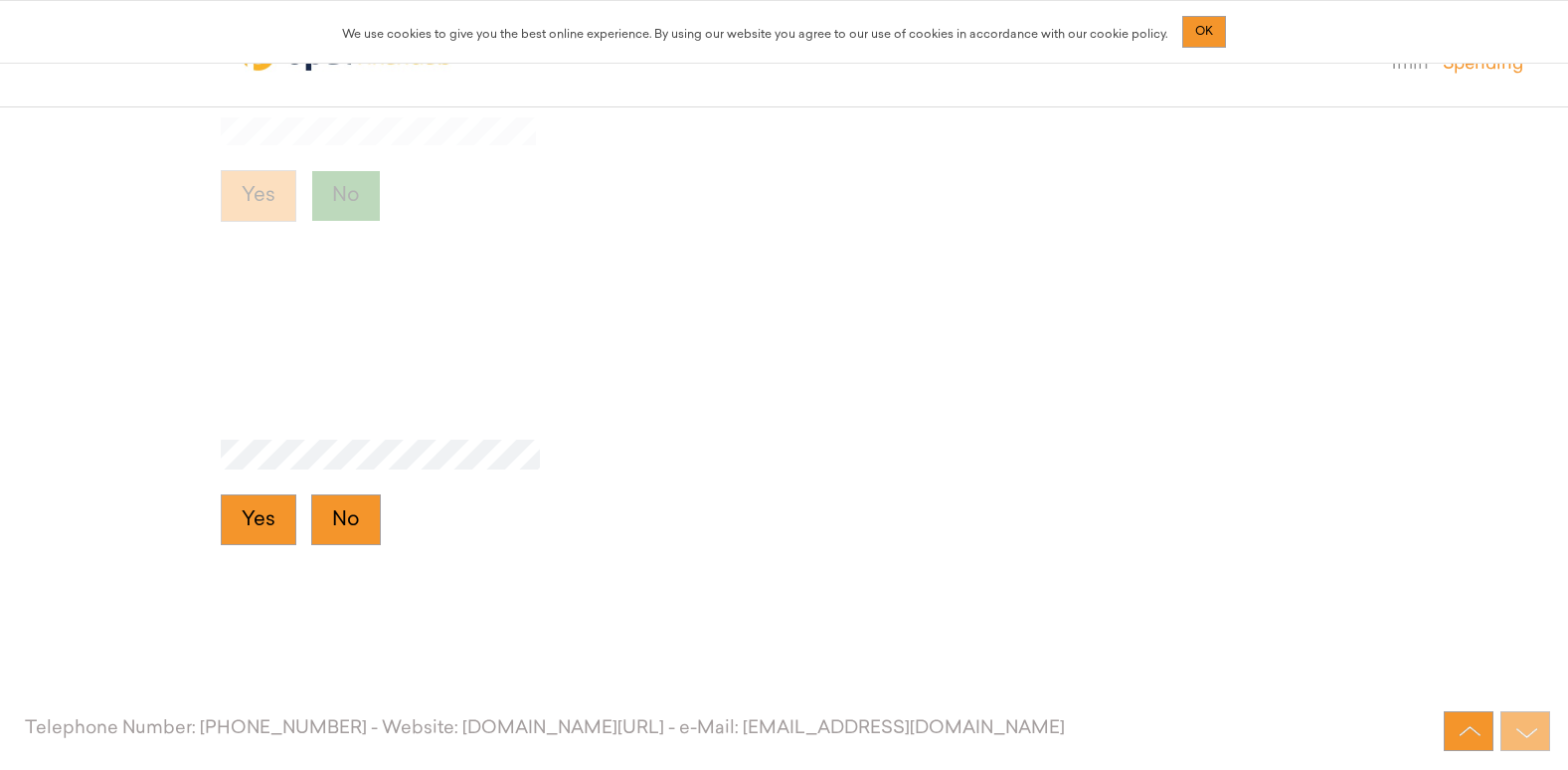
click at [336, 516] on button "No" at bounding box center [346, 520] width 70 height 52
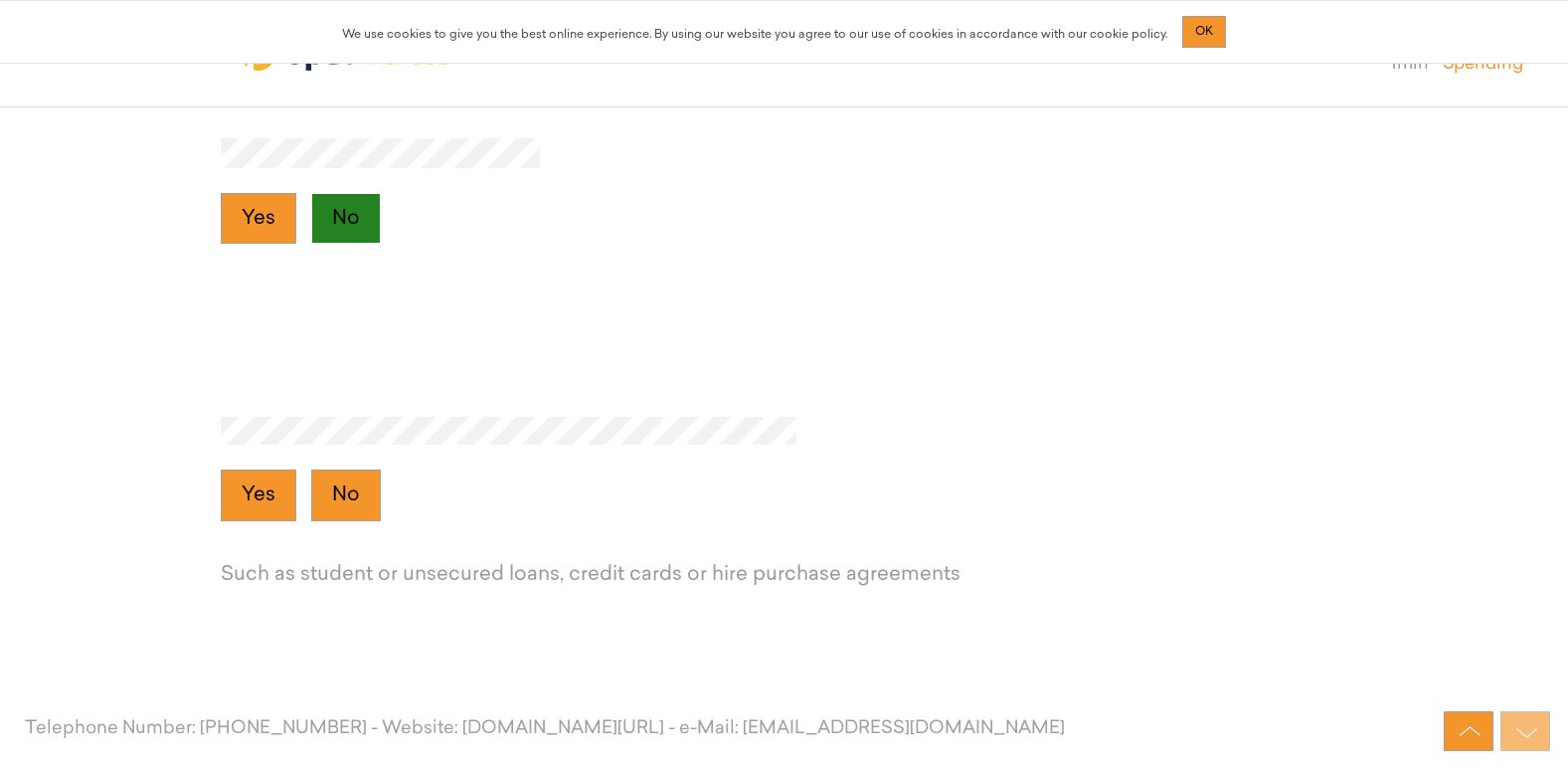
scroll to position [9437, 0]
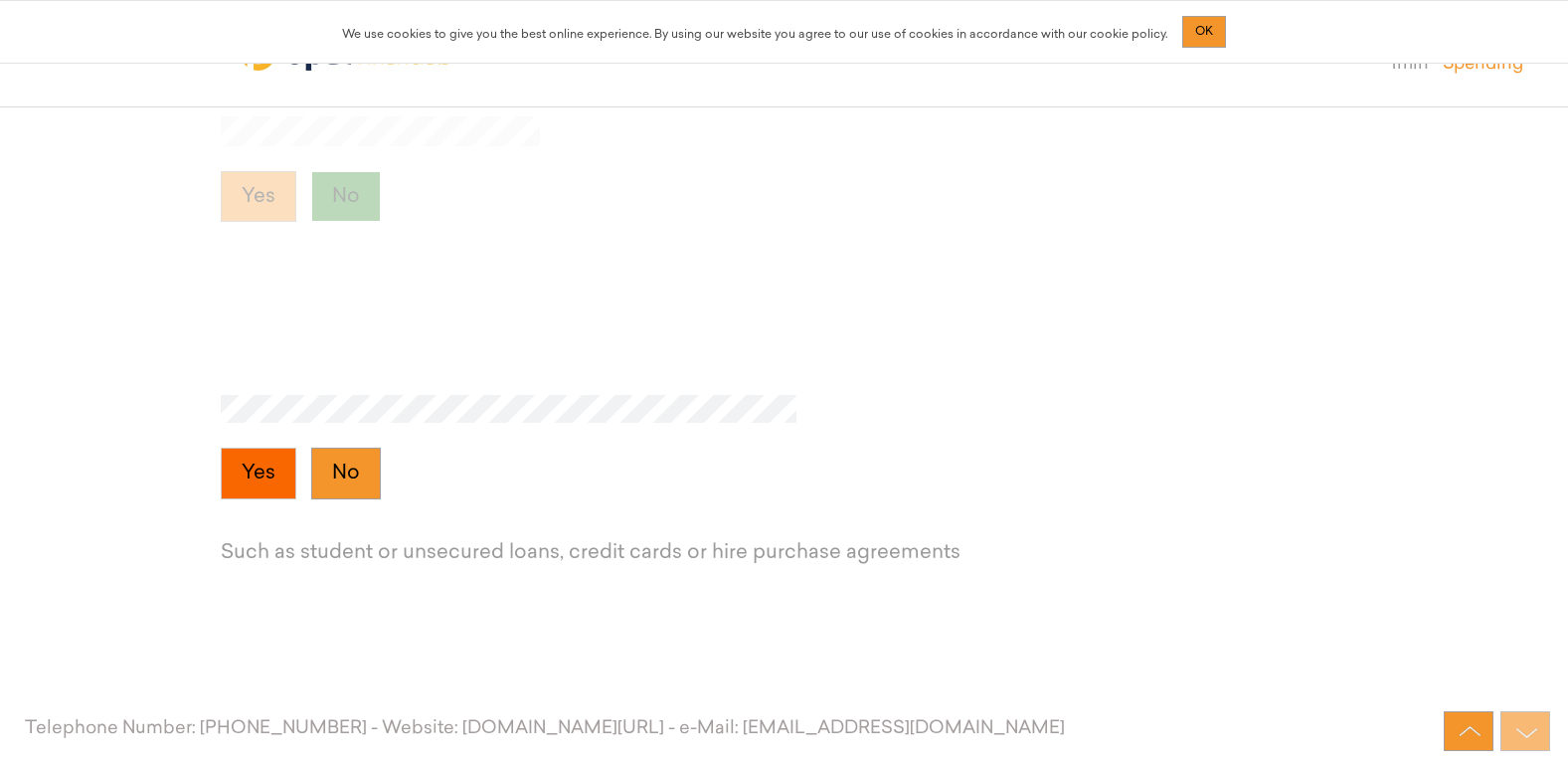
click at [258, 482] on button "Yes" at bounding box center [259, 473] width 76 height 52
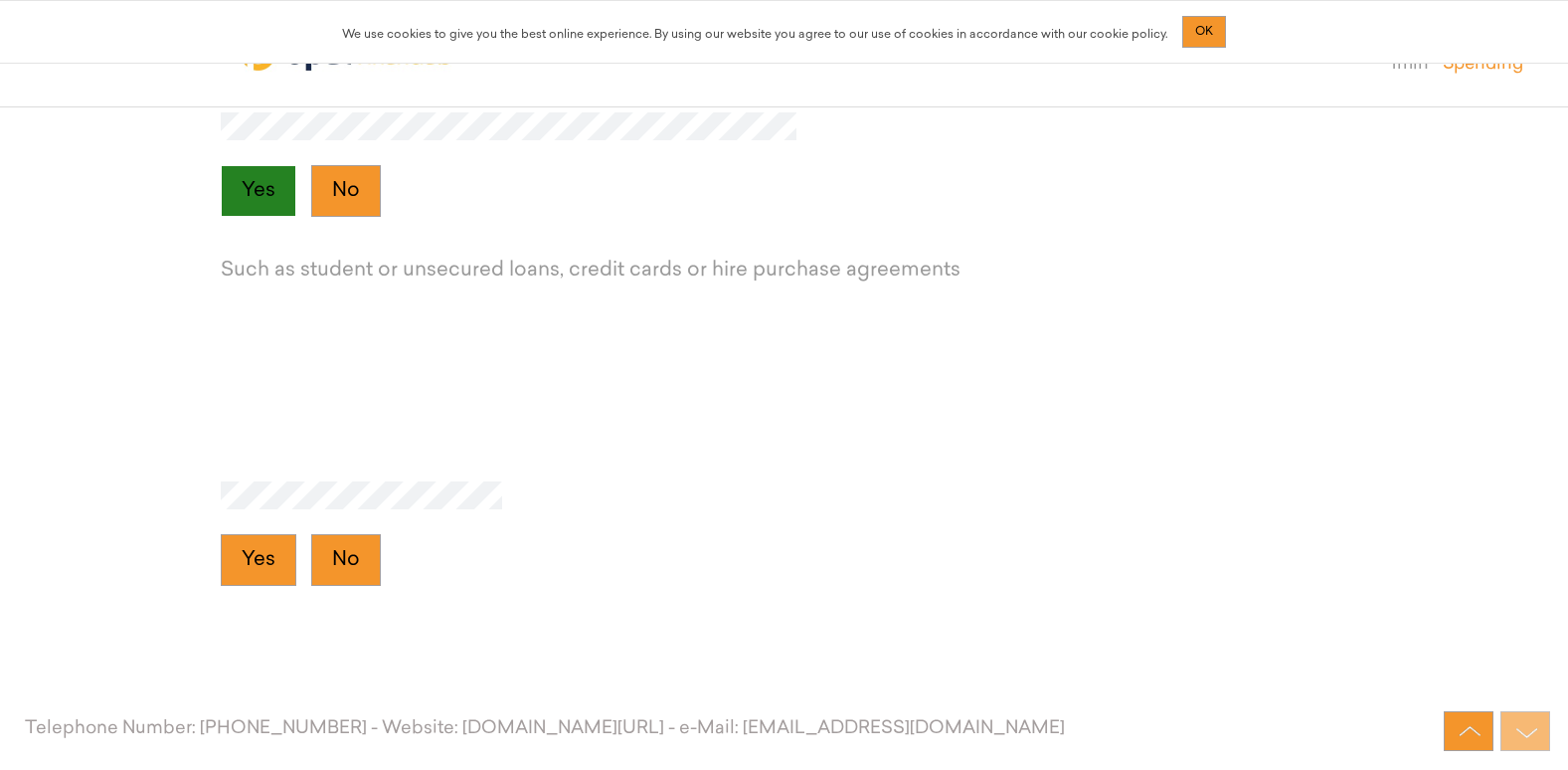
scroll to position [9762, 0]
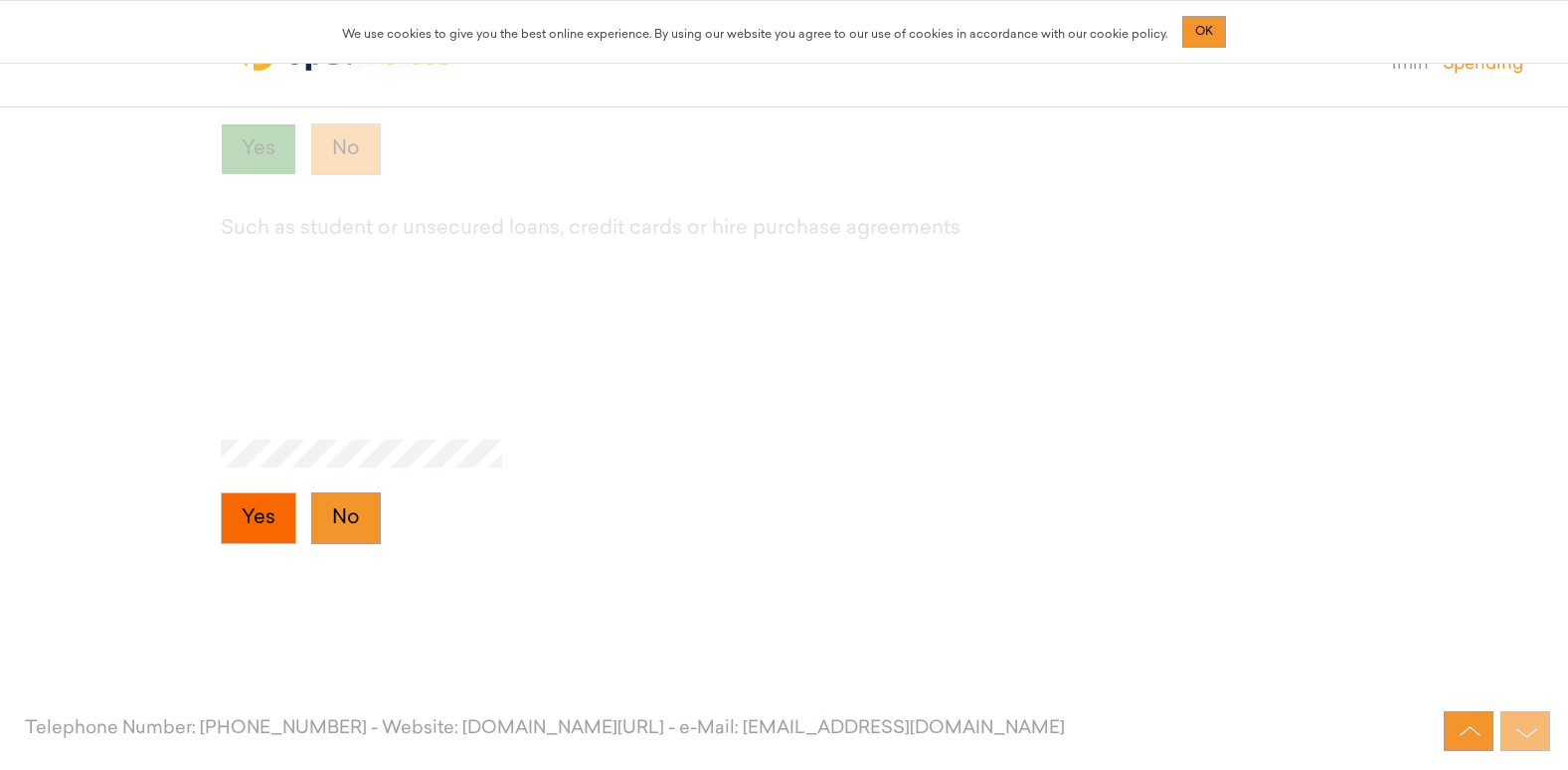
click at [258, 519] on button "Yes" at bounding box center [259, 518] width 76 height 52
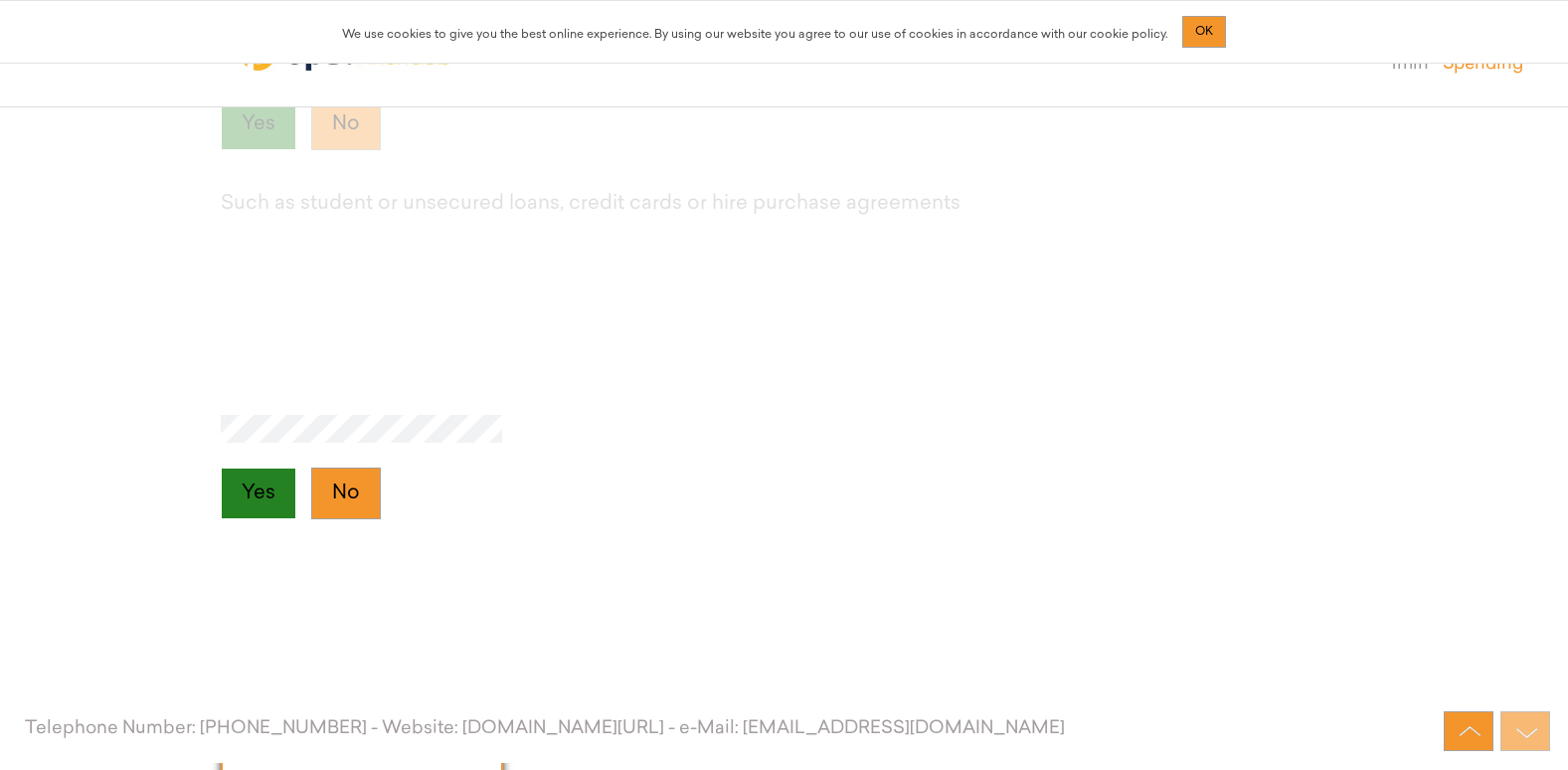
scroll to position [9986, 0]
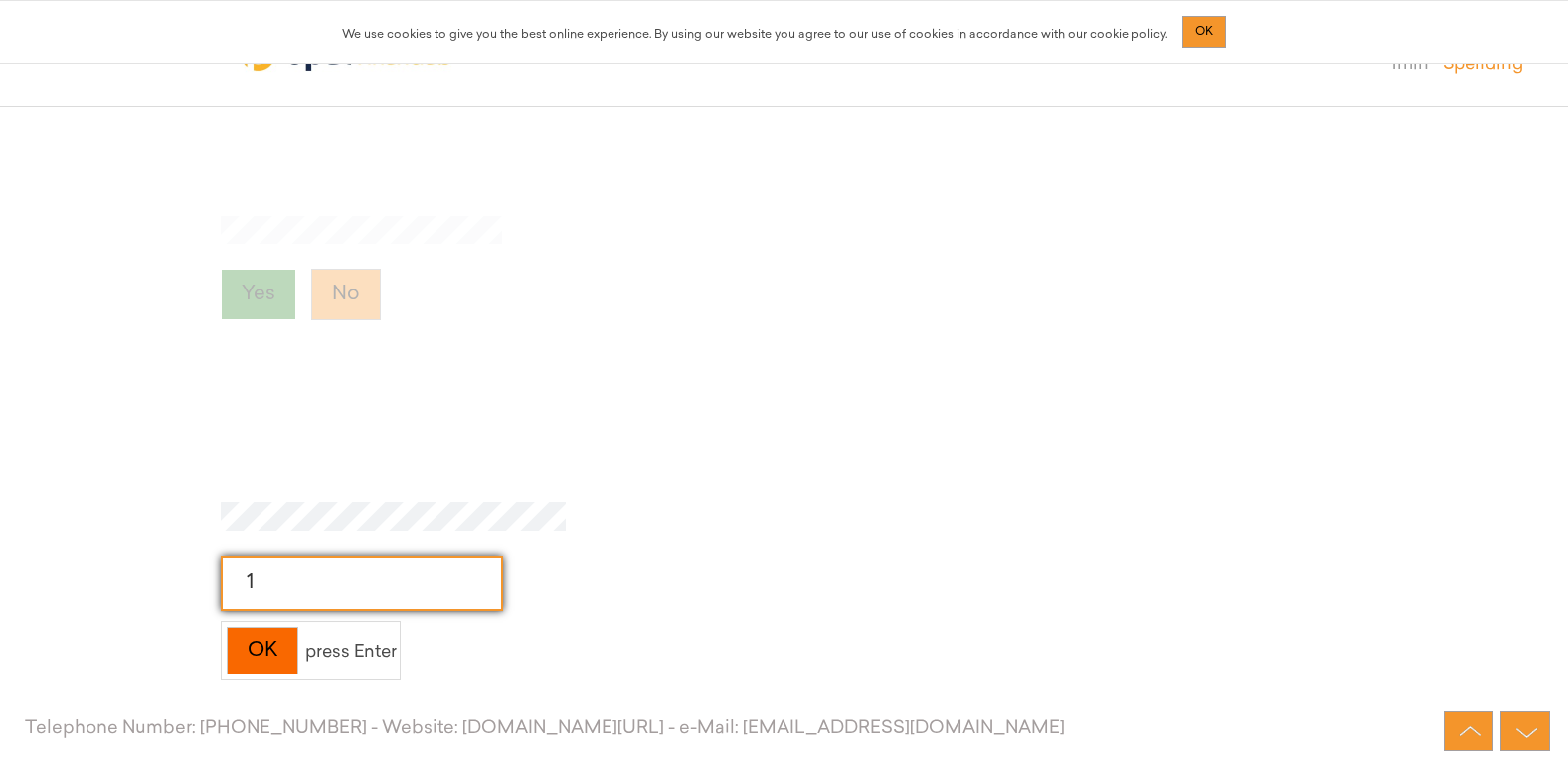
type input "1"
click at [257, 641] on div "OK" at bounding box center [263, 650] width 72 height 49
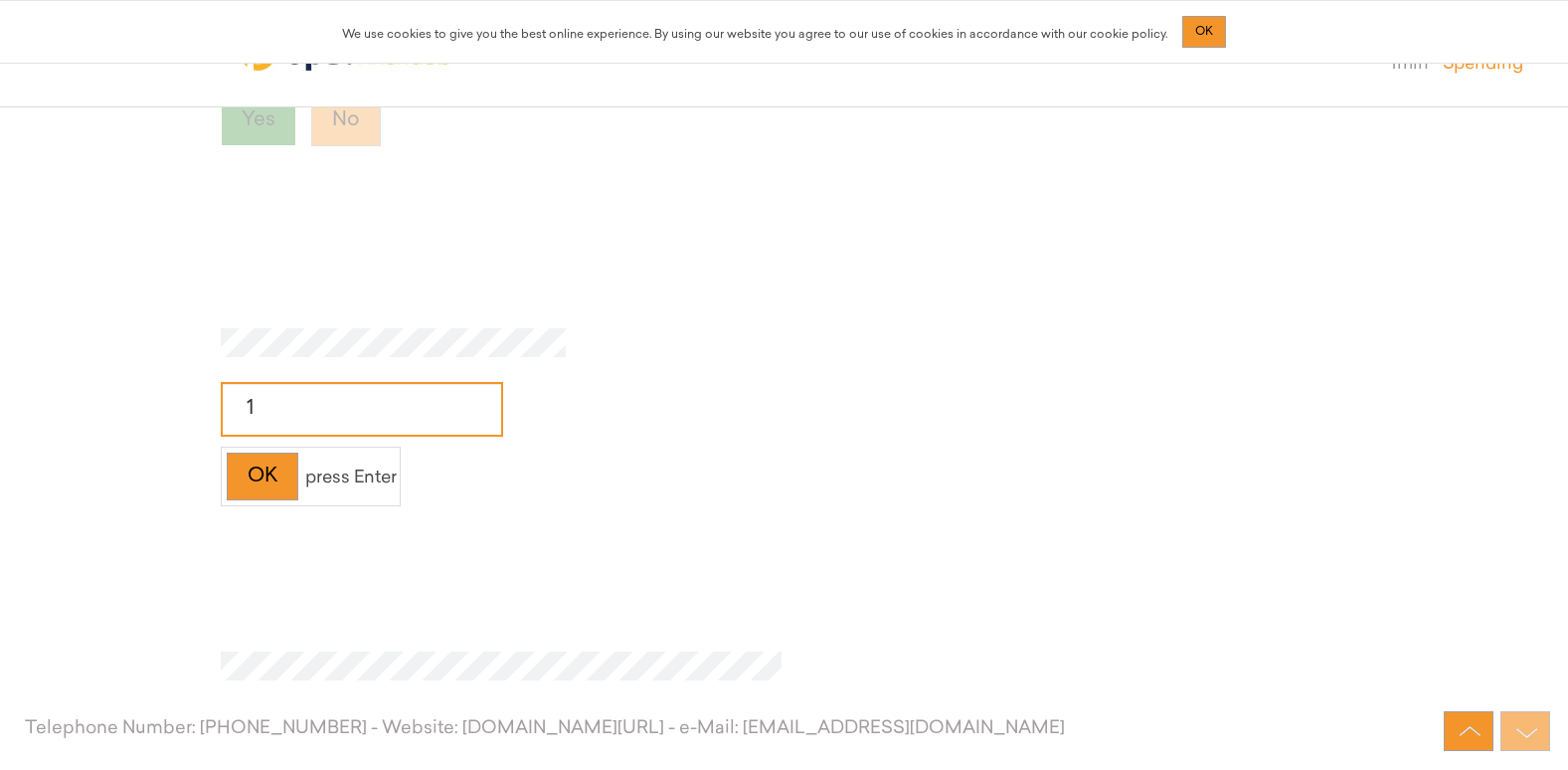
scroll to position [10408, 0]
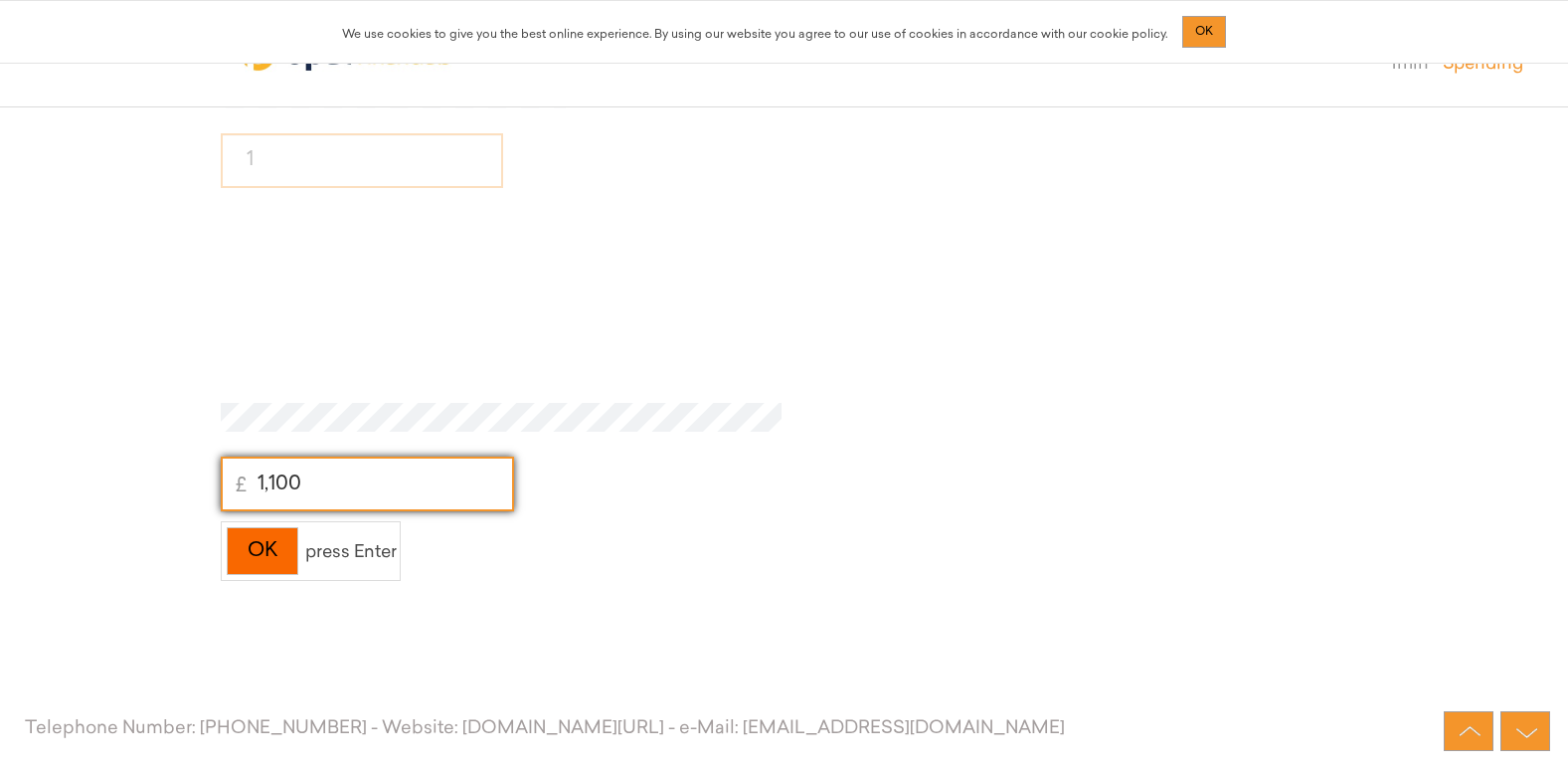
type input "1,100"
click at [296, 539] on div "OK" at bounding box center [263, 551] width 72 height 49
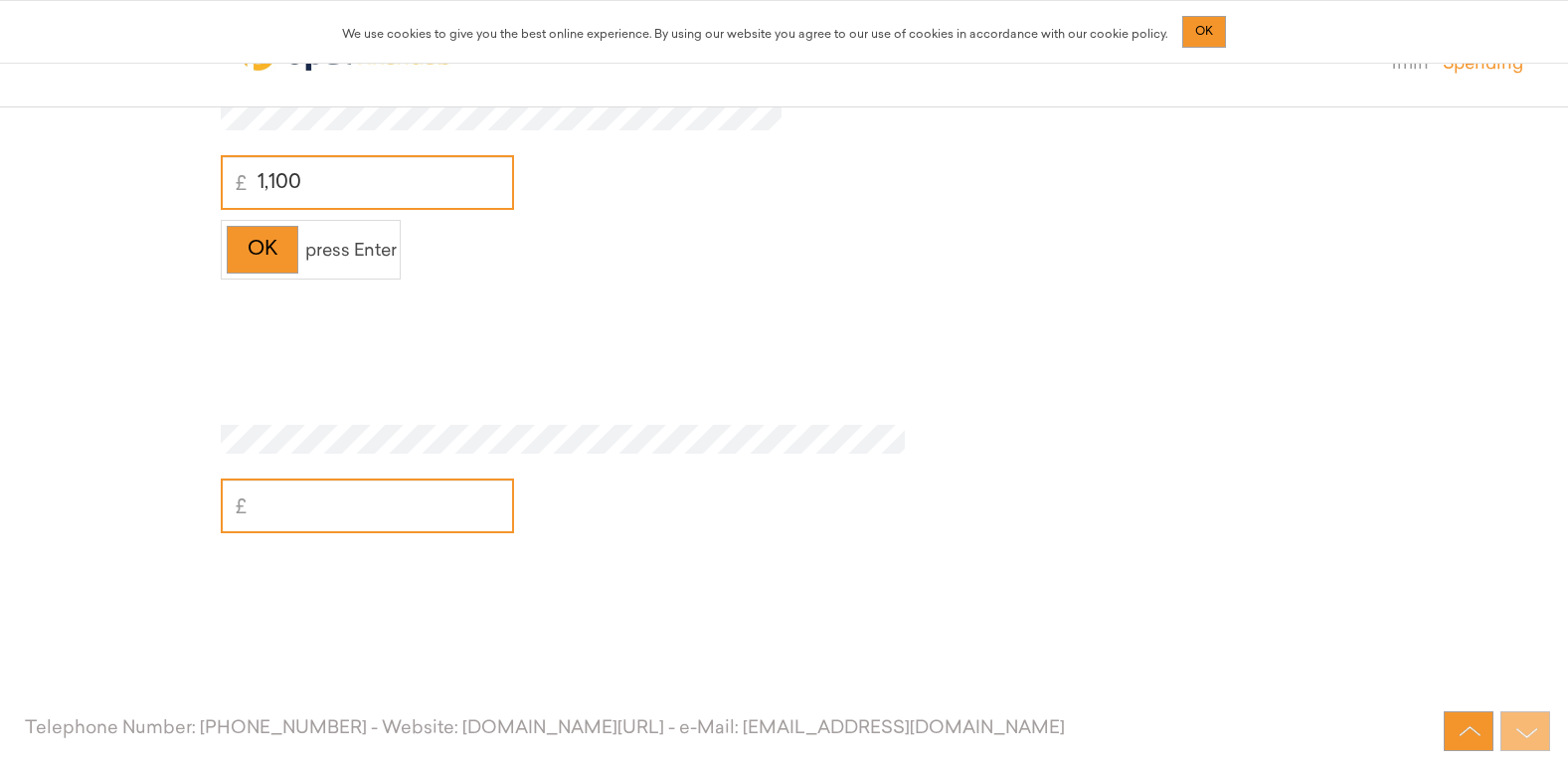
scroll to position [10732, 0]
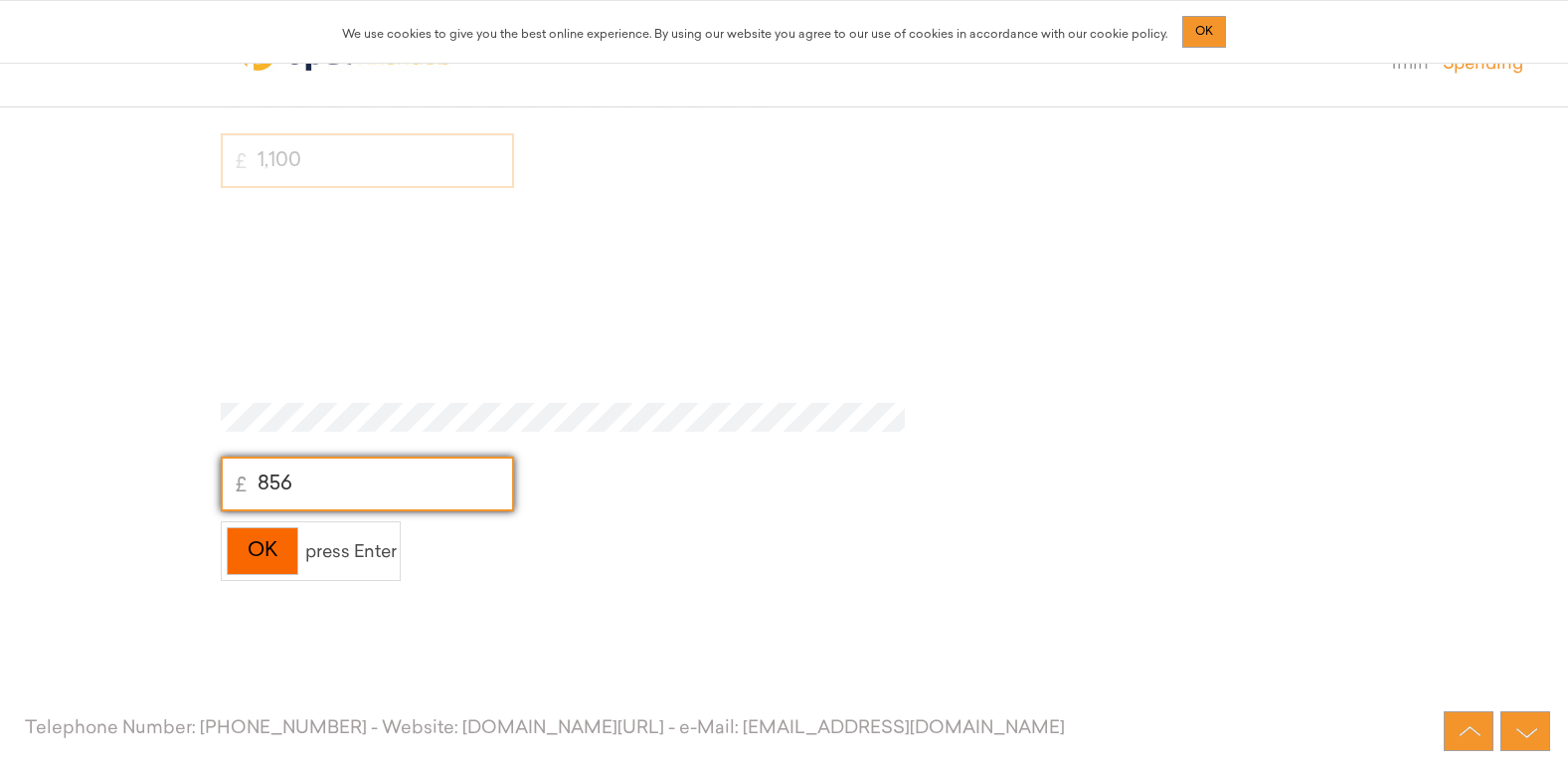
type input "856"
click at [260, 543] on div "OK" at bounding box center [263, 551] width 72 height 49
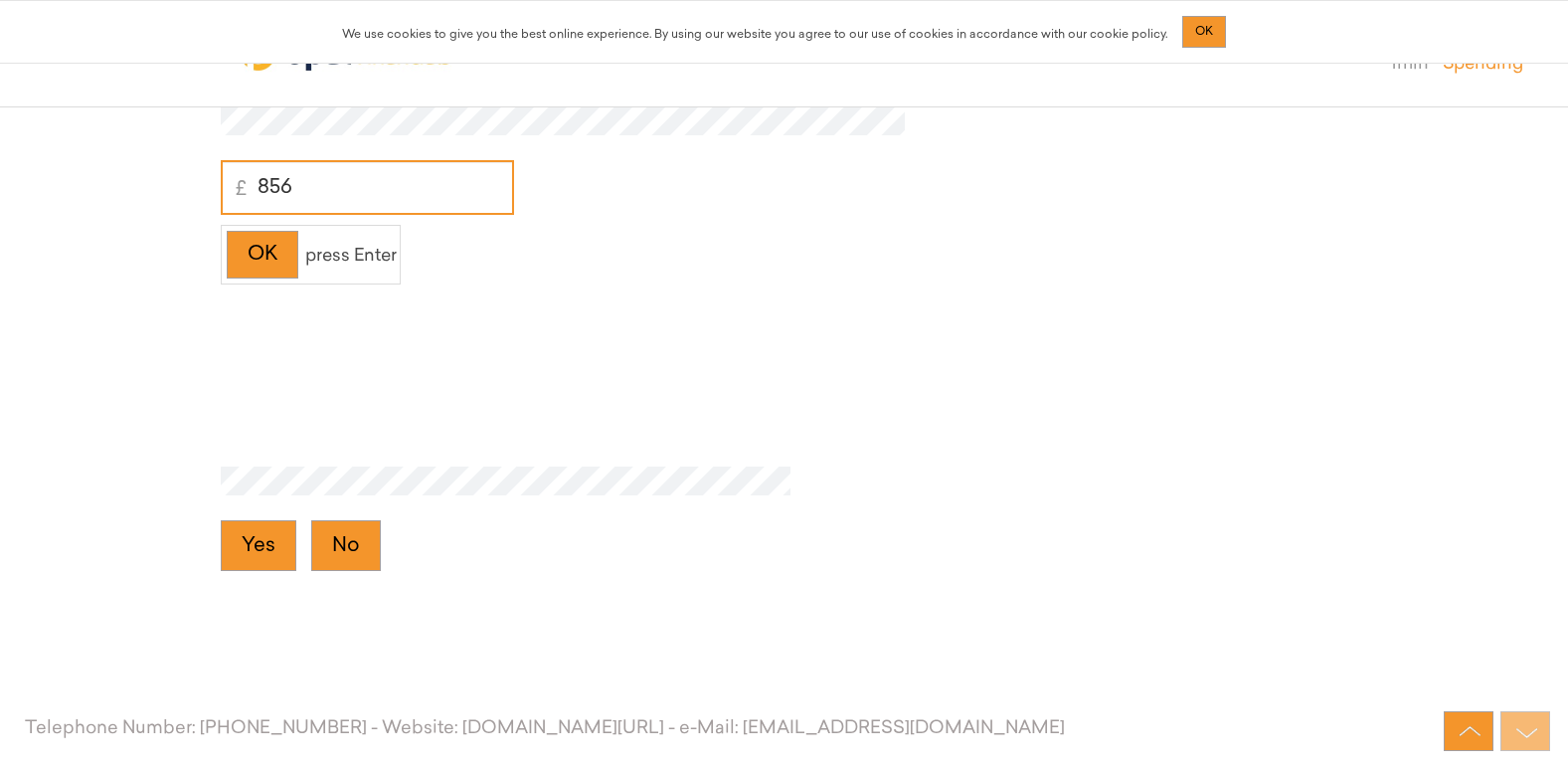
scroll to position [11055, 0]
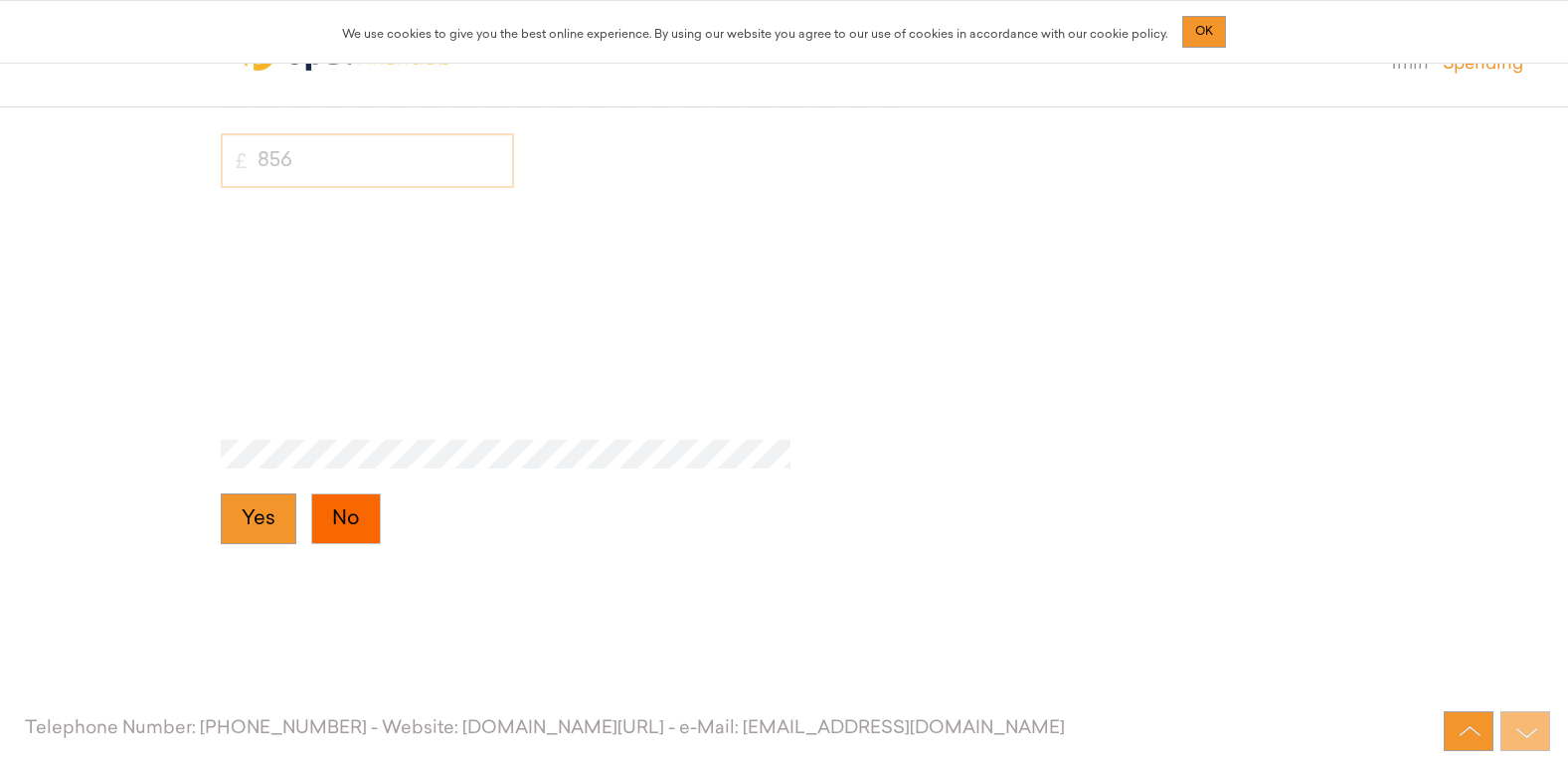
click at [361, 522] on button "No" at bounding box center [346, 519] width 70 height 52
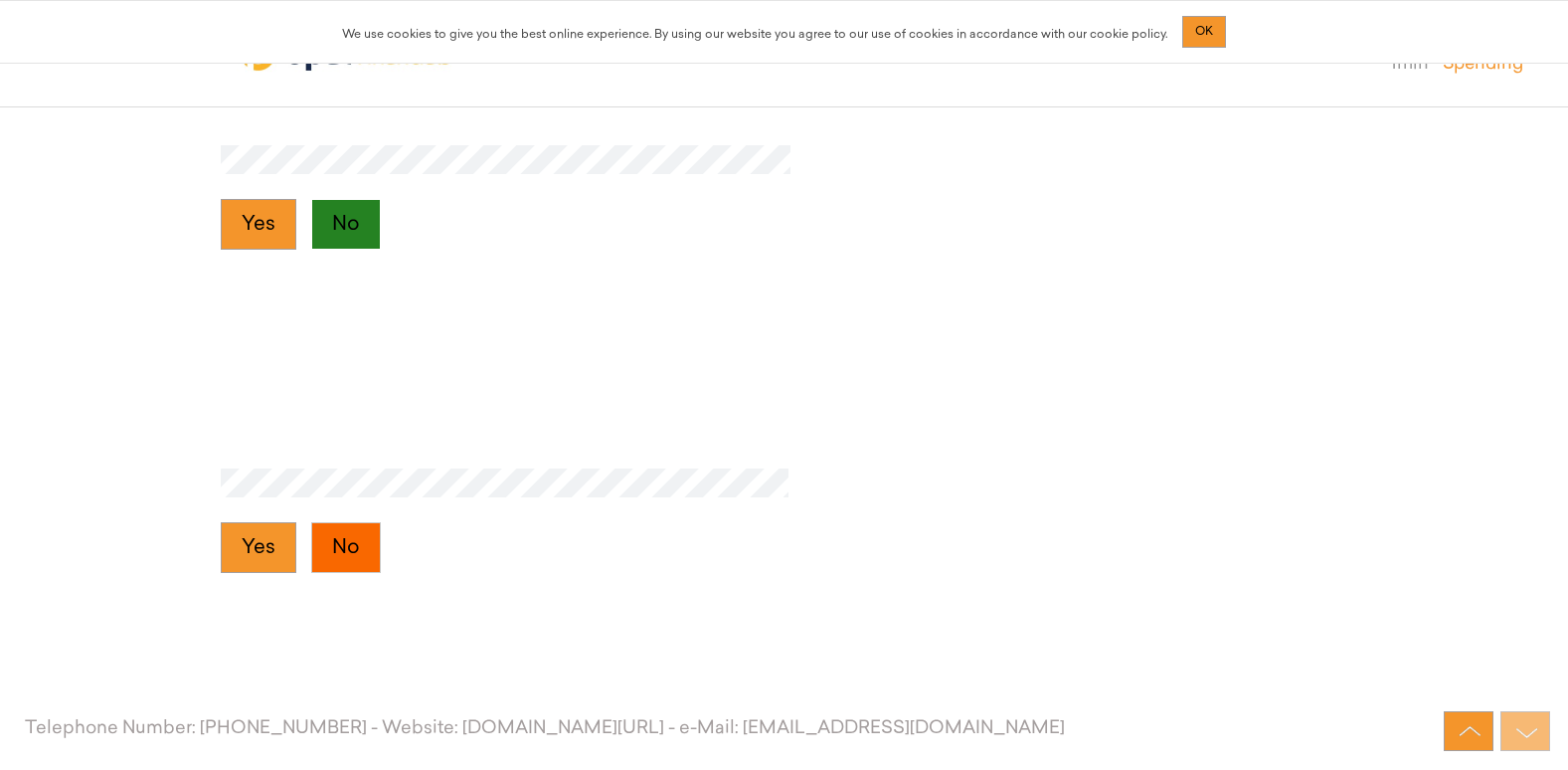
scroll to position [11379, 0]
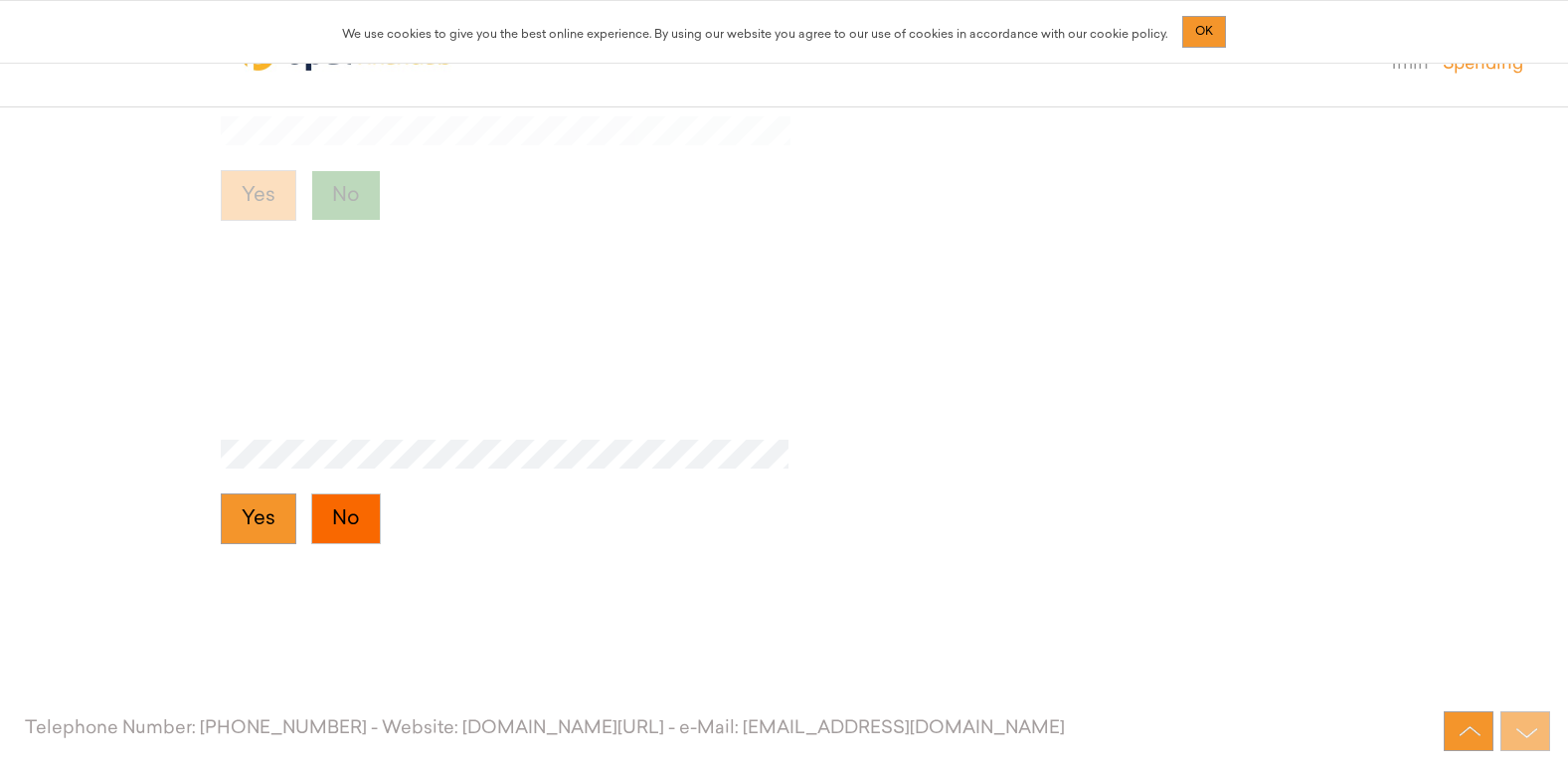
click at [351, 529] on button "No" at bounding box center [346, 519] width 70 height 52
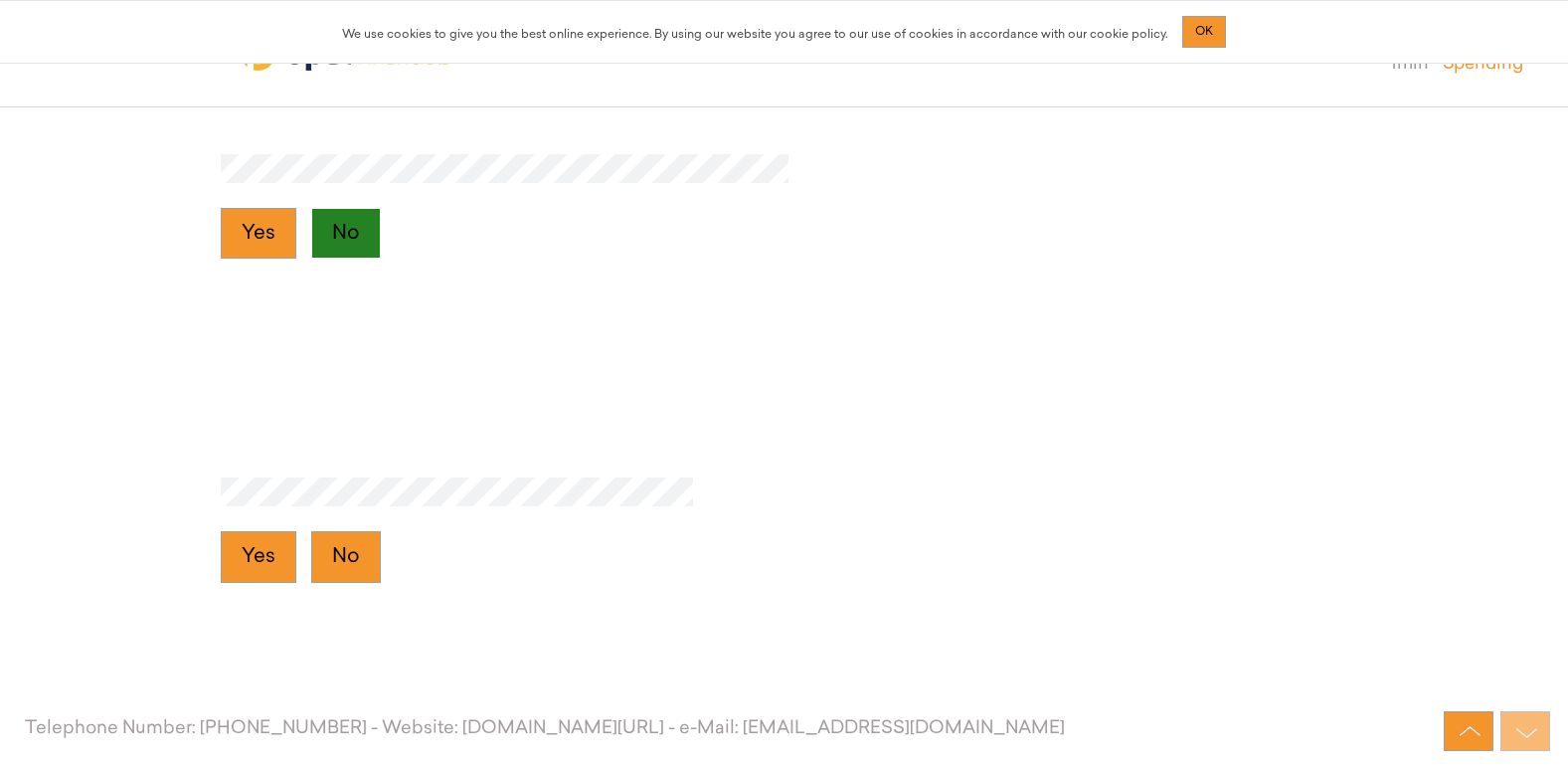
scroll to position [11702, 0]
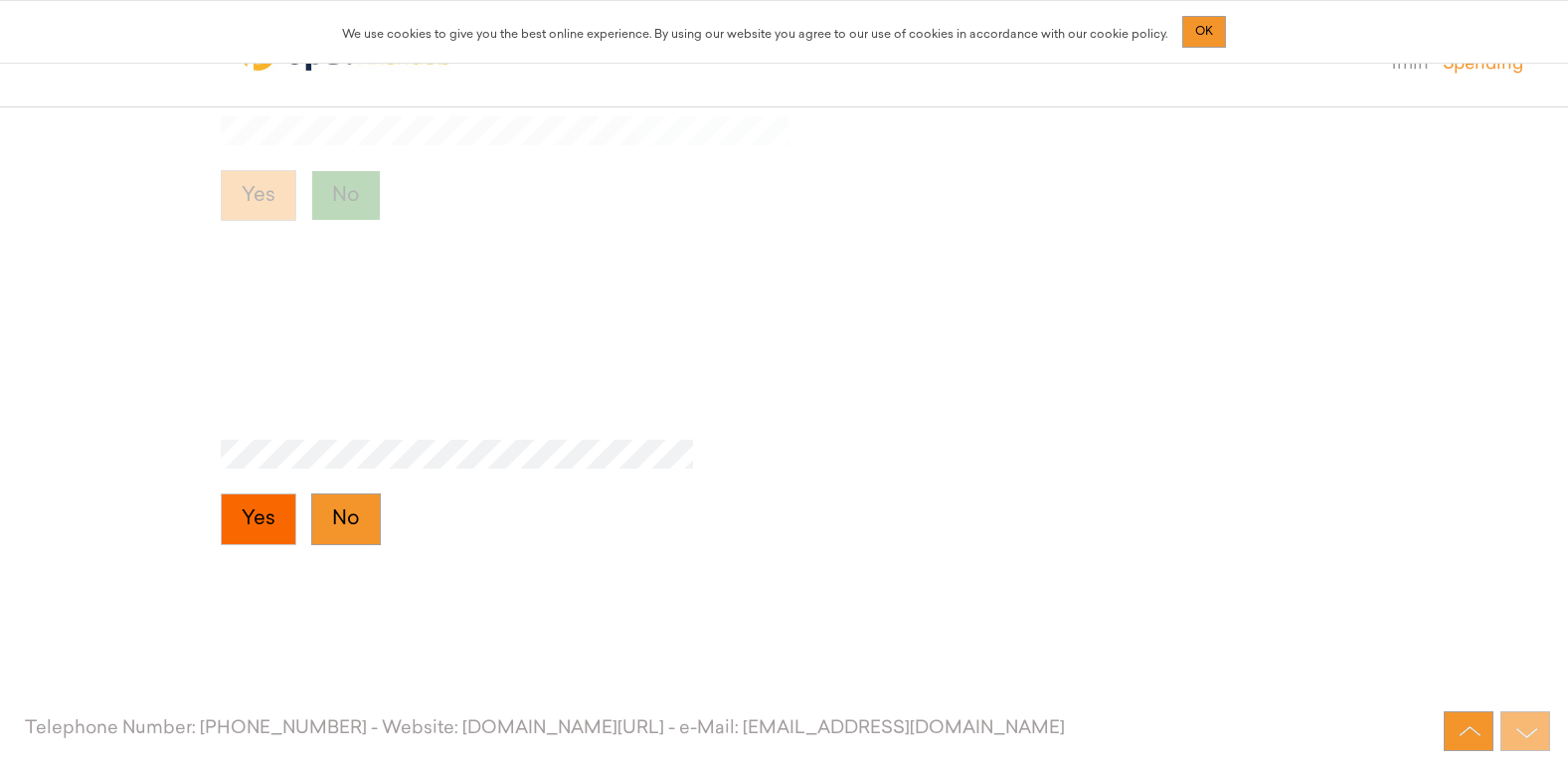
click at [248, 509] on button "Yes" at bounding box center [259, 519] width 76 height 52
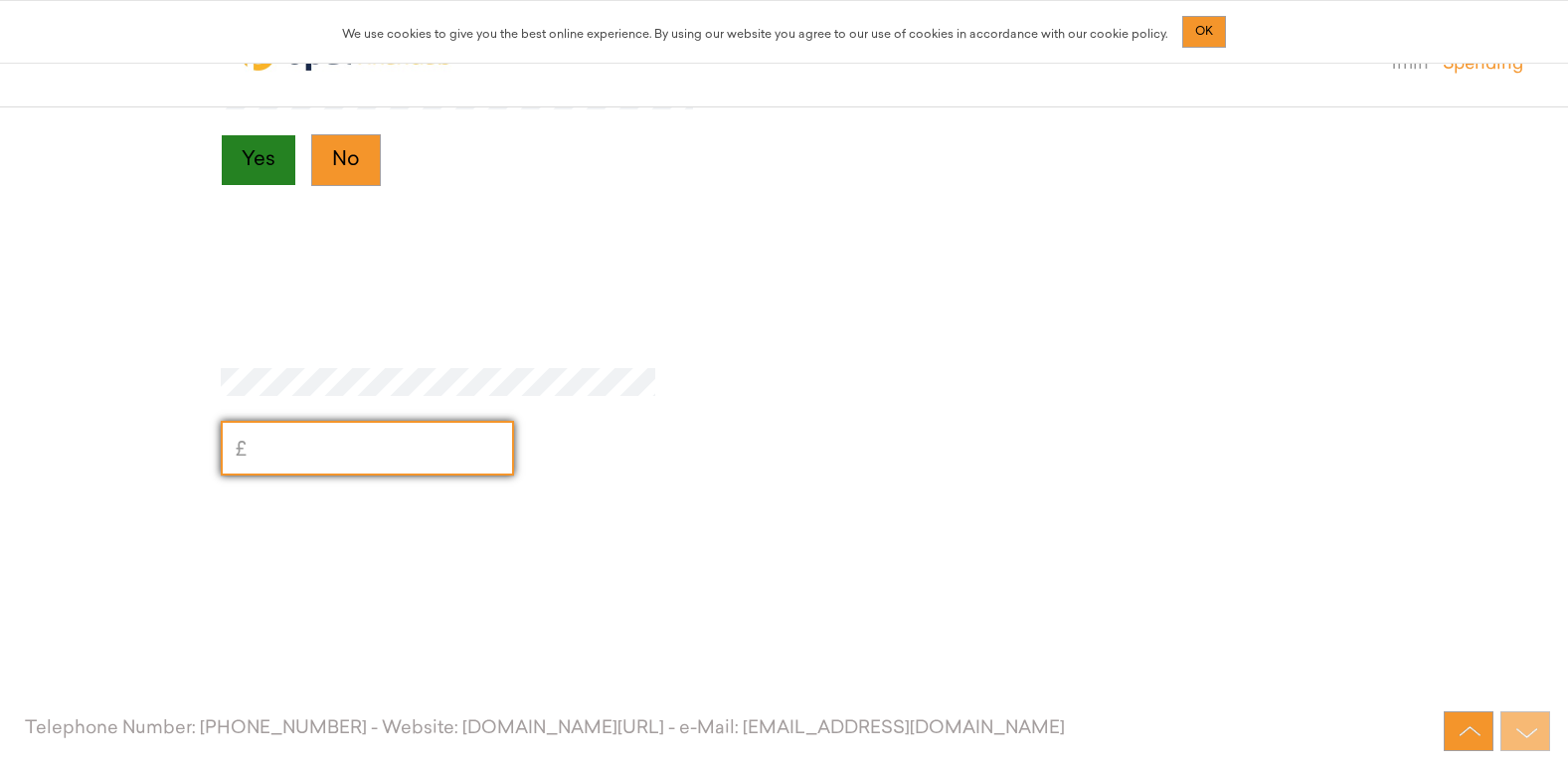
scroll to position [12075, 0]
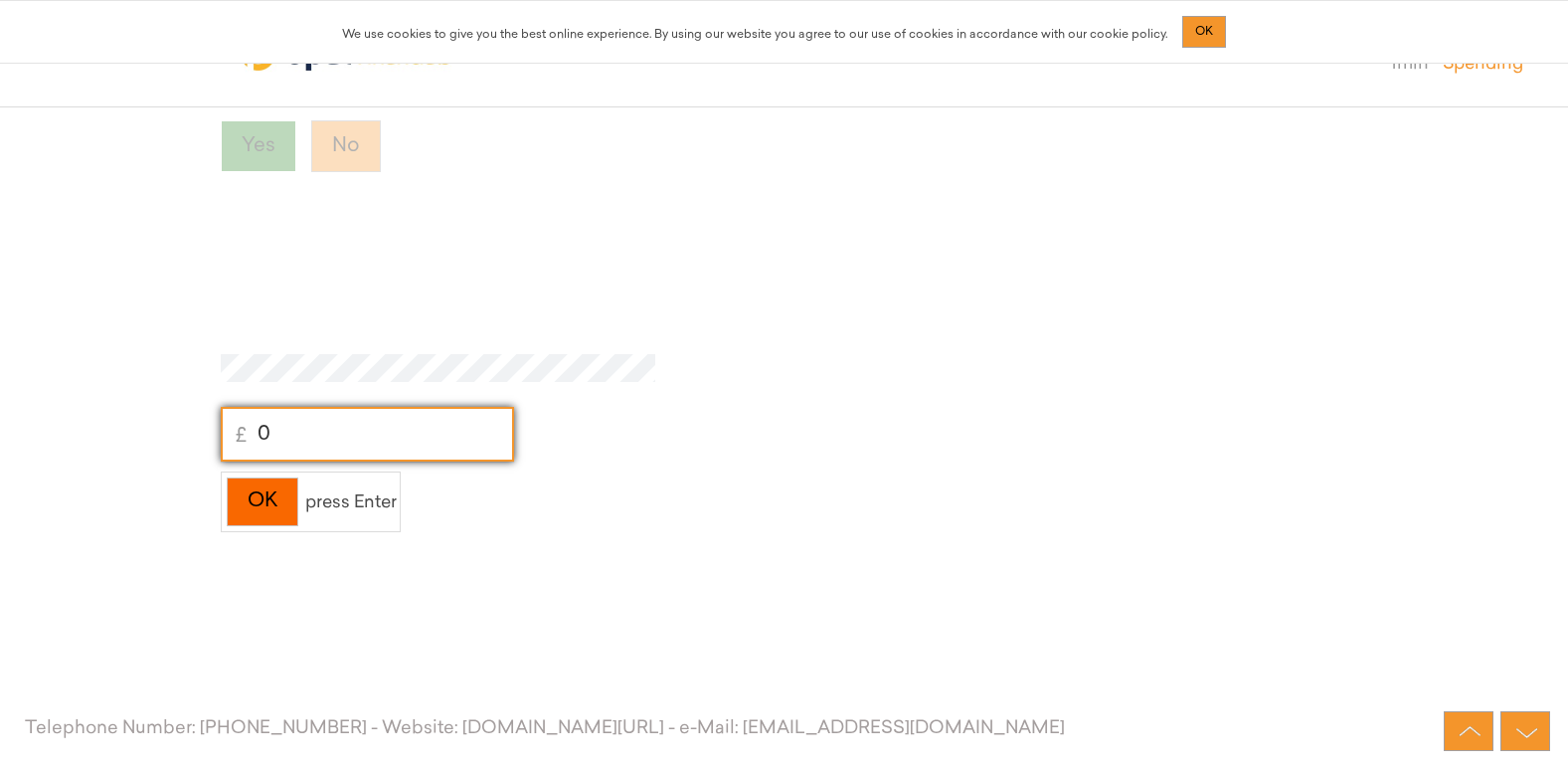
type input "0"
click at [268, 486] on div "OK" at bounding box center [263, 501] width 72 height 49
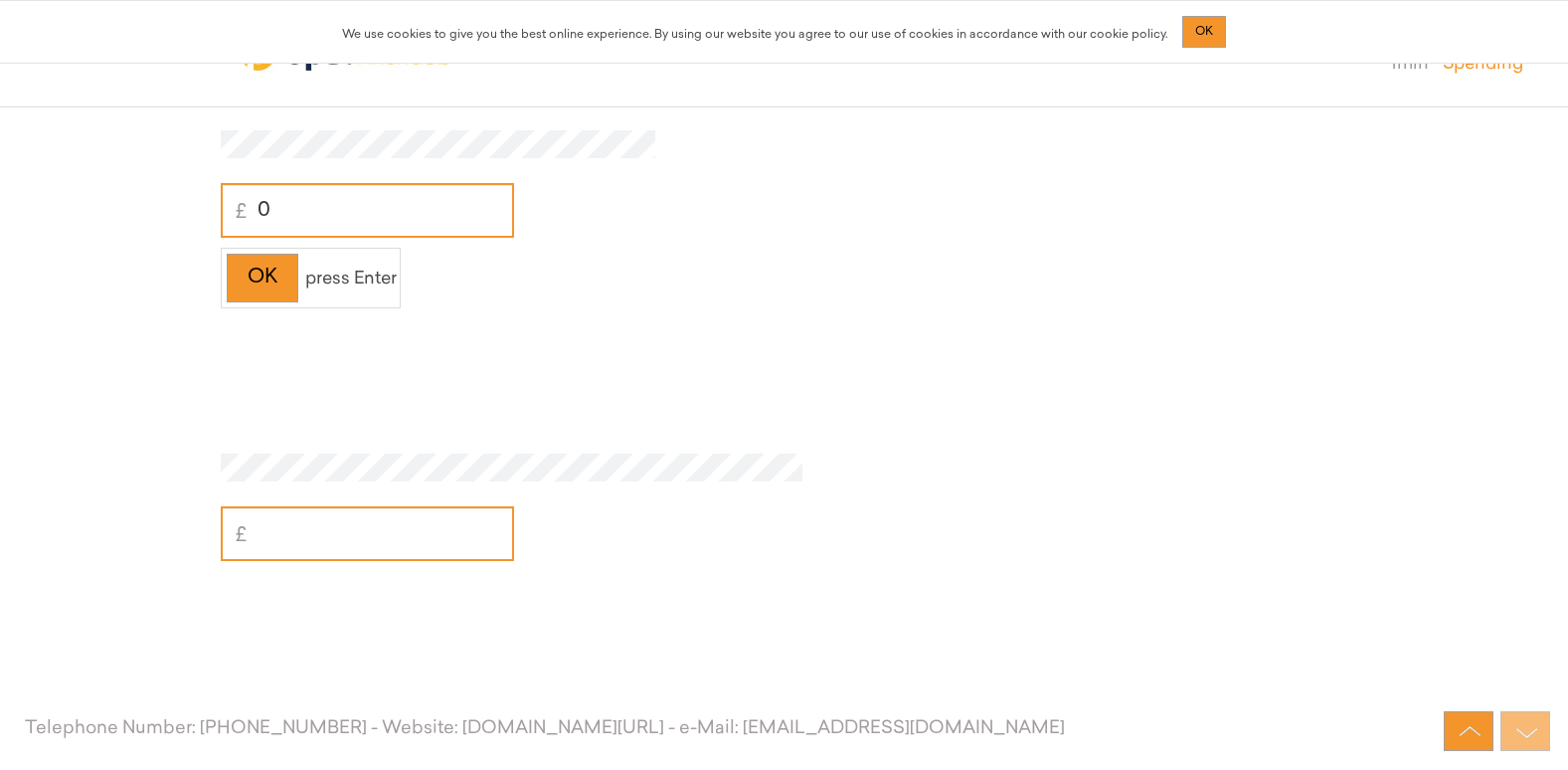
scroll to position [12349, 0]
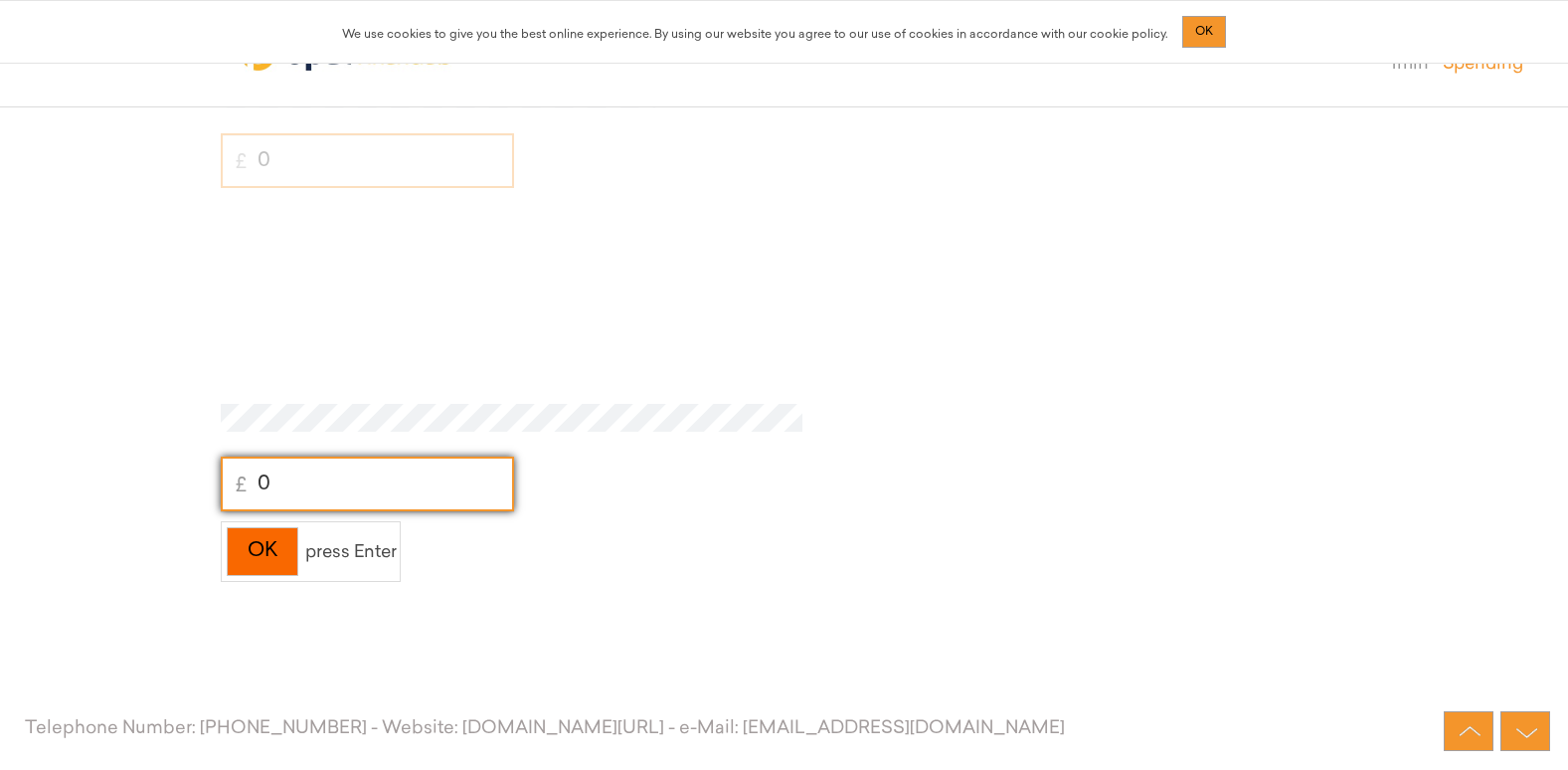
type input "0"
click at [277, 539] on div "OK" at bounding box center [263, 551] width 72 height 49
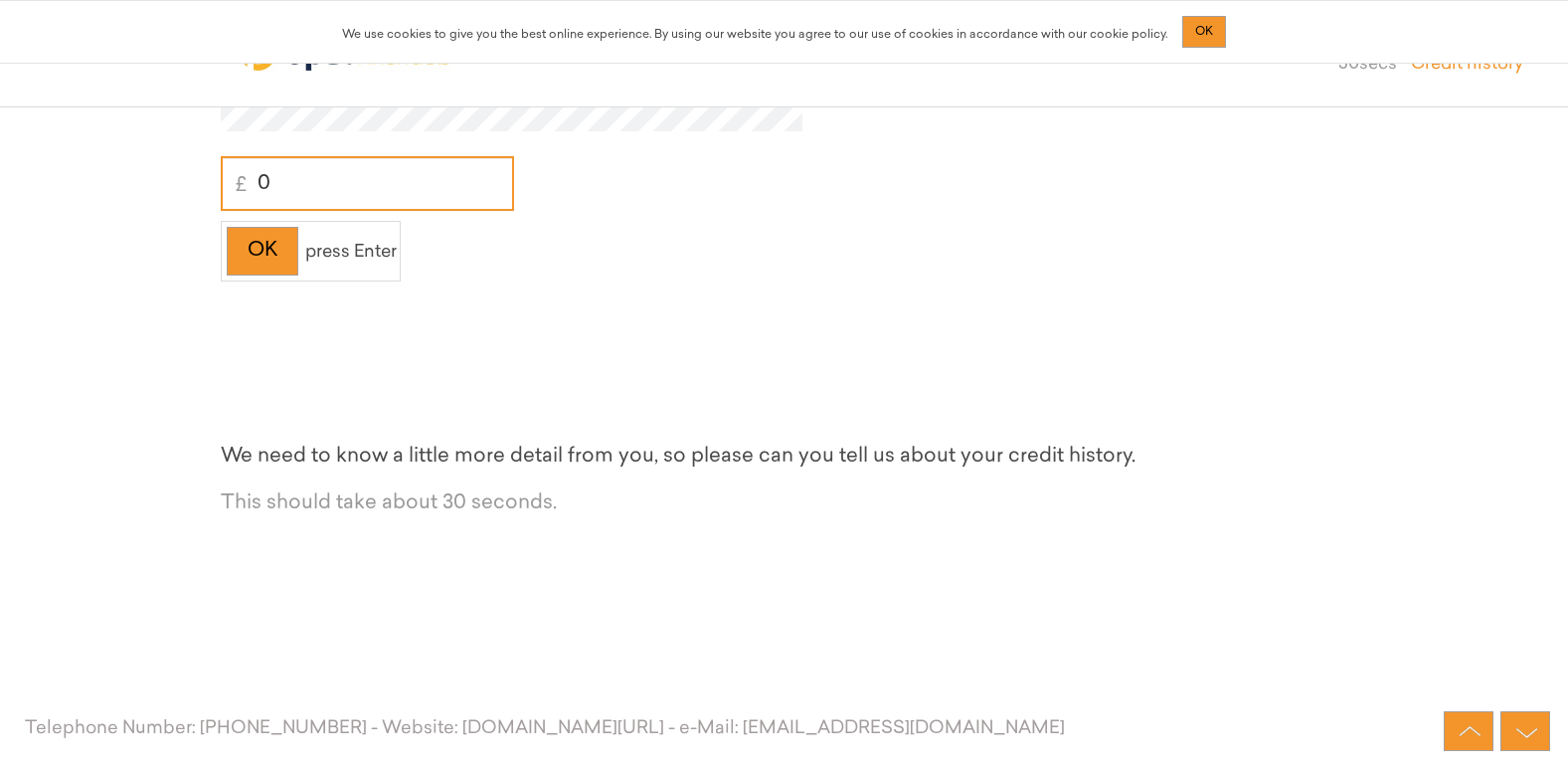
scroll to position [12672, 0]
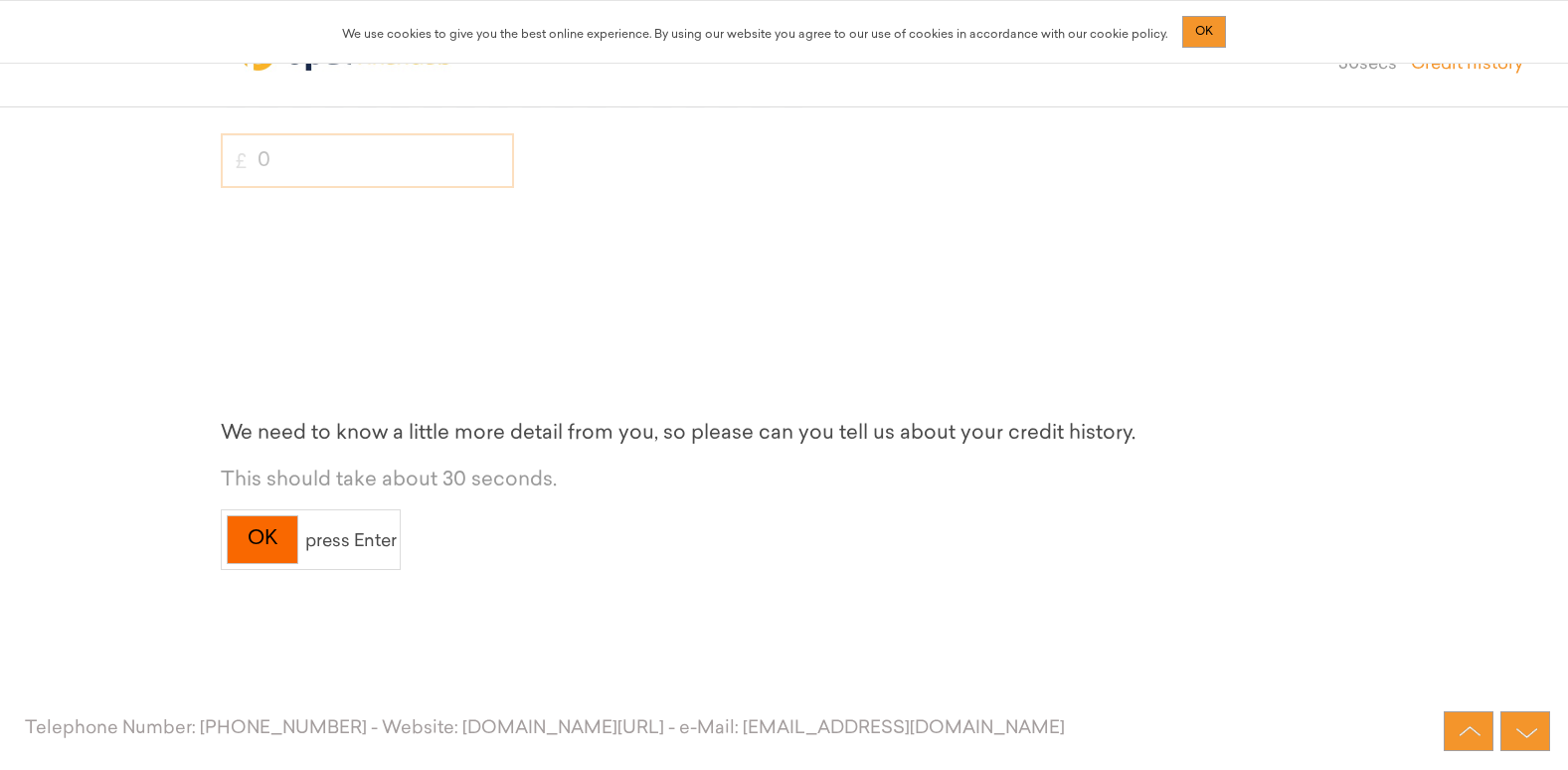
click at [282, 551] on div "OK" at bounding box center [263, 539] width 72 height 49
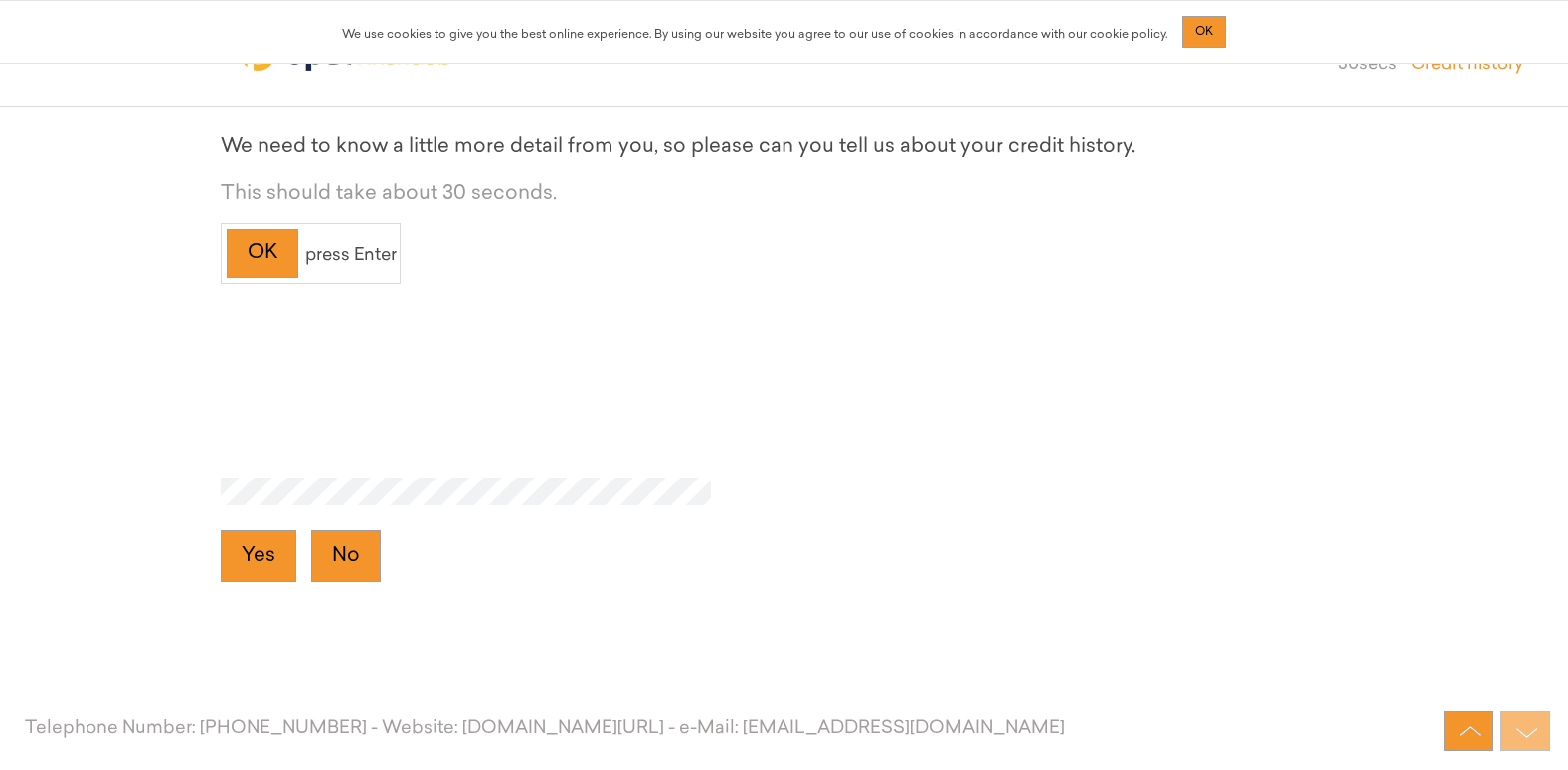
scroll to position [12995, 0]
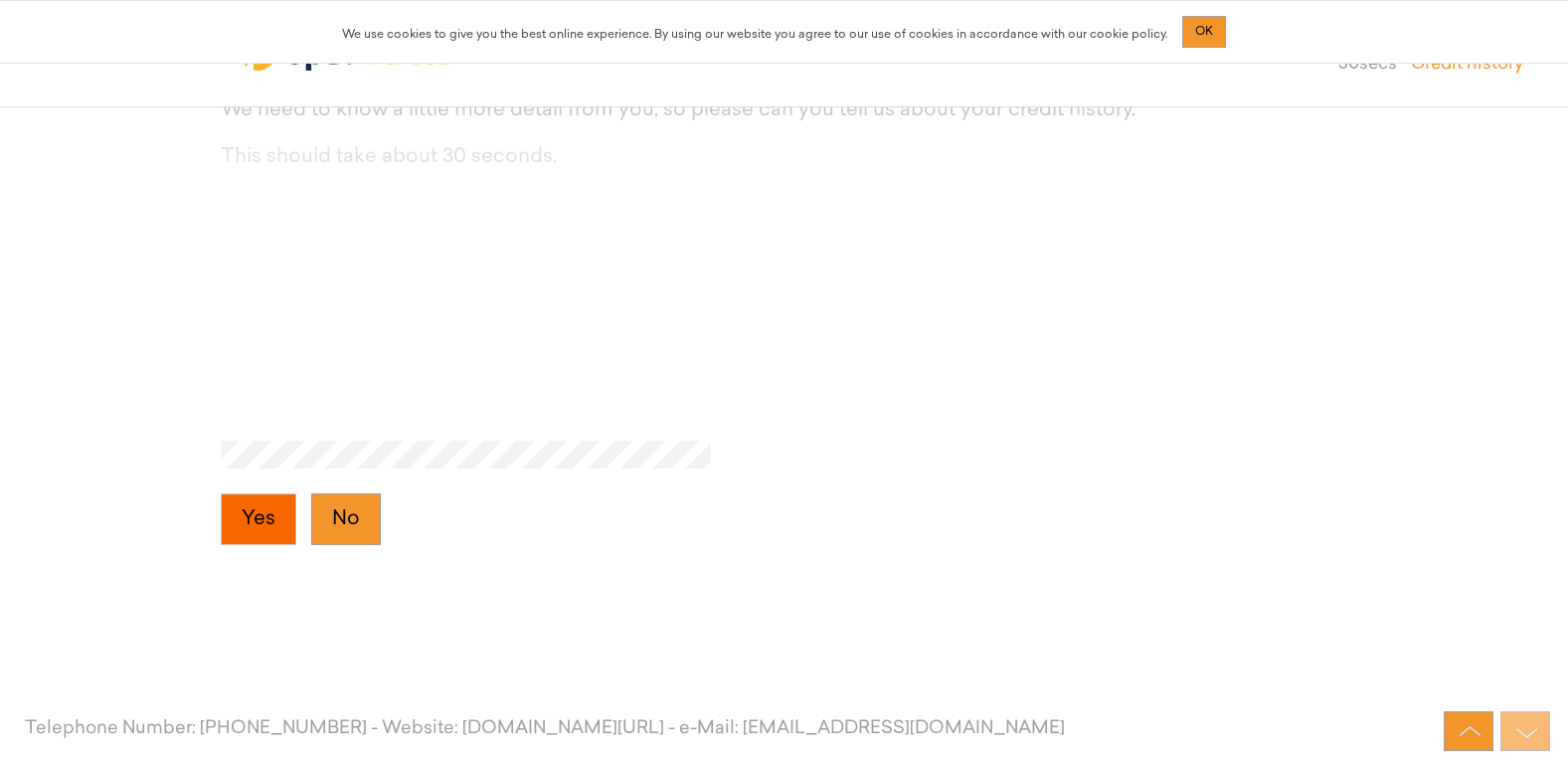
click at [271, 527] on button "Yes" at bounding box center [259, 519] width 76 height 52
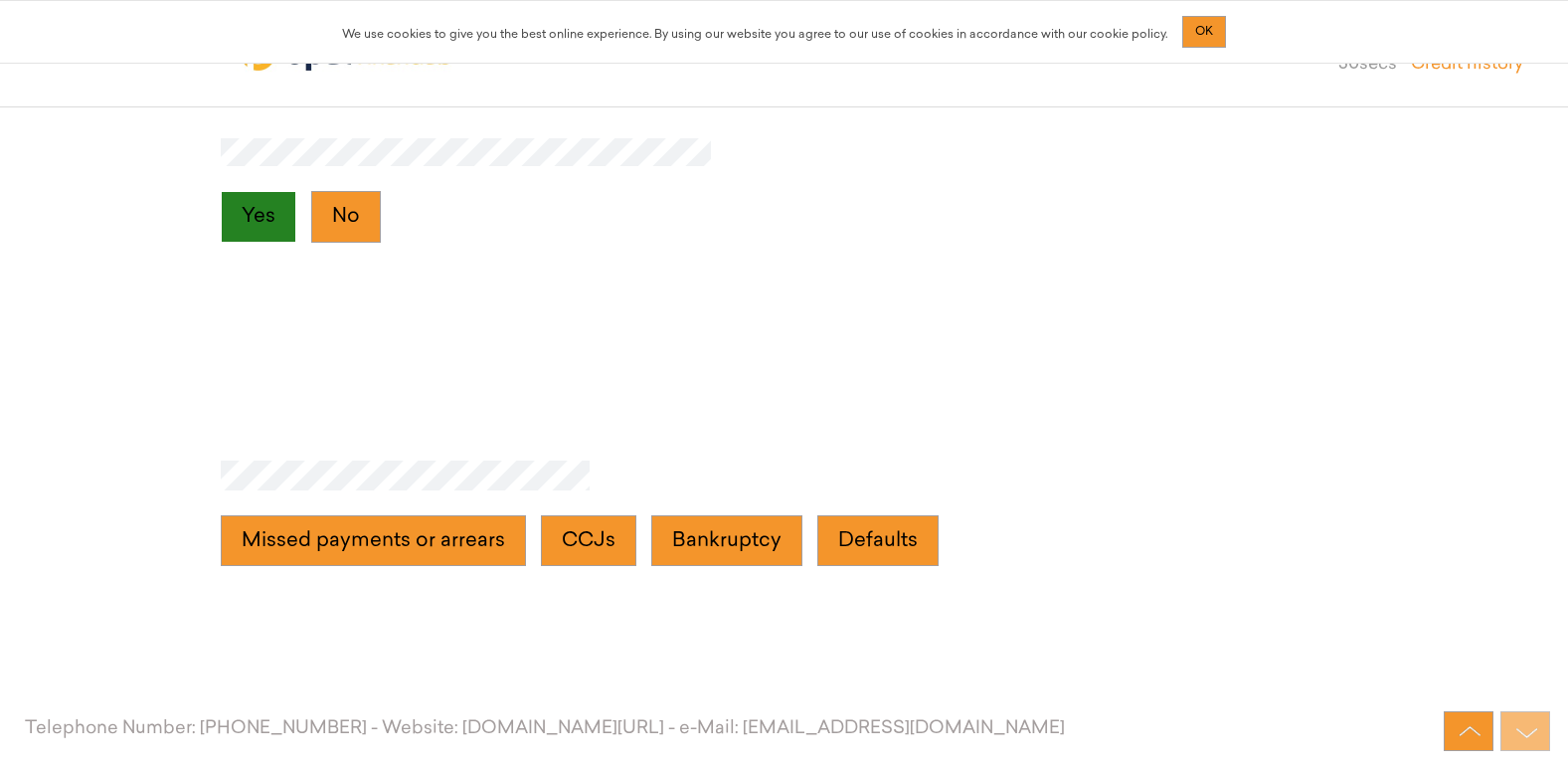
scroll to position [13319, 0]
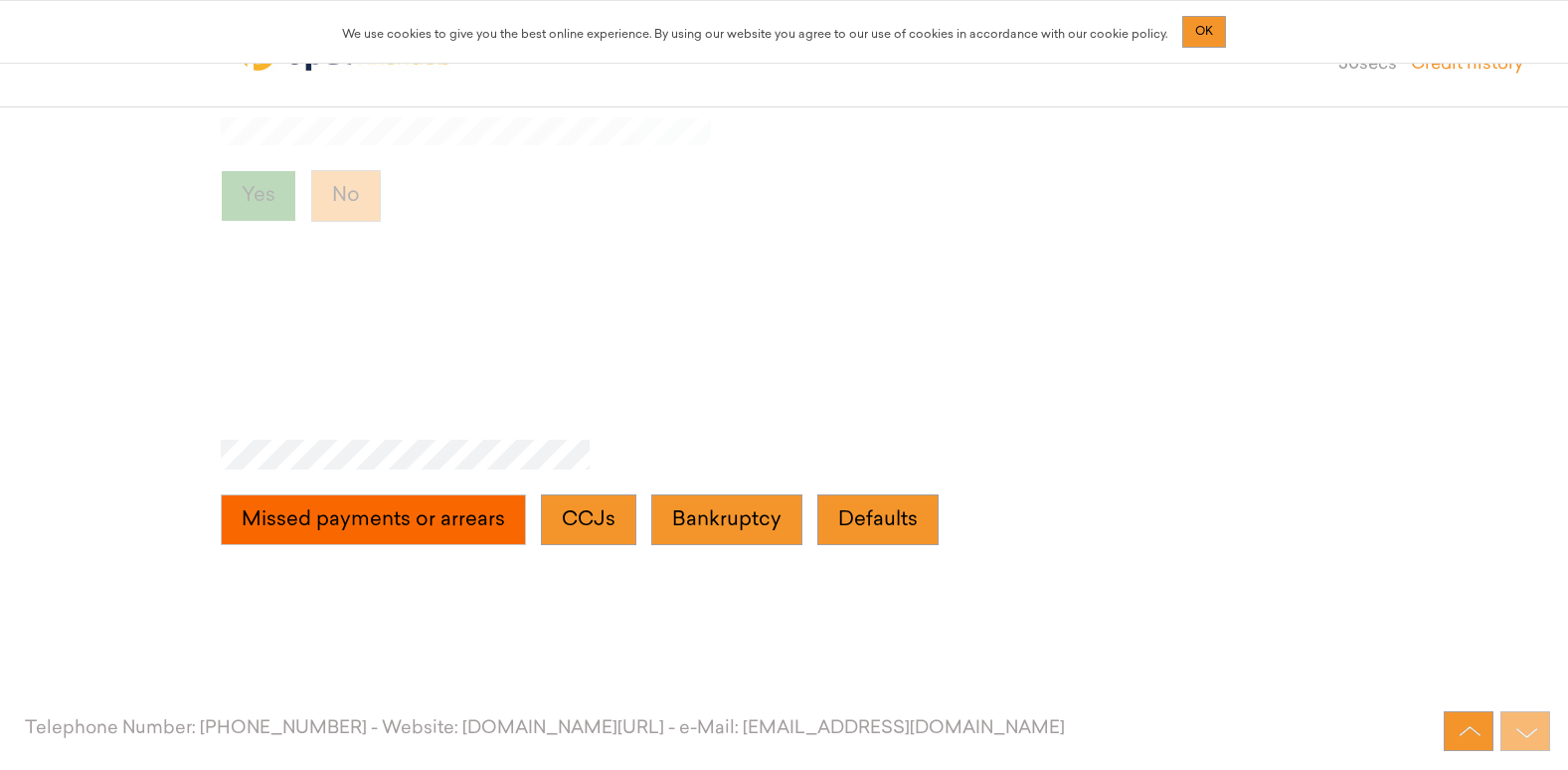
click at [406, 518] on arrears "Missed payments or arrears" at bounding box center [373, 520] width 306 height 52
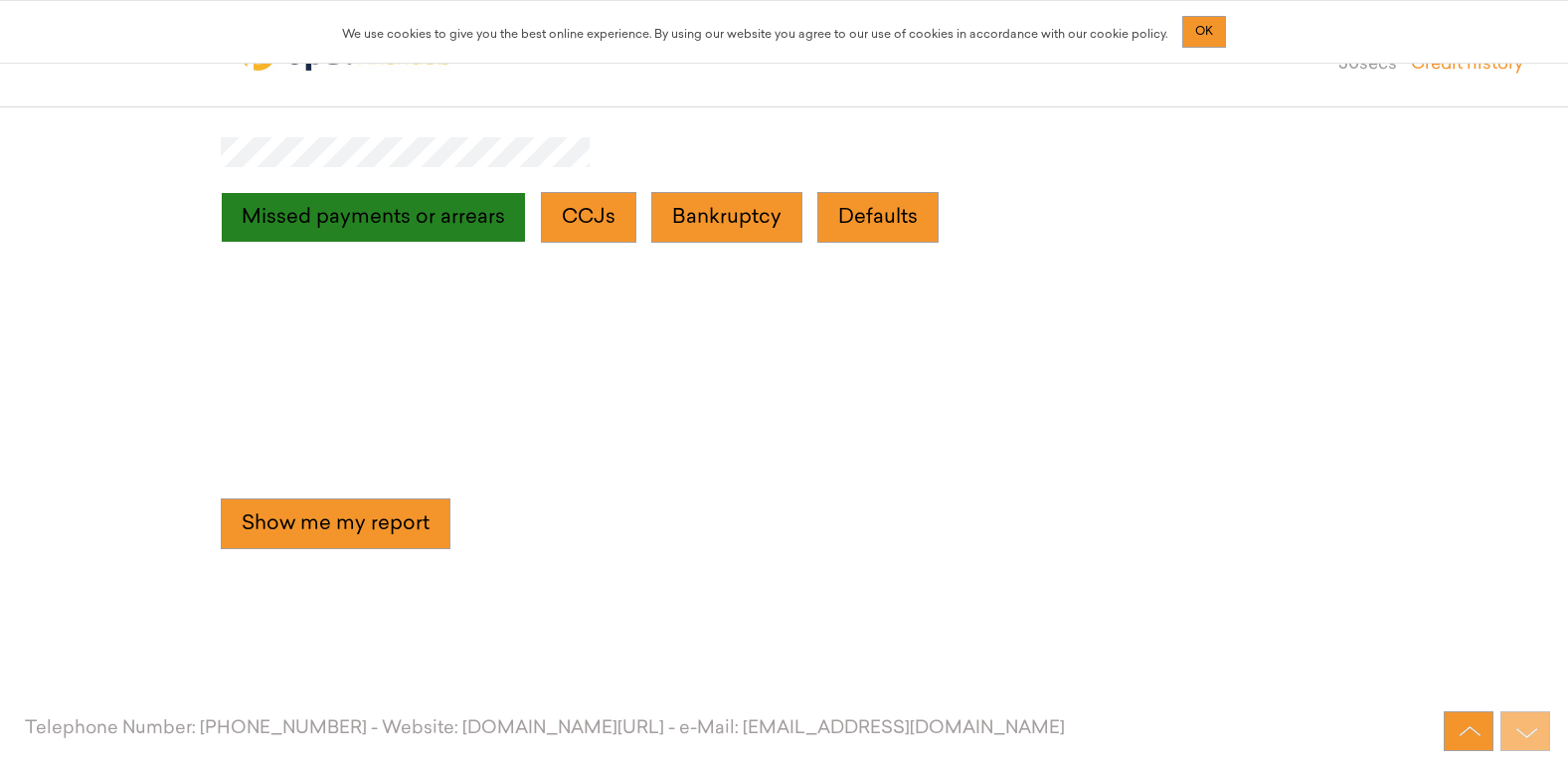
scroll to position [13623, 0]
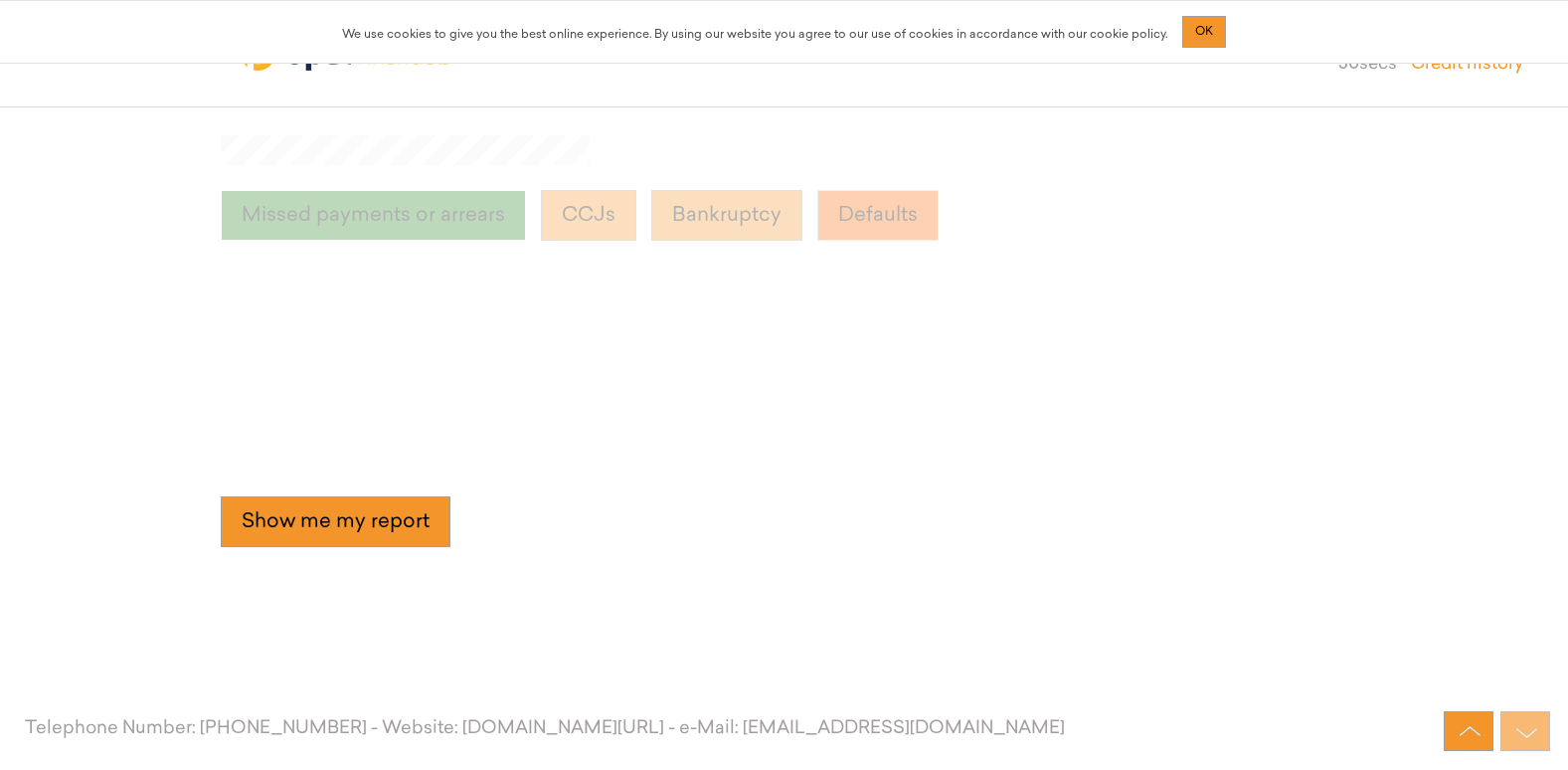
click at [881, 218] on button "Defaults" at bounding box center [878, 216] width 121 height 52
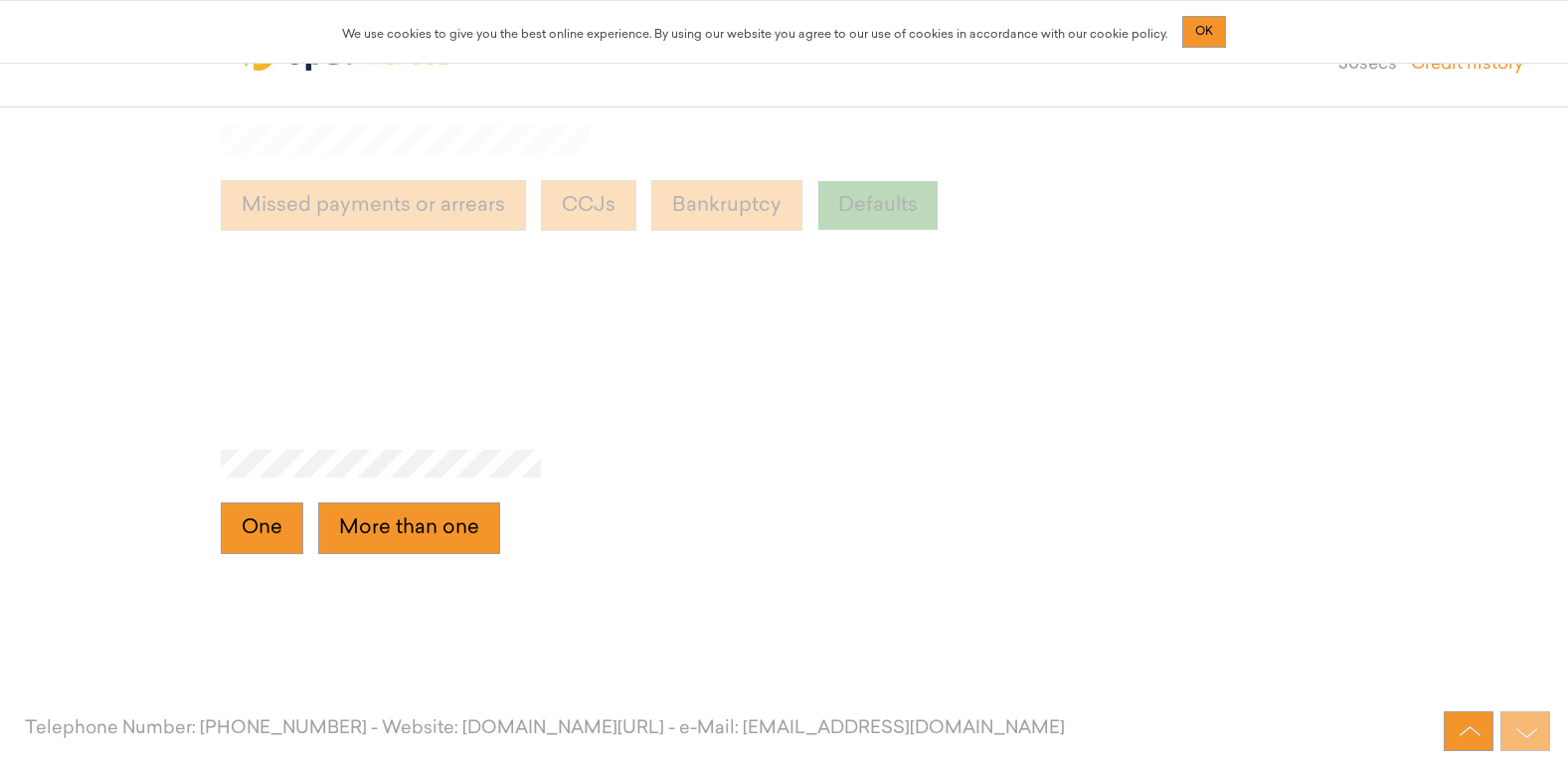
scroll to position [13642, 0]
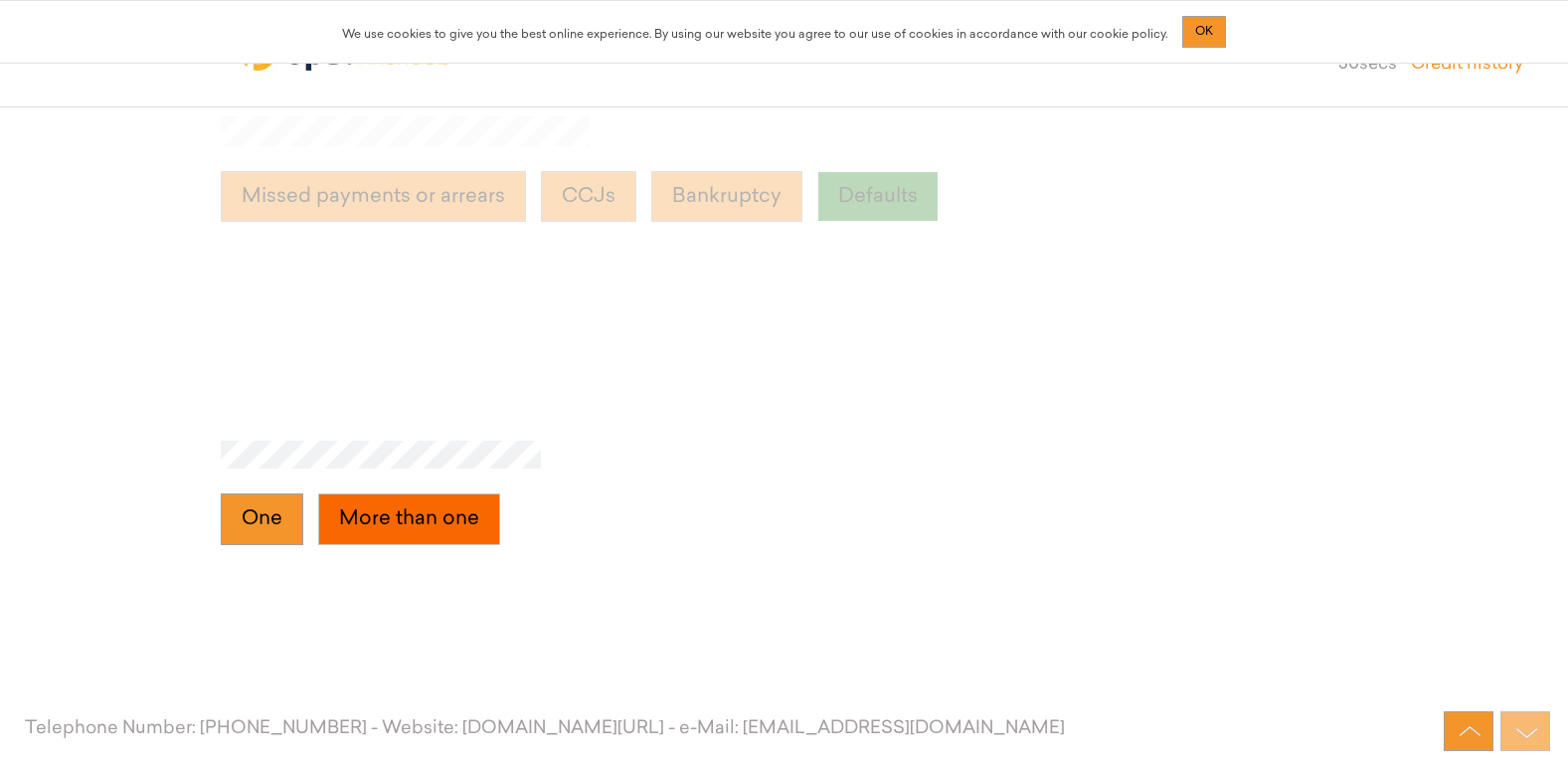
click at [409, 522] on one "More than one" at bounding box center [409, 519] width 182 height 52
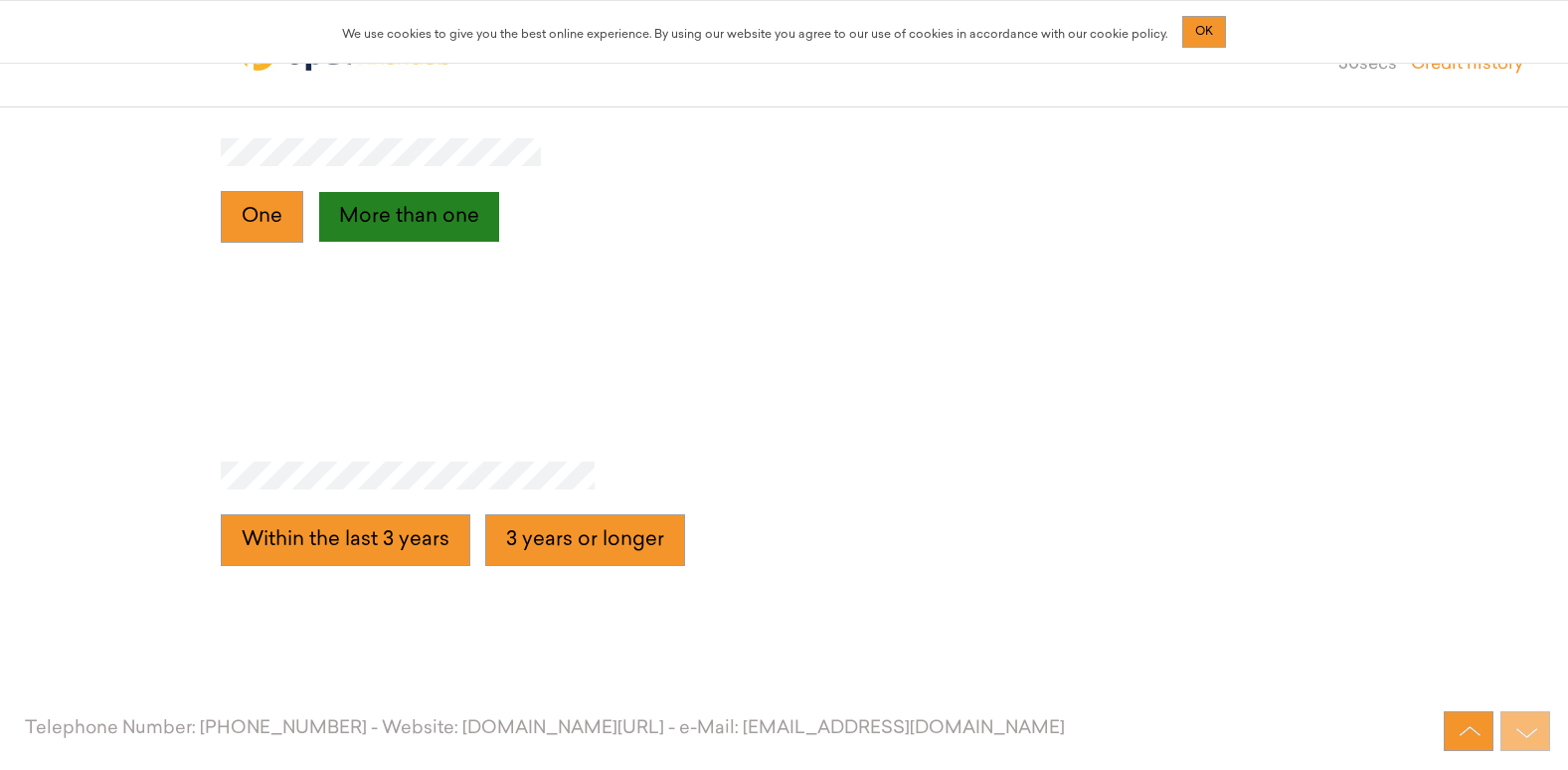
scroll to position [13967, 0]
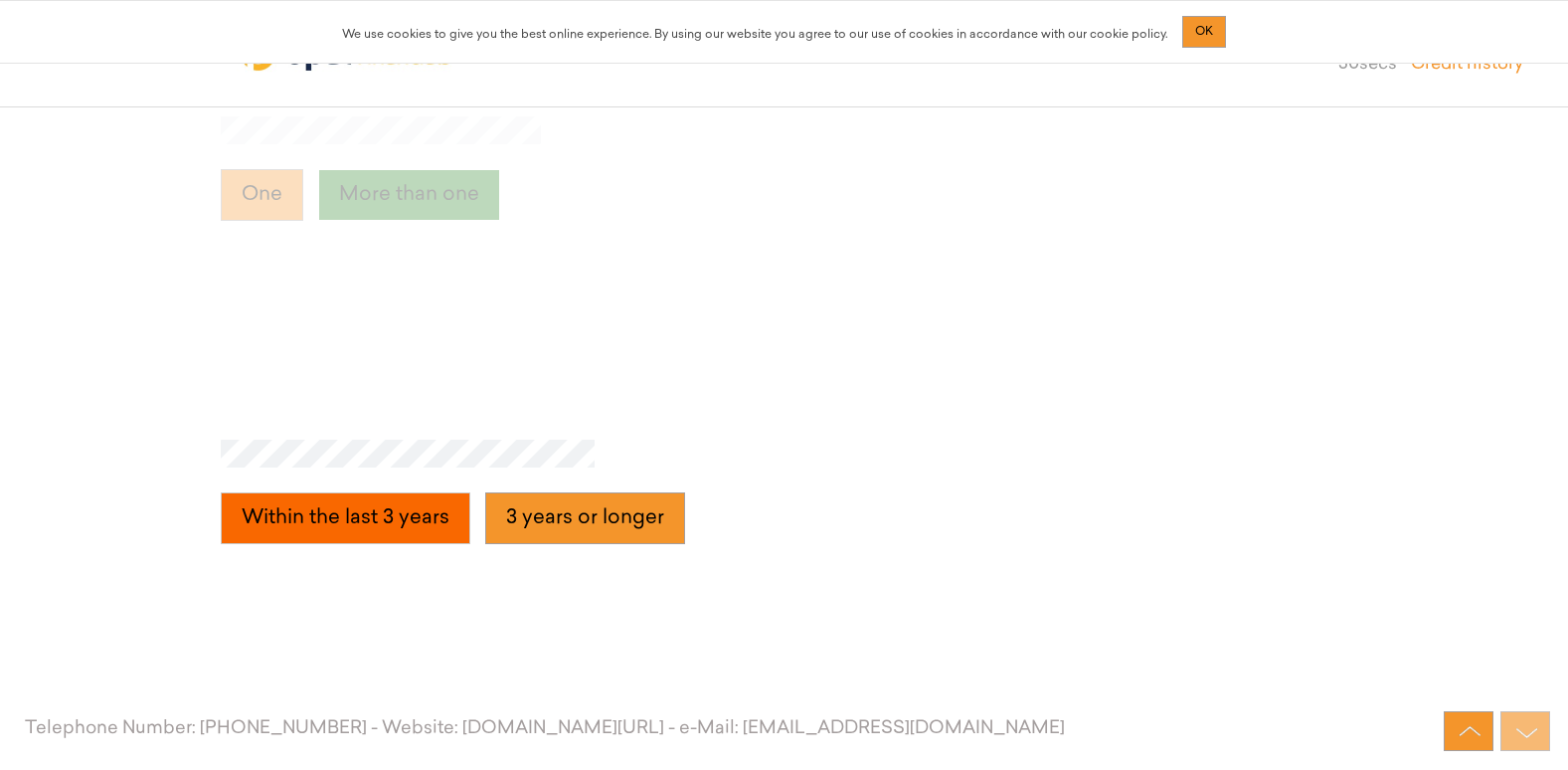
click at [406, 524] on years "Within the last 3 years" at bounding box center [345, 518] width 250 height 52
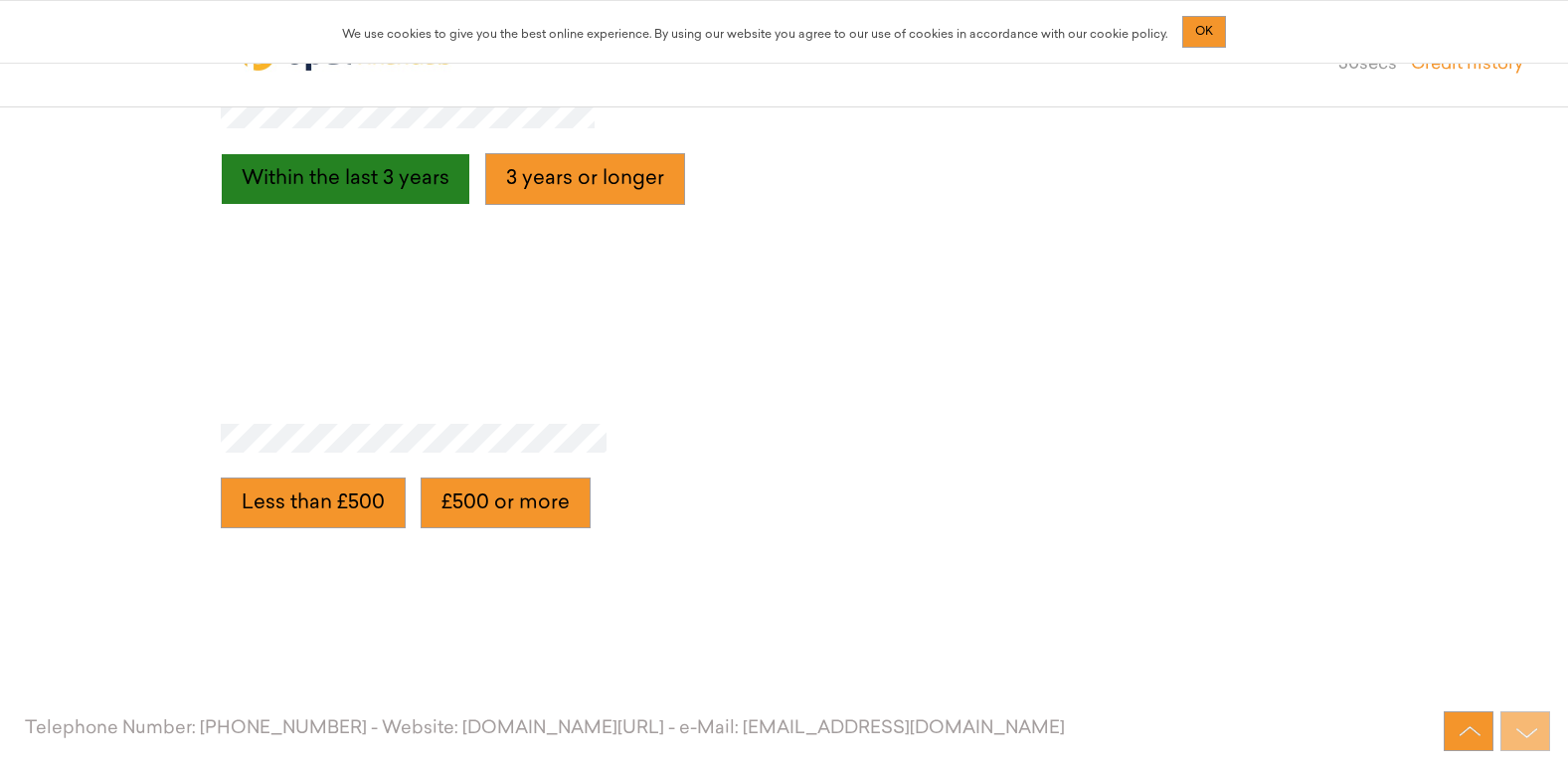
scroll to position [14359, 0]
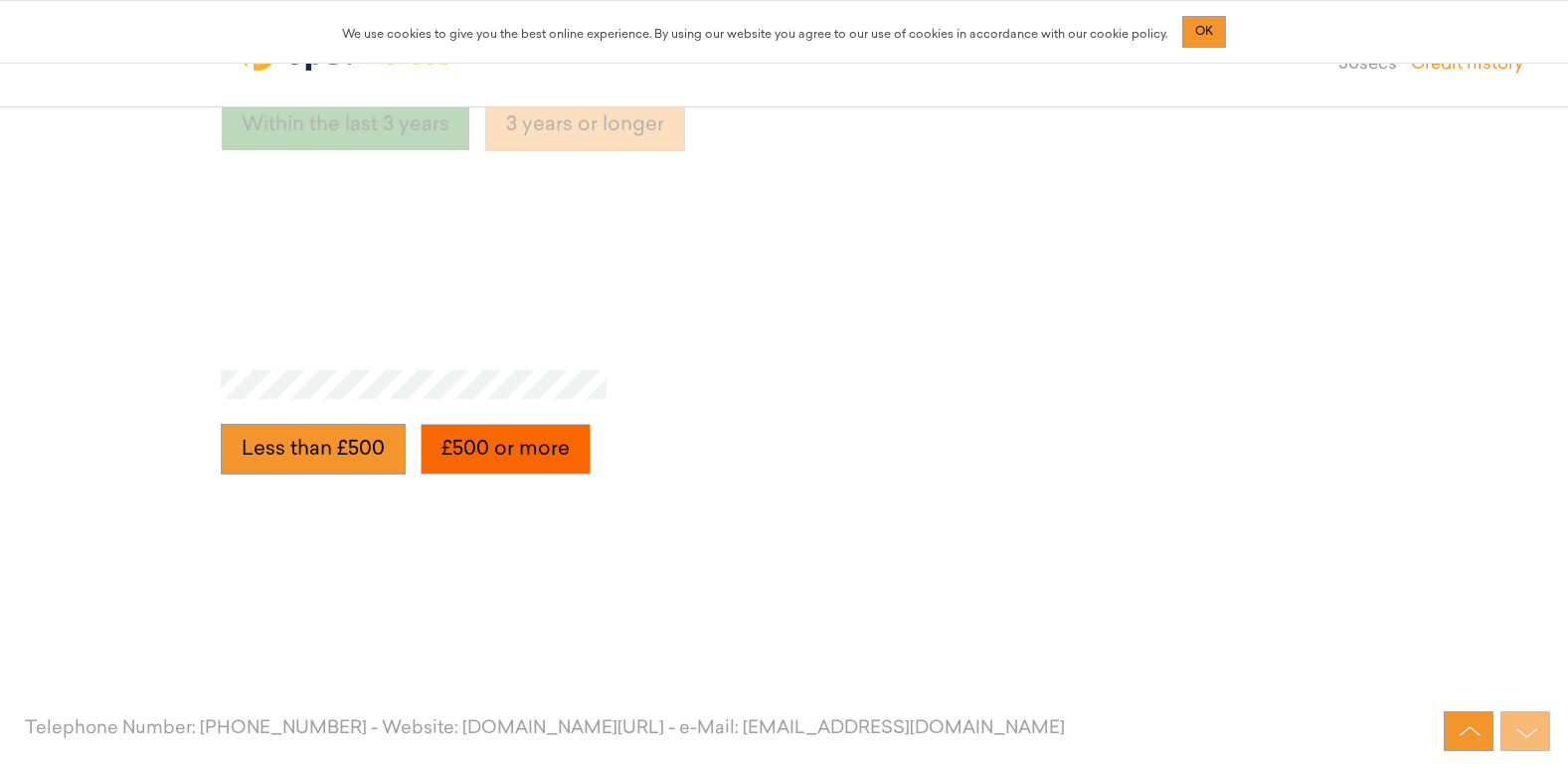
click at [483, 457] on more "£500 or more" at bounding box center [505, 449] width 170 height 52
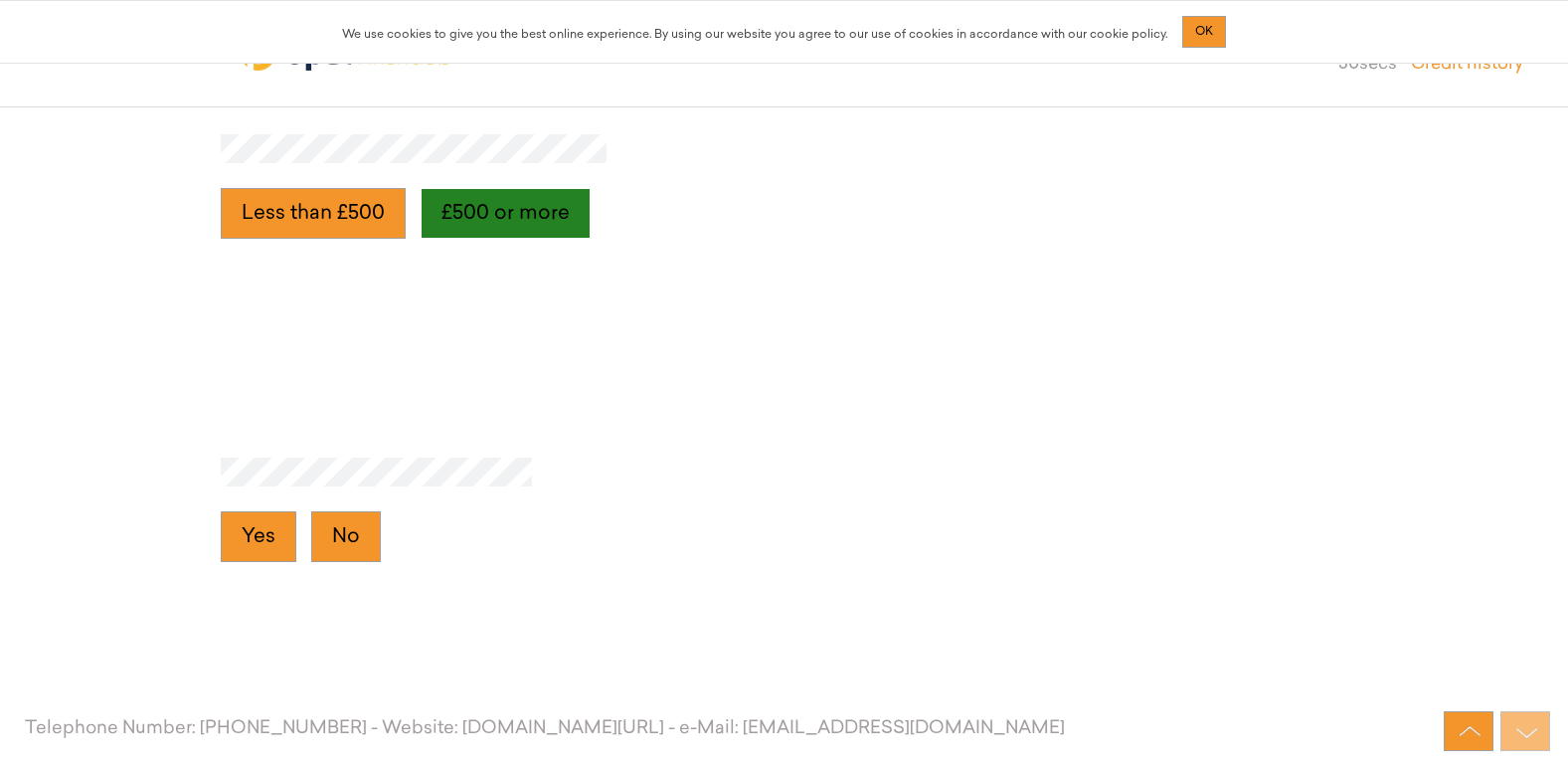
scroll to position [14613, 0]
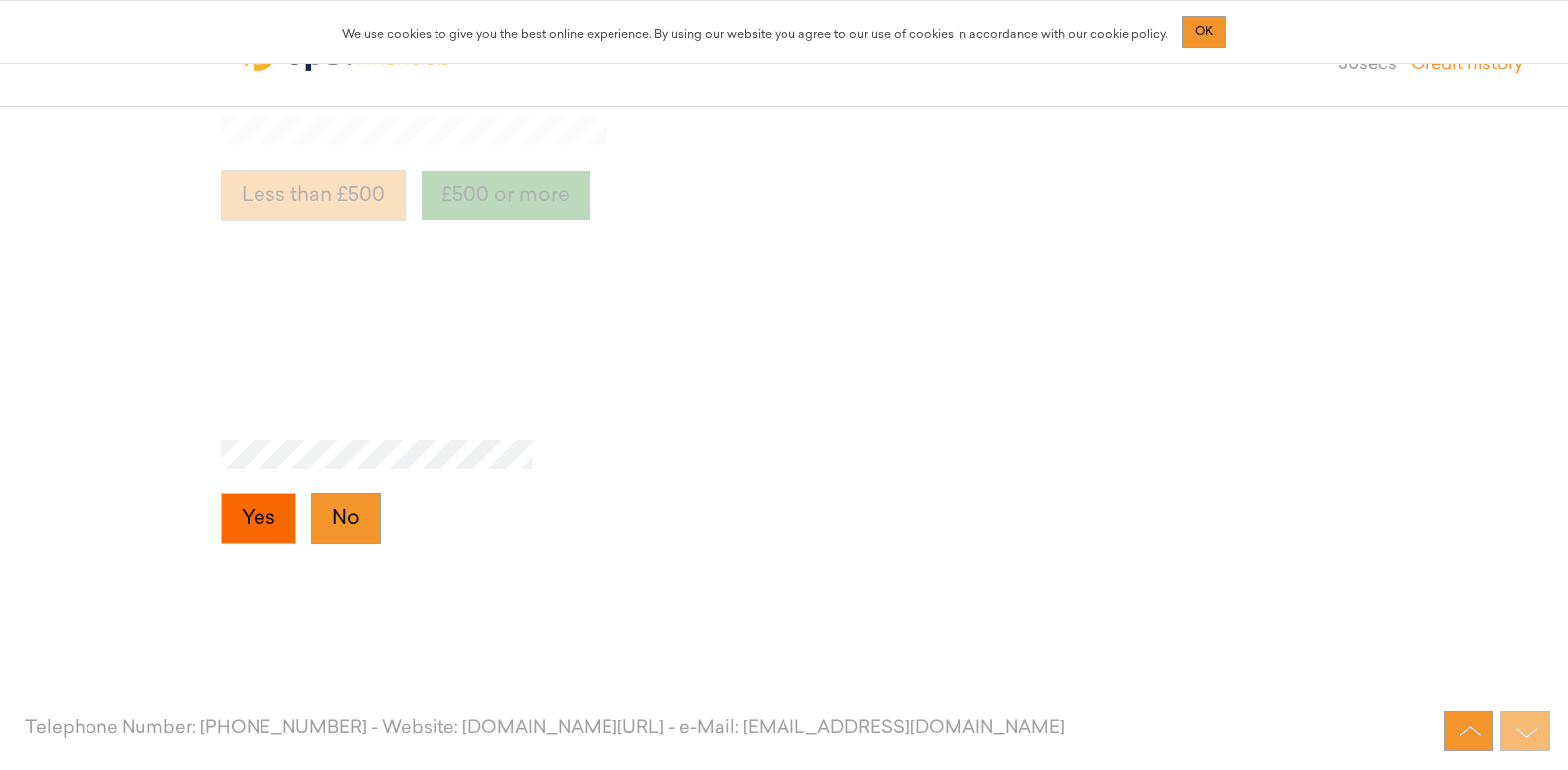
click at [269, 526] on button "Yes" at bounding box center [259, 519] width 76 height 52
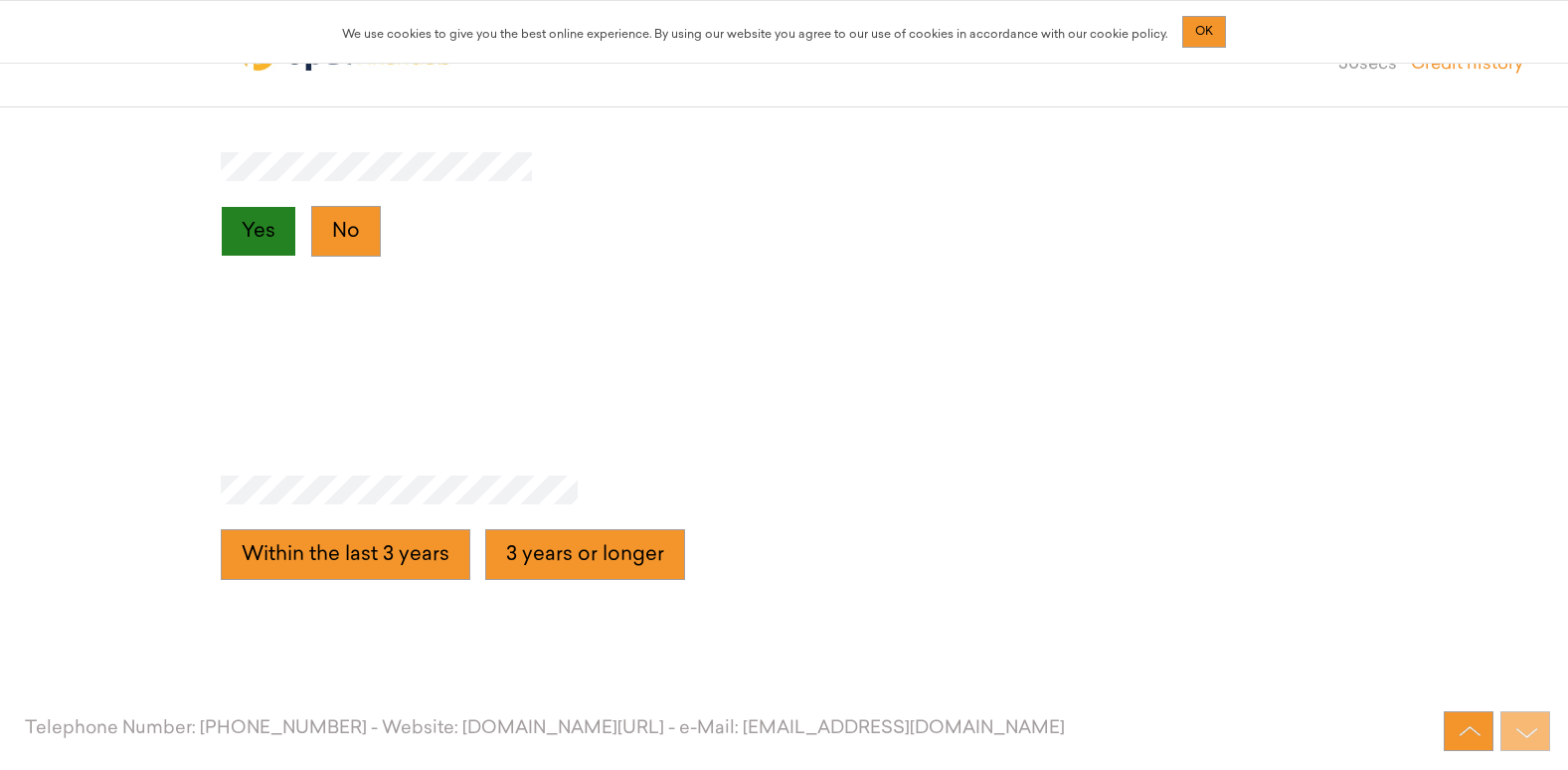
scroll to position [14937, 0]
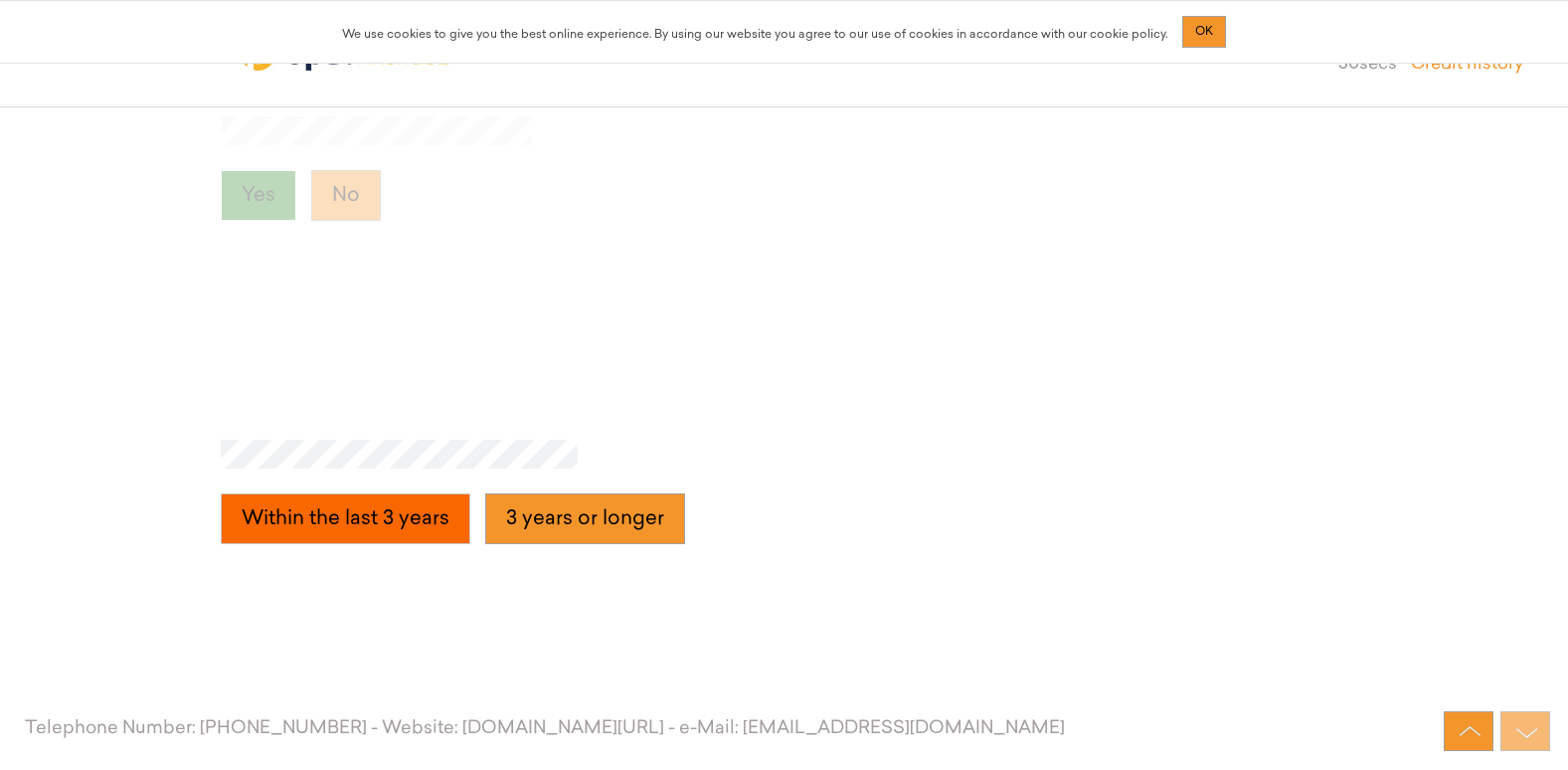
click at [405, 526] on years "Within the last 3 years" at bounding box center [345, 519] width 250 height 52
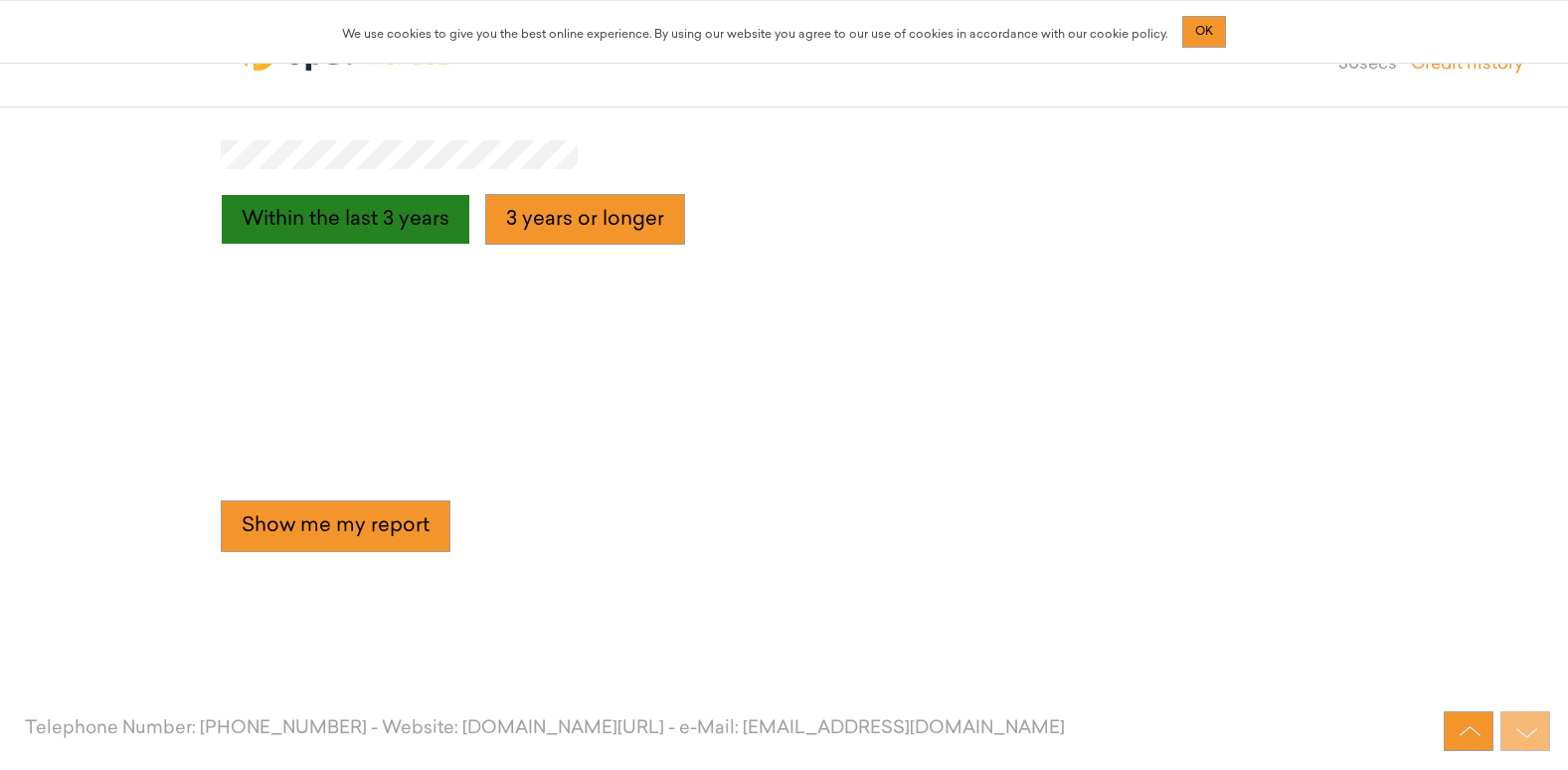
scroll to position [15241, 0]
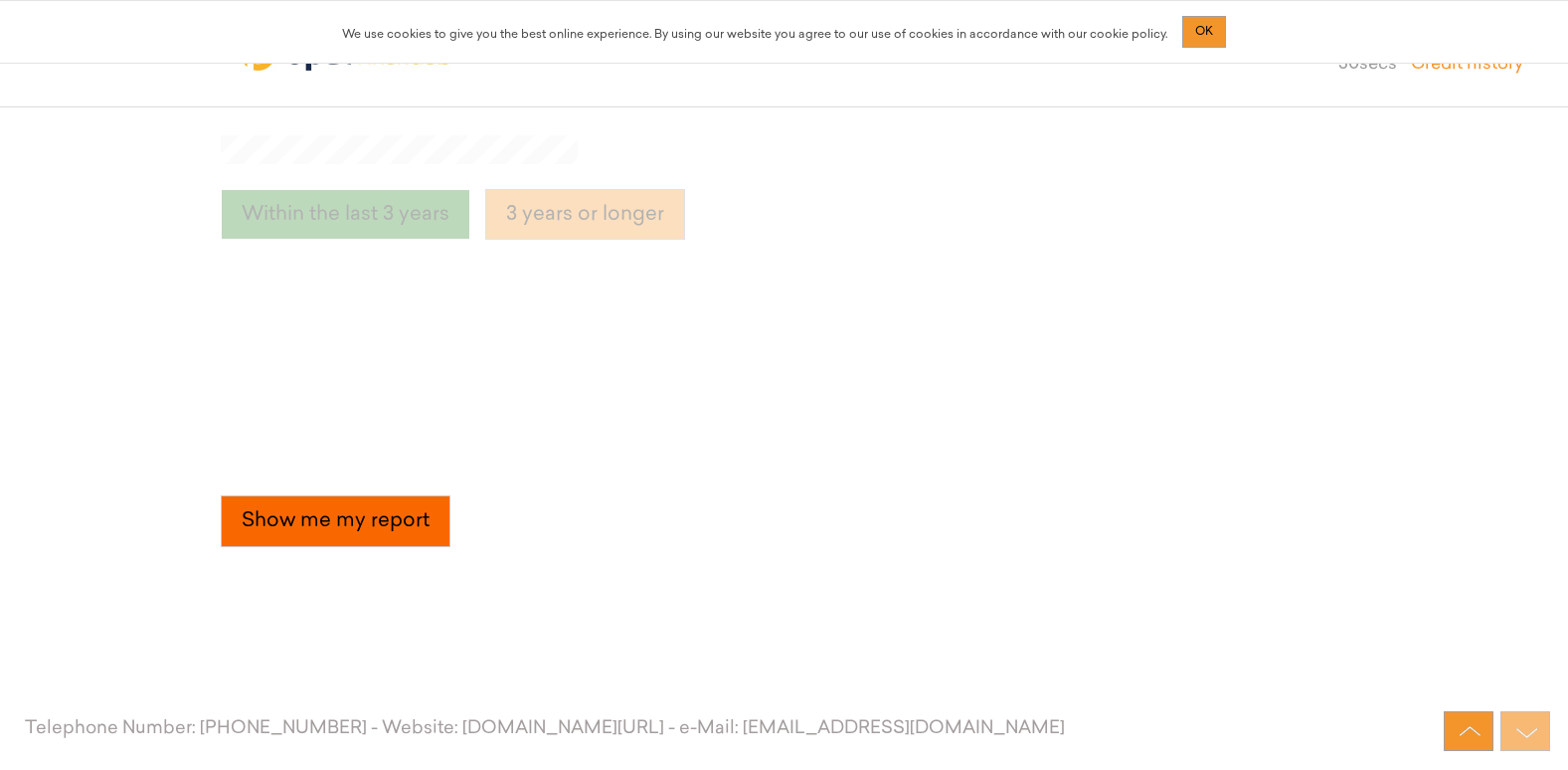
click at [383, 524] on button "Show me my report" at bounding box center [336, 521] width 230 height 52
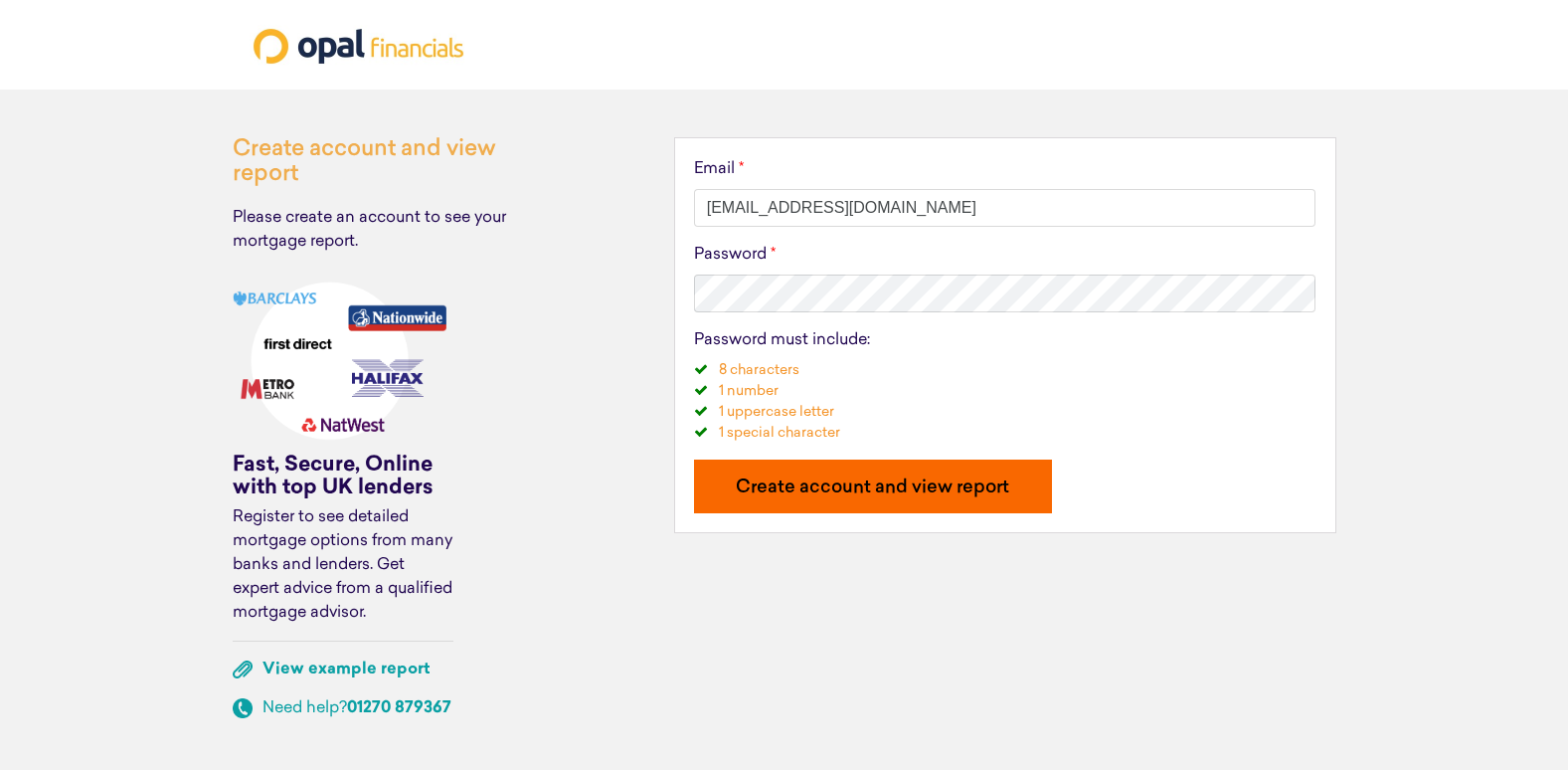
click at [893, 471] on button "Create account and view report" at bounding box center [873, 486] width 358 height 54
